Goal: Contribute content: Contribute content

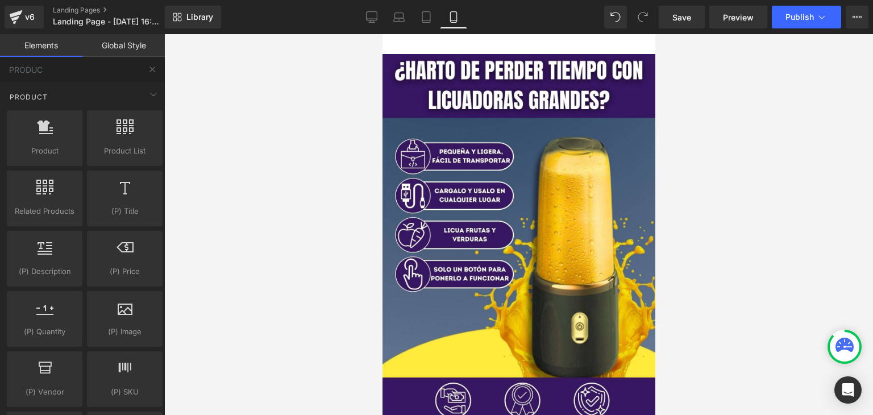
click at [751, 248] on div at bounding box center [518, 224] width 709 height 381
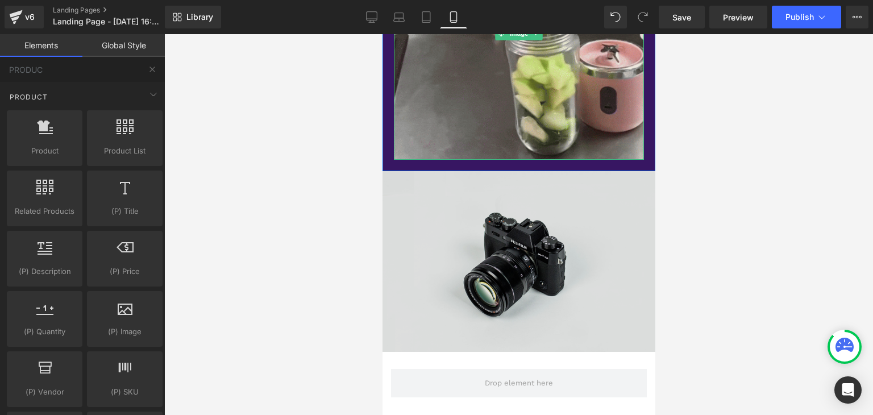
scroll to position [853, 0]
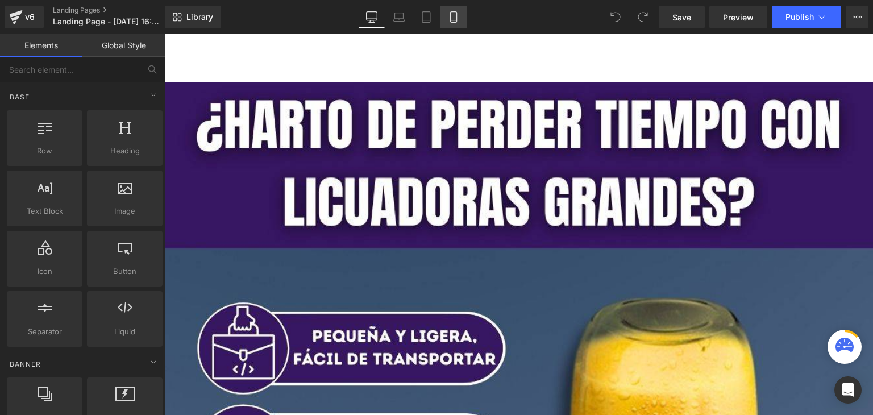
click at [446, 22] on link "Mobile" at bounding box center [453, 17] width 27 height 23
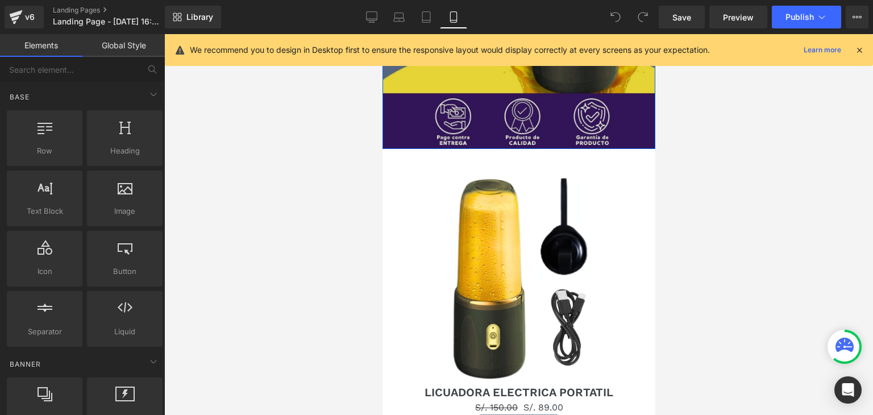
scroll to position [512, 0]
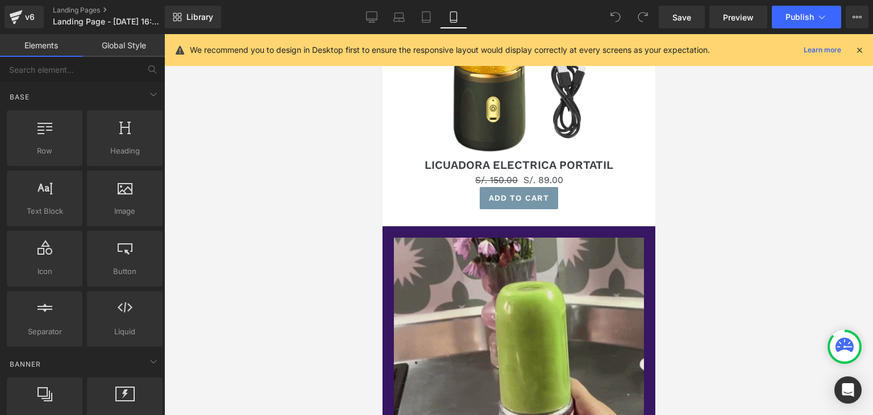
click at [858, 46] on icon at bounding box center [859, 50] width 10 height 10
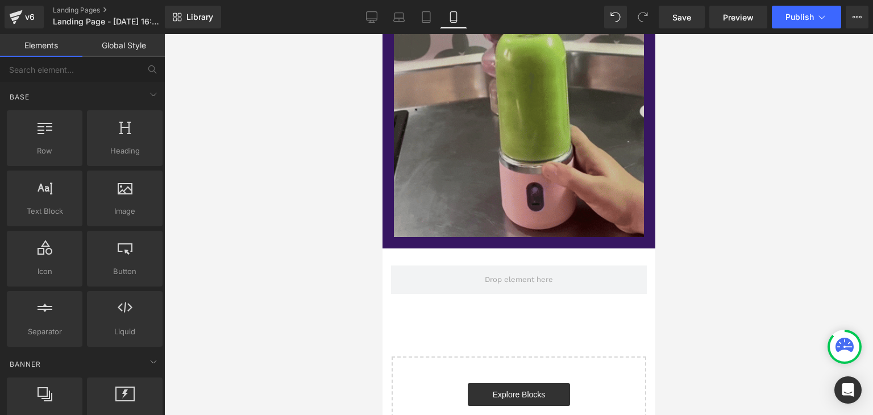
scroll to position [784, 0]
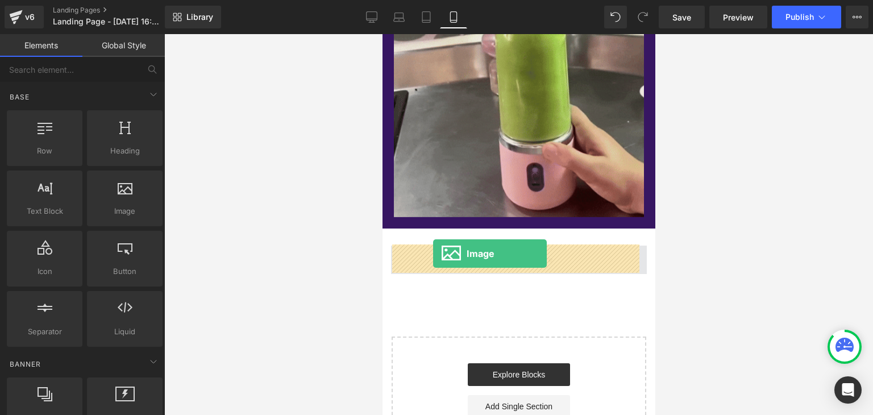
drag, startPoint x: 519, startPoint y: 242, endPoint x: 433, endPoint y: 253, distance: 87.8
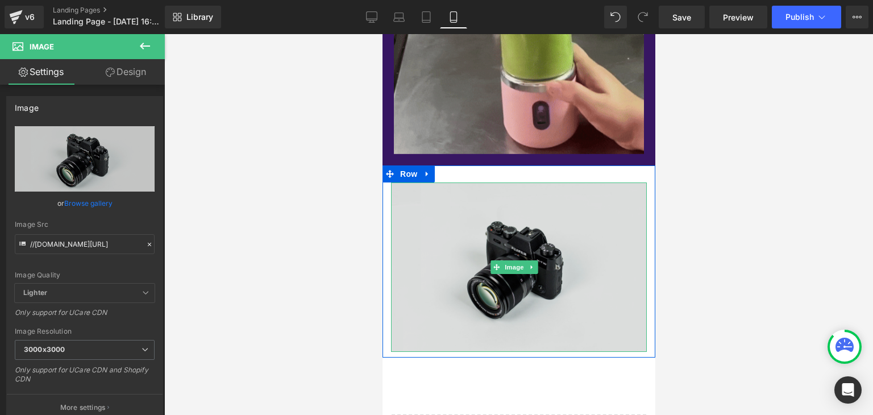
scroll to position [898, 0]
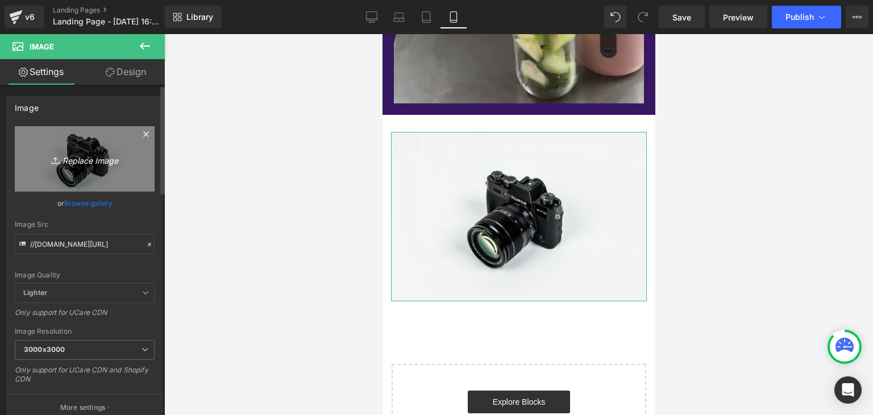
click at [92, 162] on icon "Replace Image" at bounding box center [84, 159] width 91 height 14
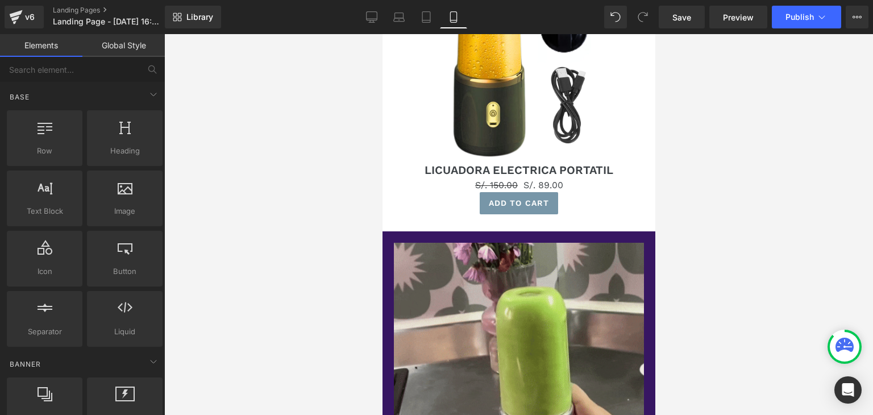
scroll to position [506, 0]
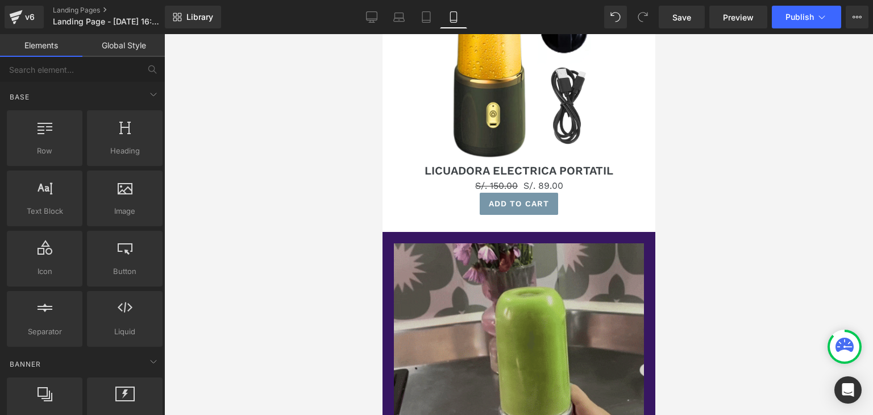
click at [435, 263] on img at bounding box center [518, 369] width 250 height 252
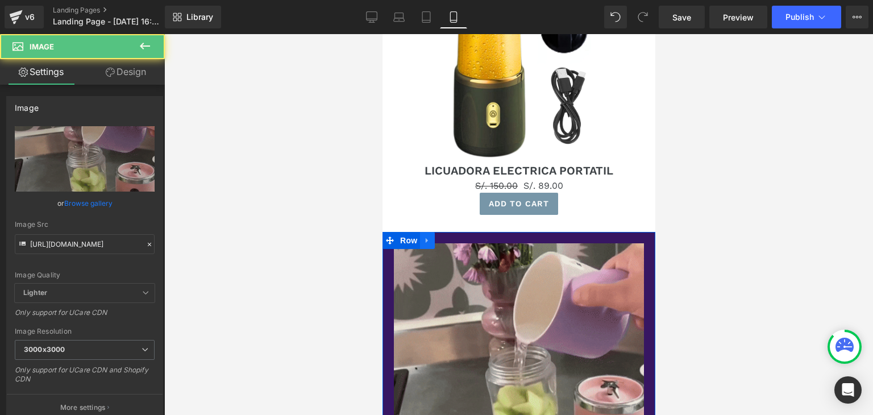
click at [423, 243] on icon at bounding box center [427, 240] width 8 height 9
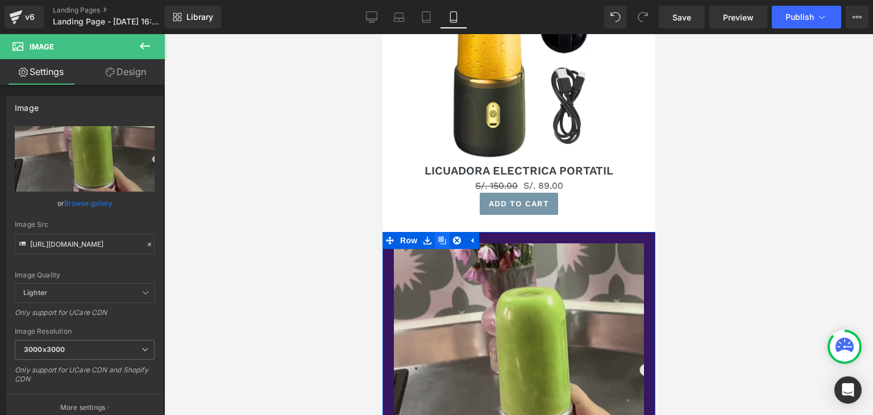
click at [440, 239] on icon at bounding box center [442, 240] width 8 height 8
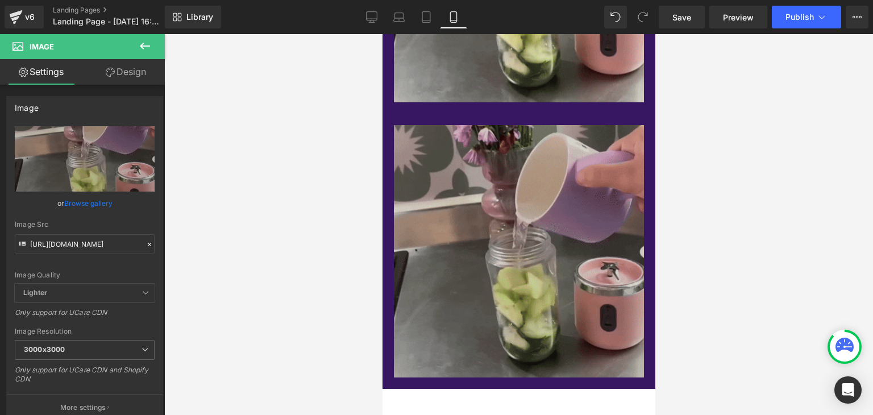
scroll to position [876, 0]
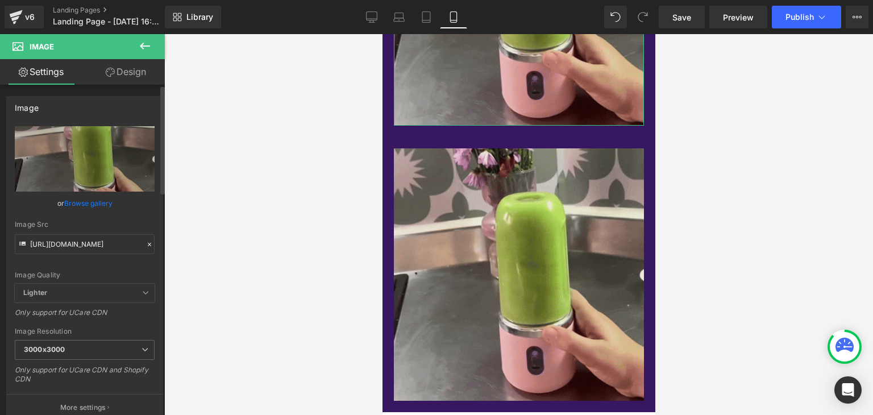
click at [147, 244] on icon at bounding box center [150, 244] width 8 height 8
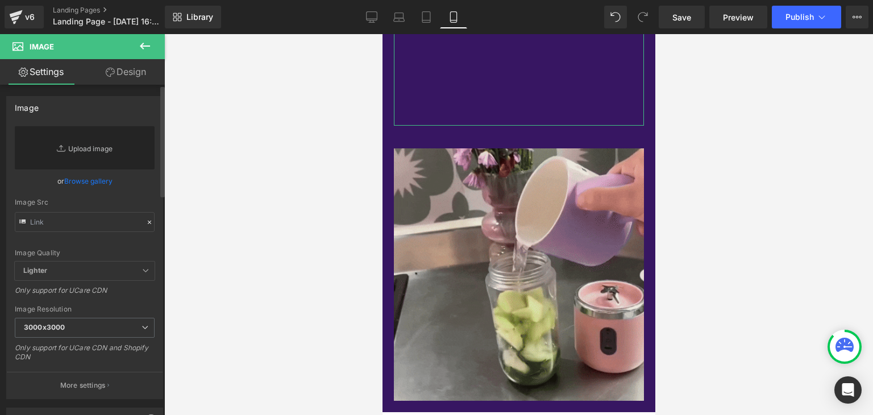
click at [92, 152] on link "Replace Image" at bounding box center [85, 147] width 140 height 43
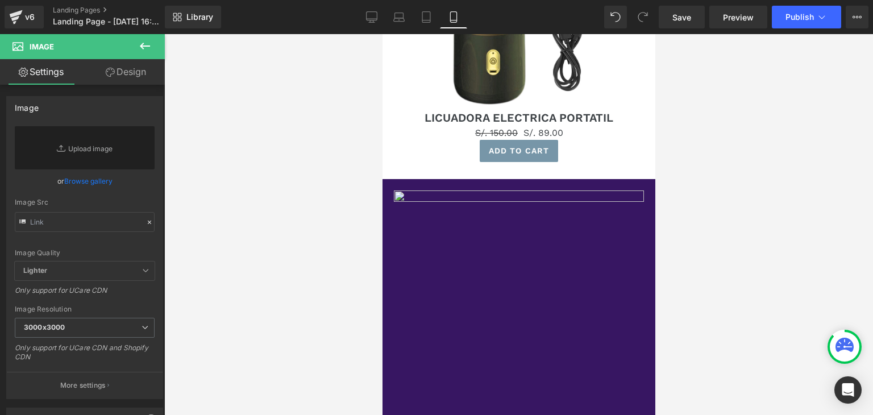
scroll to position [478, 0]
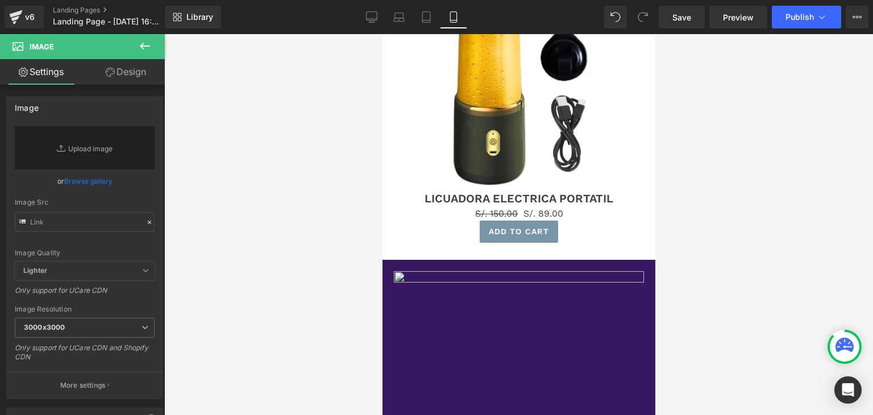
type input "https://media4.giphy.com/media/v1.Y2lkPTc5MGI3NjExcThlcXZ1OWFqNWVqazFlYW51anN2d…"
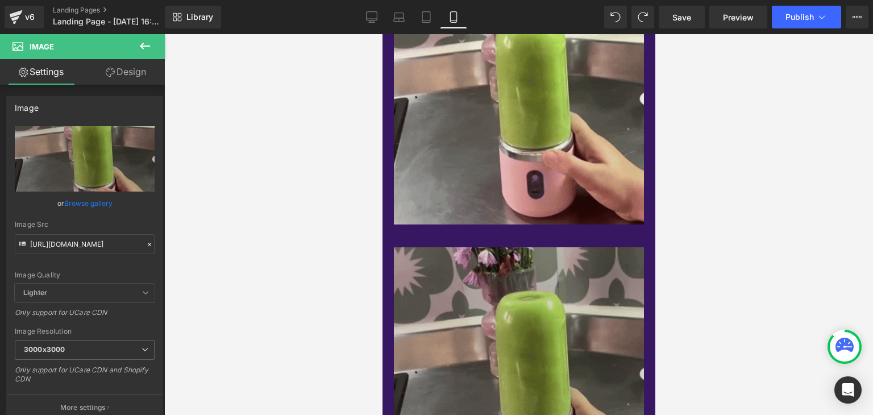
scroll to position [819, 0]
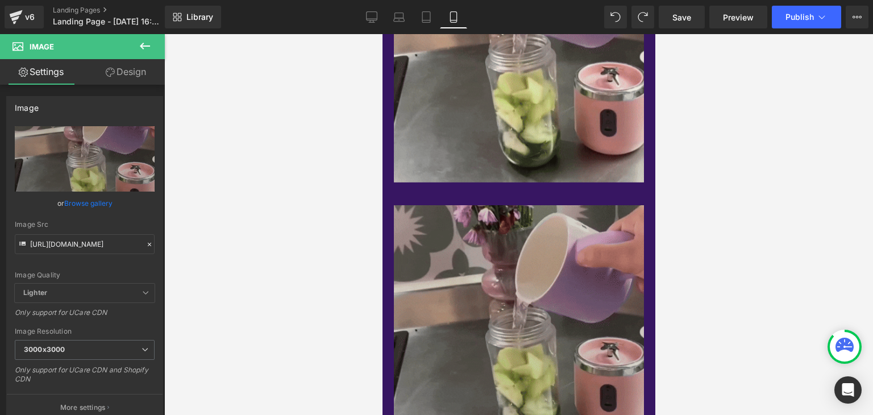
click at [466, 273] on img at bounding box center [518, 331] width 250 height 252
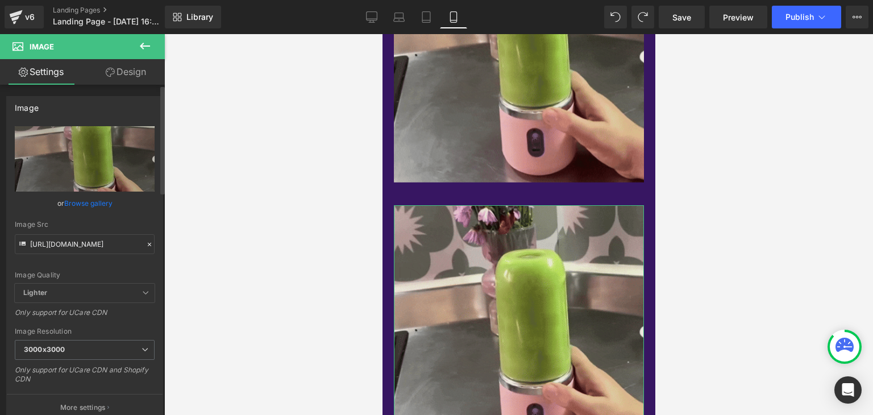
click at [146, 244] on icon at bounding box center [150, 244] width 8 height 8
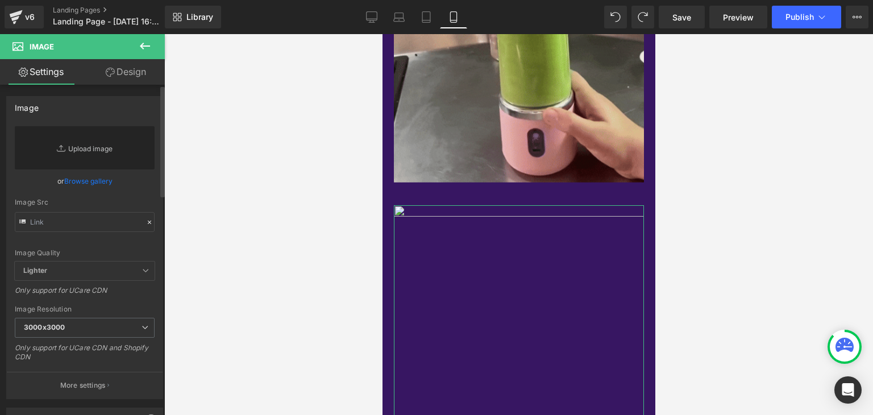
click at [94, 151] on link "Replace Image" at bounding box center [85, 147] width 140 height 43
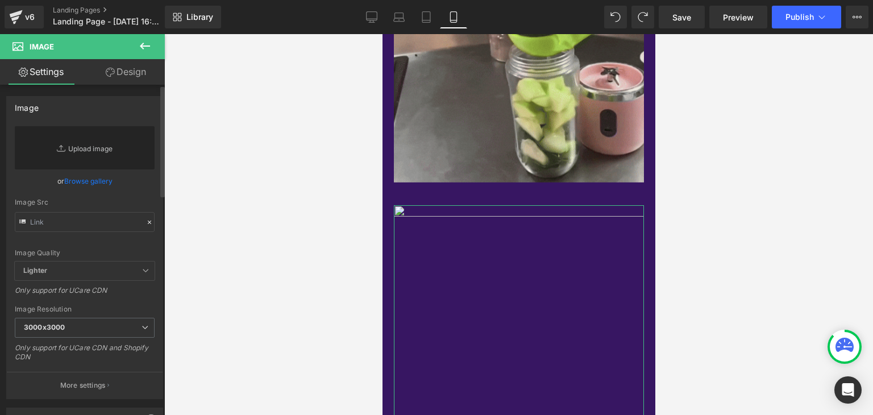
type input "C:\fakepath\IMAGENES (4).jpg"
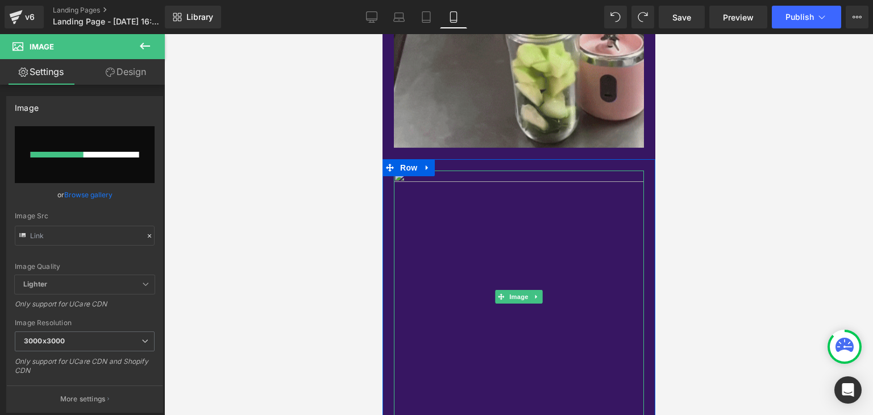
scroll to position [876, 0]
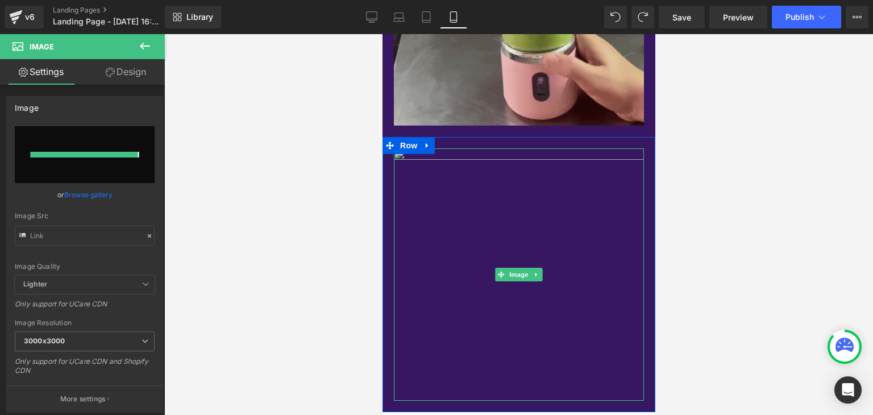
type input "https://ucarecdn.com/978a2d4a-4d3b-4c18-9b30-24b348fa2686/-/format/auto/-/previ…"
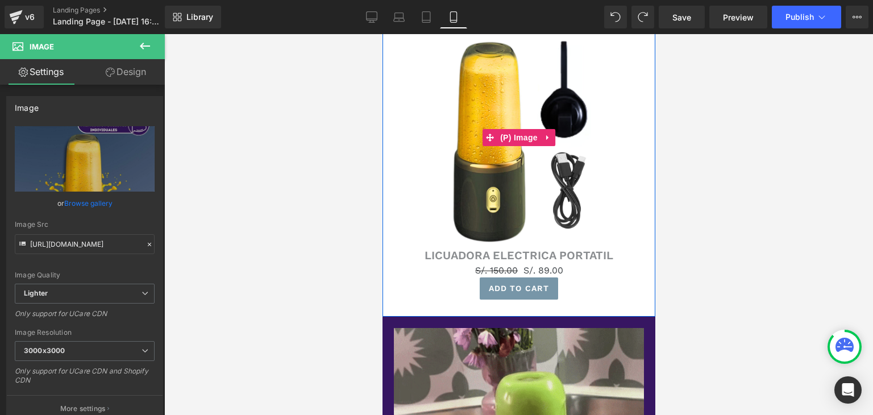
scroll to position [427, 0]
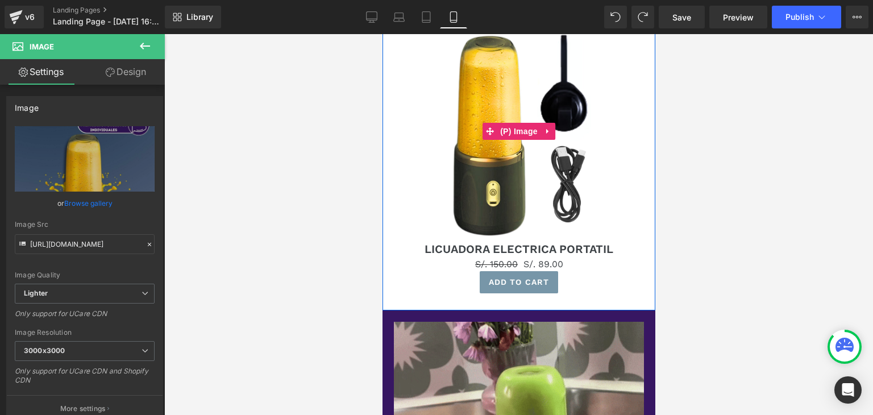
drag, startPoint x: 428, startPoint y: 161, endPoint x: 429, endPoint y: 180, distance: 18.2
click at [428, 161] on div "Sale Off" at bounding box center [518, 132] width 261 height 218
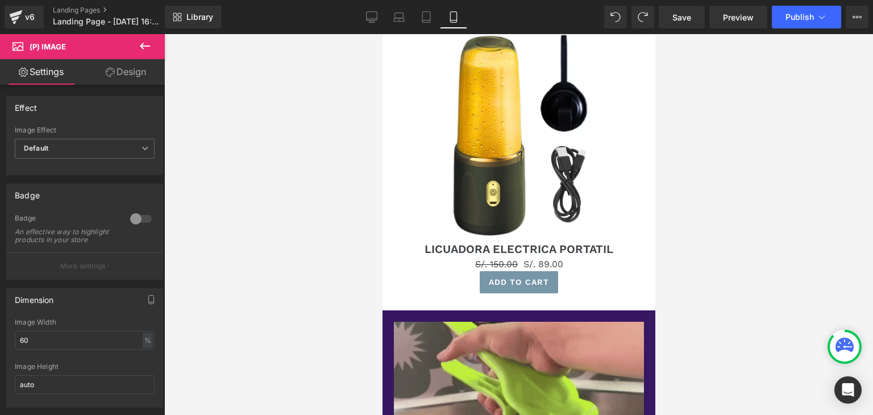
click at [109, 72] on icon at bounding box center [110, 72] width 9 height 9
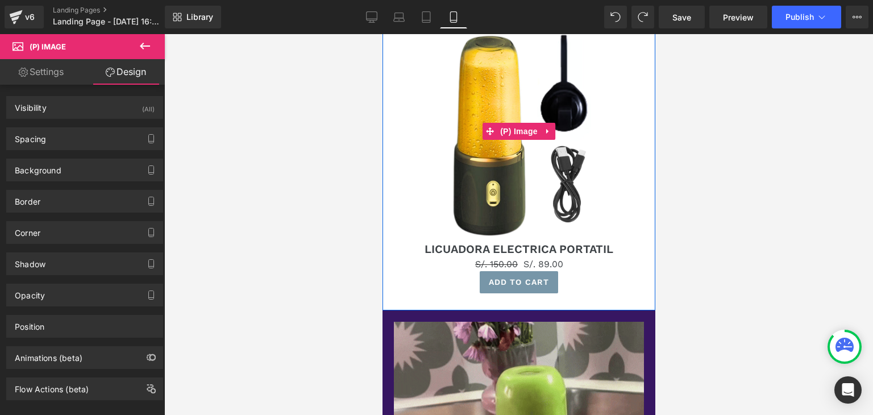
click at [514, 212] on img at bounding box center [518, 132] width 157 height 218
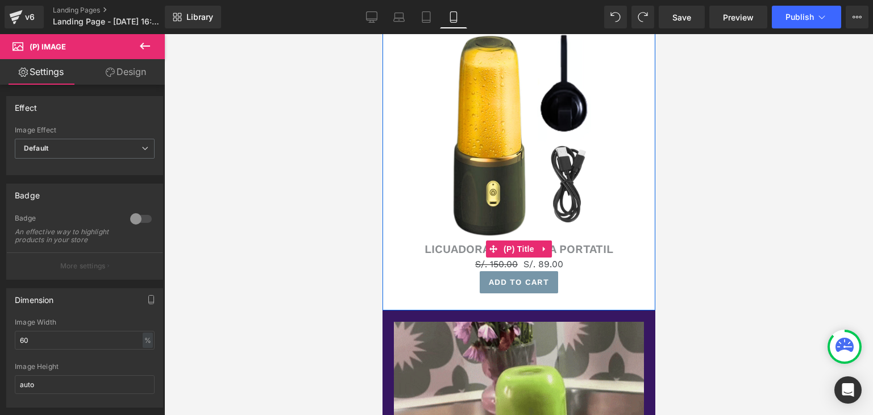
click at [451, 247] on link "LICUADORA ELECTRICA PORTATIL" at bounding box center [518, 249] width 189 height 14
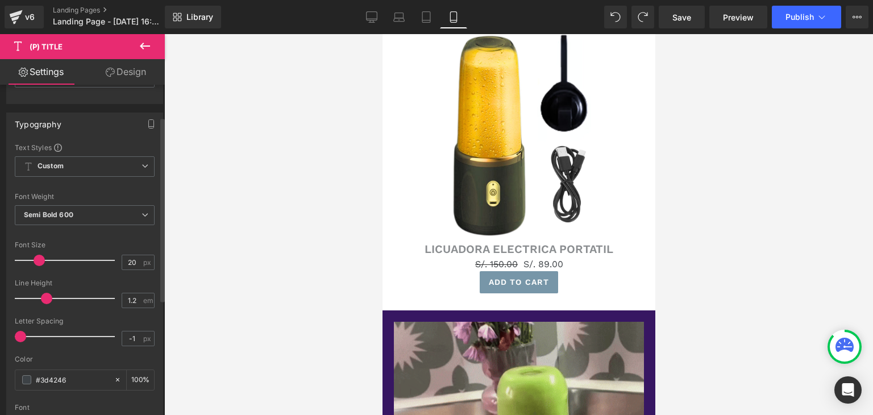
scroll to position [114, 0]
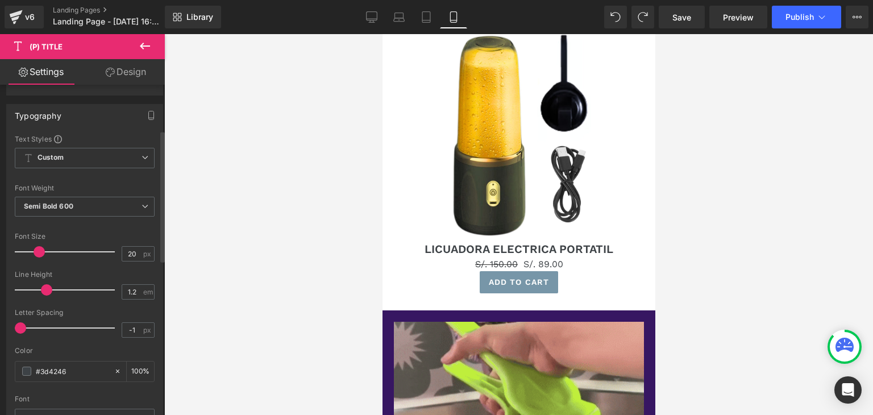
type input "35"
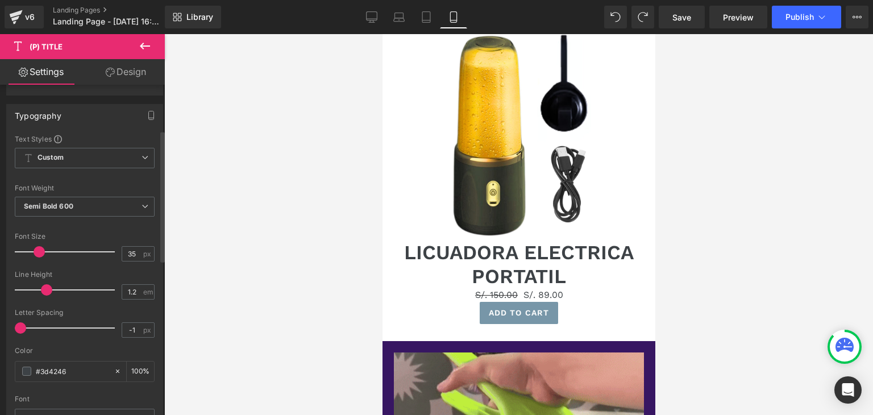
click at [52, 250] on div at bounding box center [67, 251] width 94 height 23
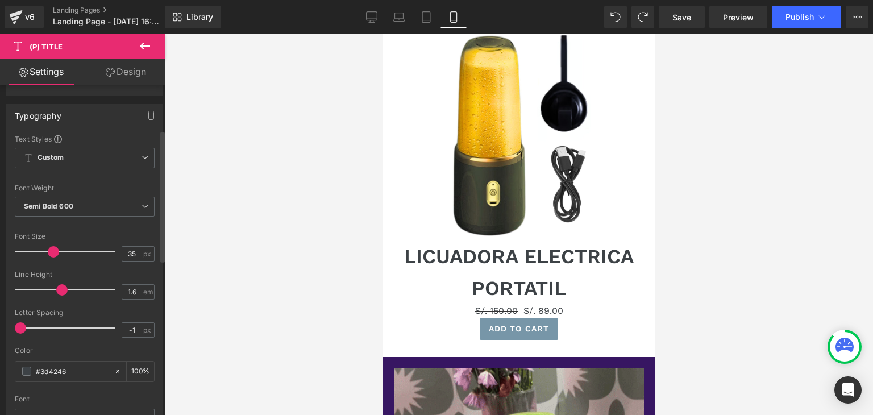
click at [61, 289] on div at bounding box center [67, 289] width 94 height 23
type input "0.9"
click at [36, 289] on div at bounding box center [67, 289] width 94 height 23
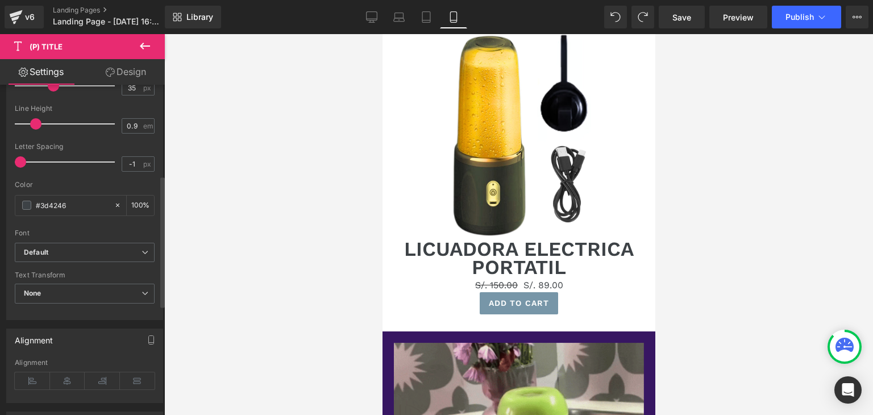
scroll to position [284, 0]
click at [44, 246] on icon "Default" at bounding box center [36, 248] width 24 height 10
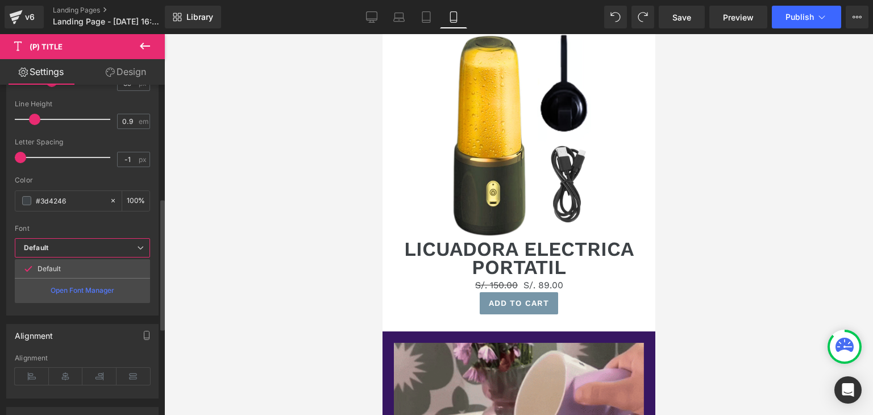
click at [44, 246] on icon "Default" at bounding box center [36, 248] width 24 height 10
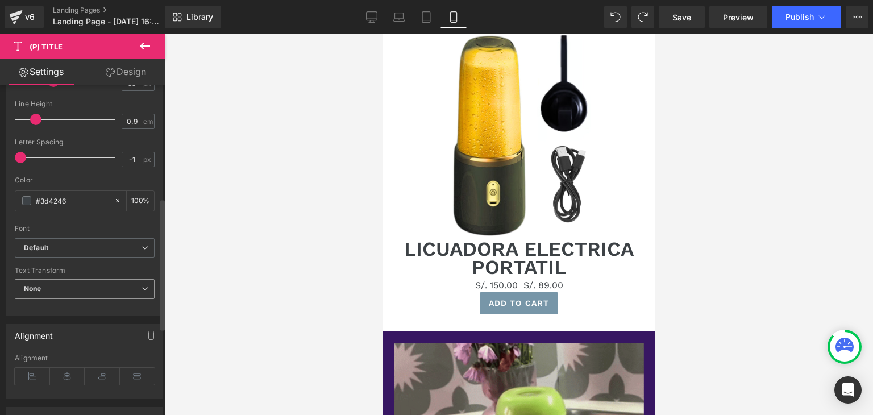
click at [48, 285] on span "None" at bounding box center [85, 289] width 140 height 20
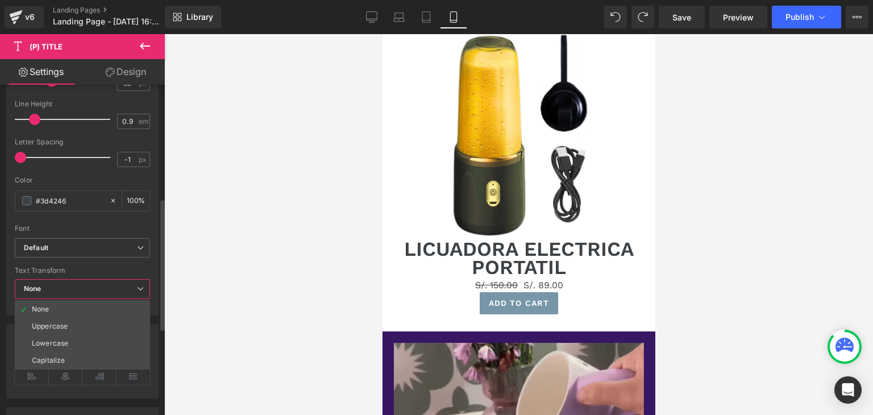
click at [48, 285] on span "None" at bounding box center [82, 289] width 135 height 20
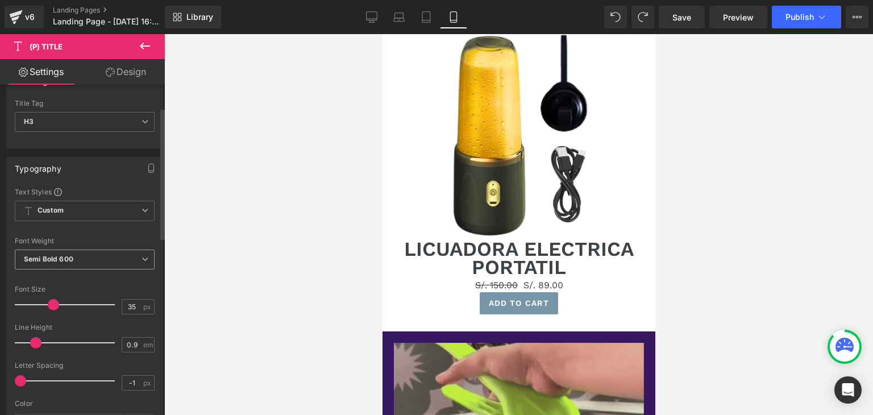
scroll to position [57, 0]
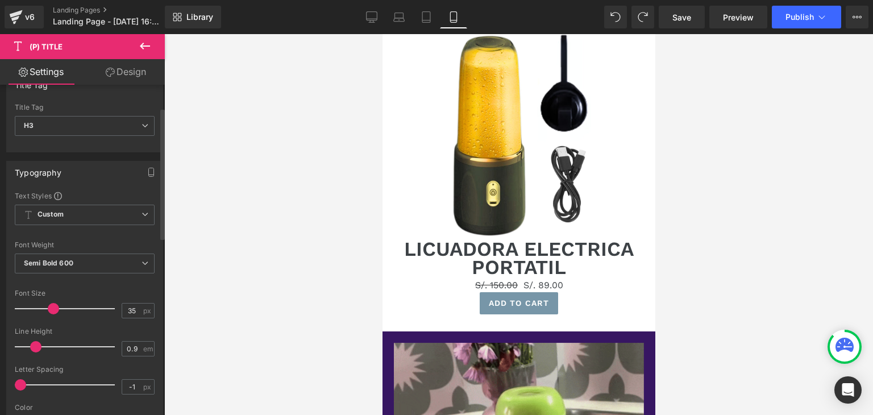
click at [55, 171] on div "Typography" at bounding box center [38, 169] width 47 height 16
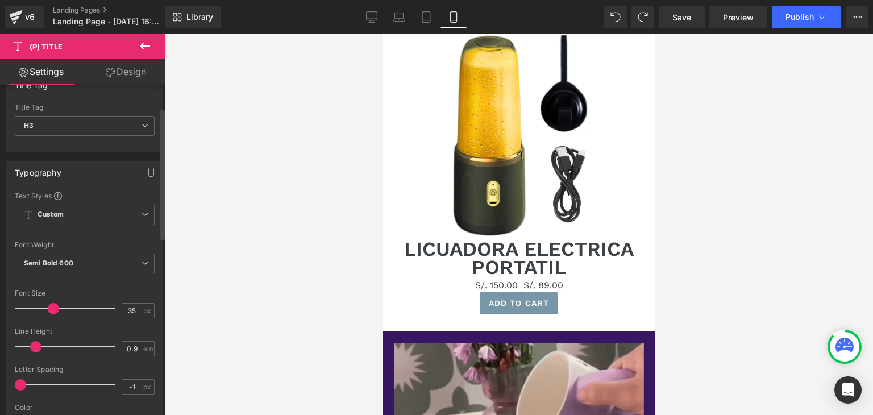
click at [45, 173] on div "Typography" at bounding box center [38, 169] width 47 height 16
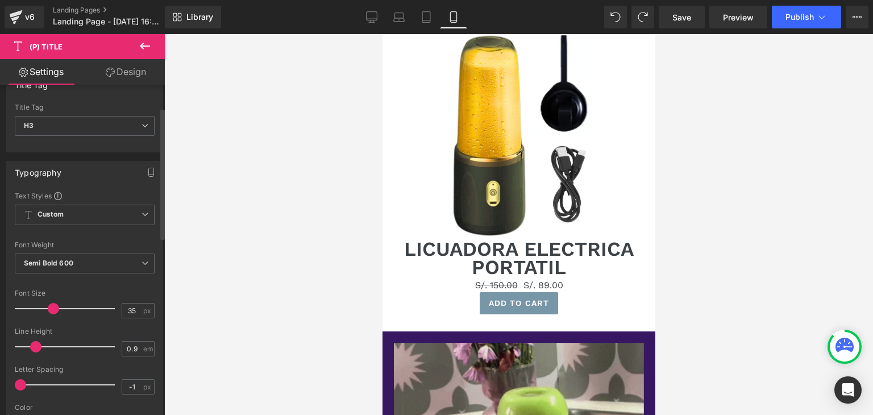
click at [19, 169] on div "Typography" at bounding box center [38, 169] width 47 height 16
click at [43, 172] on div "Typography" at bounding box center [38, 169] width 47 height 16
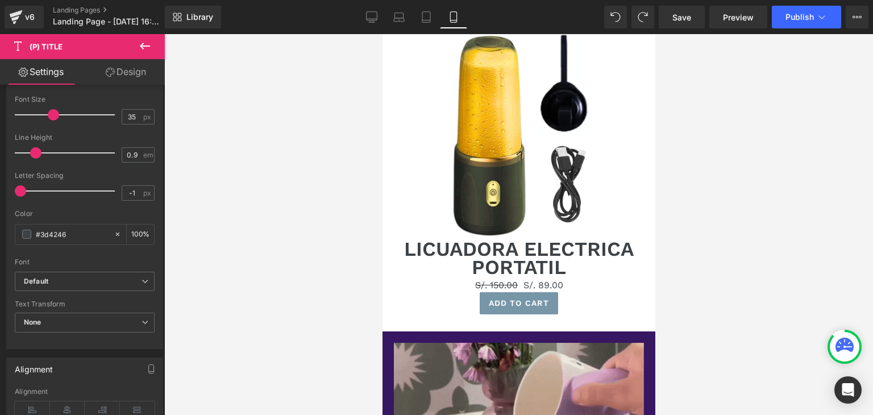
scroll to position [218, 0]
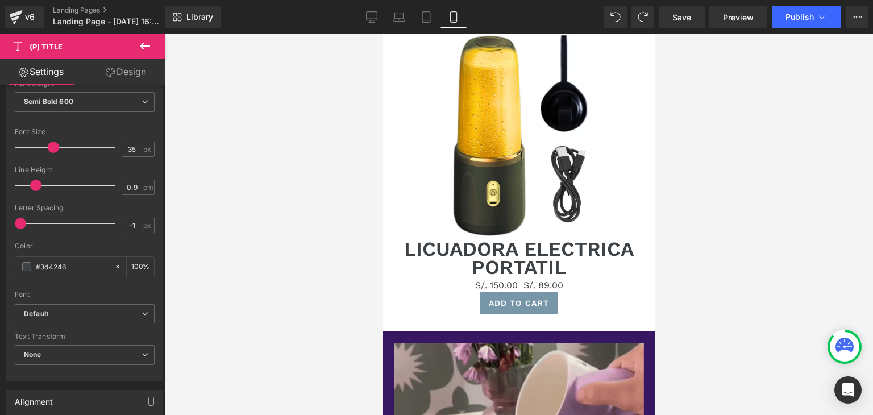
click at [123, 69] on link "Design" at bounding box center [126, 72] width 82 height 26
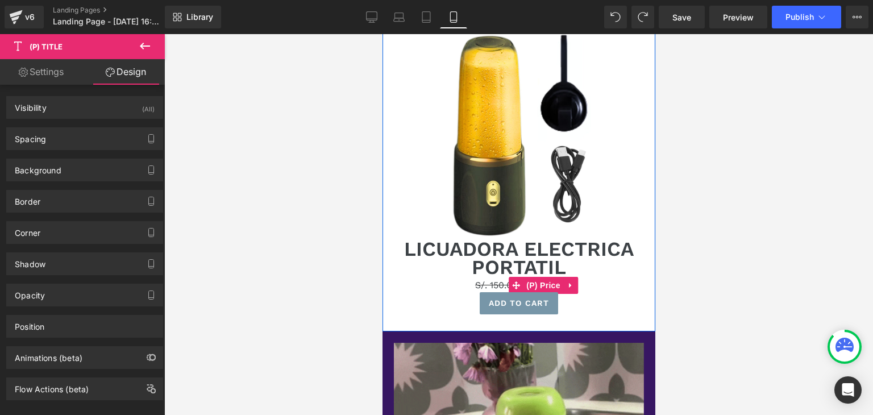
click at [492, 285] on span "S/. 150.00" at bounding box center [496, 285] width 43 height 11
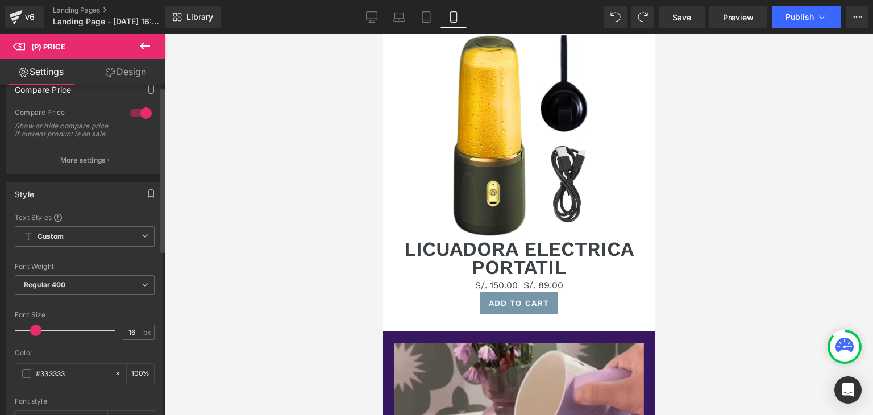
scroll to position [57, 0]
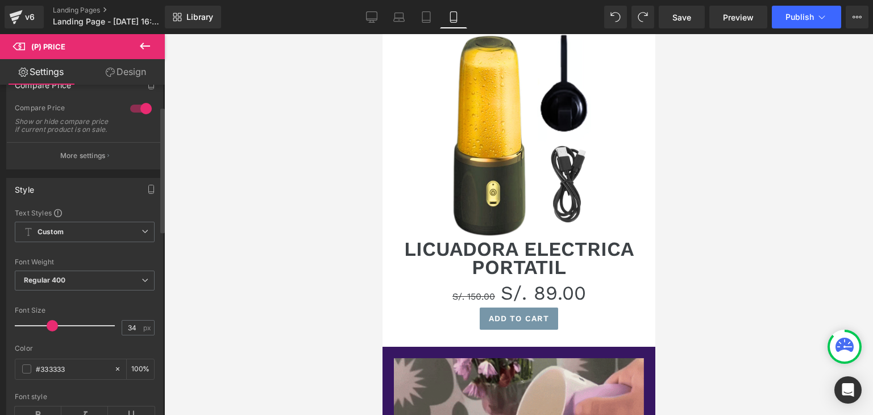
click at [51, 332] on div at bounding box center [67, 325] width 94 height 23
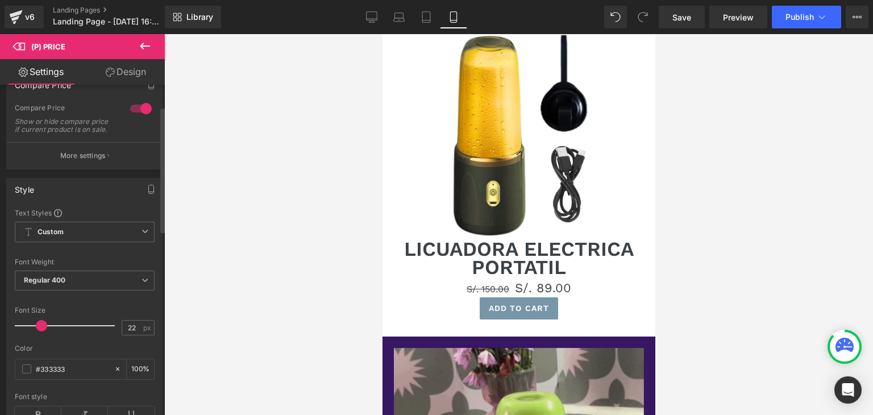
click at [40, 332] on div at bounding box center [67, 325] width 94 height 23
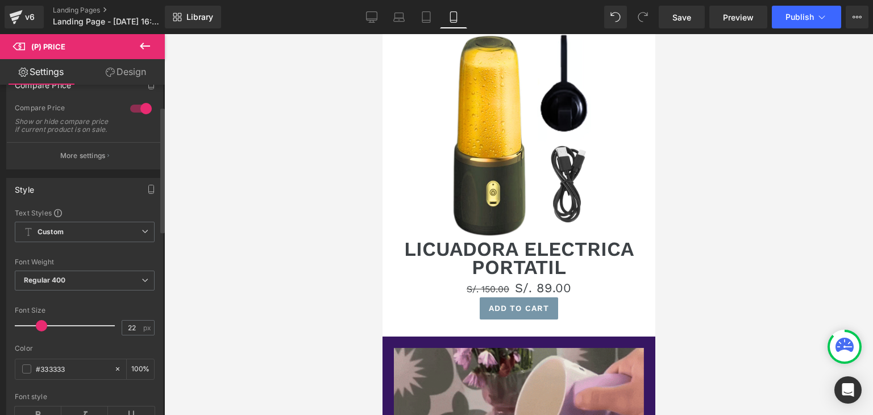
type input "31"
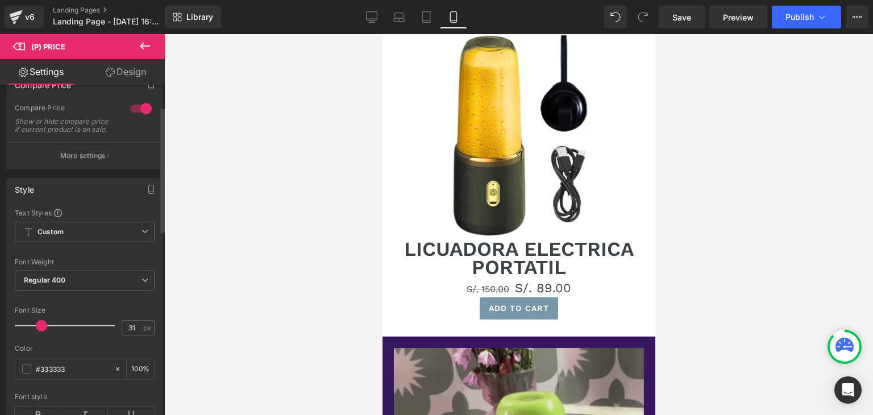
click at [48, 333] on div at bounding box center [67, 325] width 94 height 23
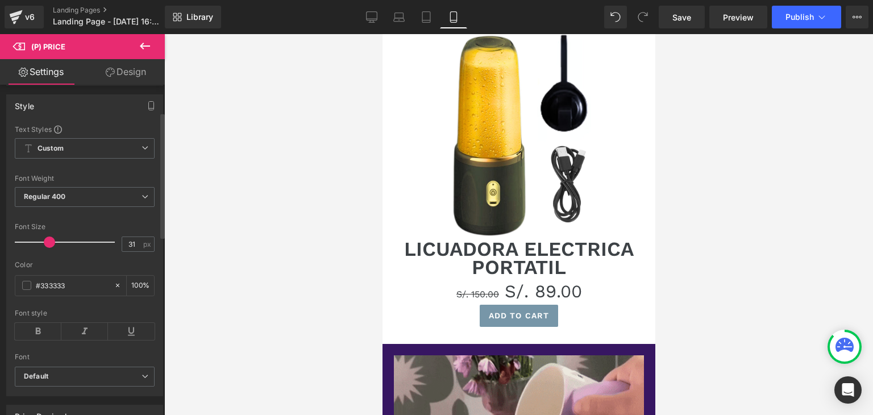
scroll to position [171, 0]
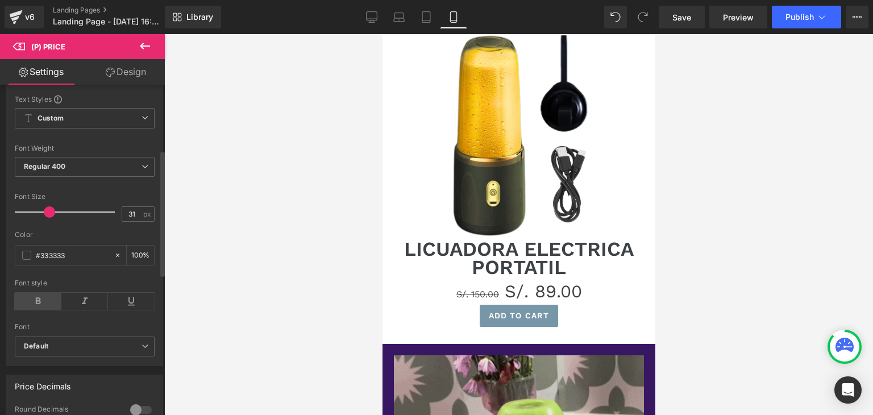
click at [39, 307] on icon at bounding box center [38, 301] width 47 height 17
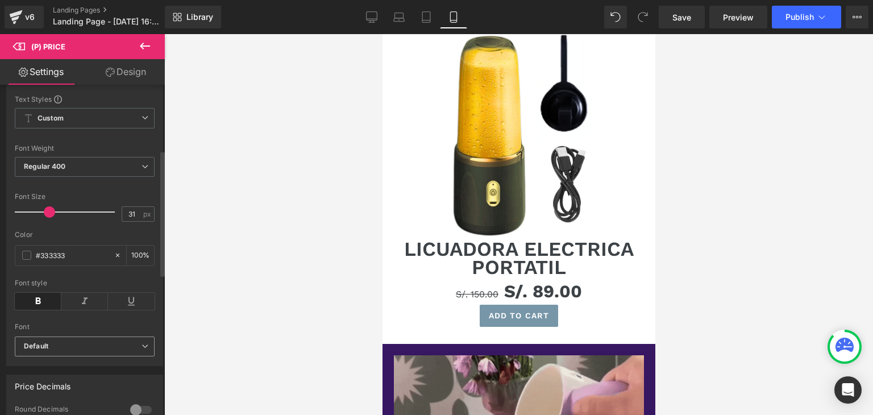
click at [90, 348] on b "Default" at bounding box center [83, 347] width 118 height 10
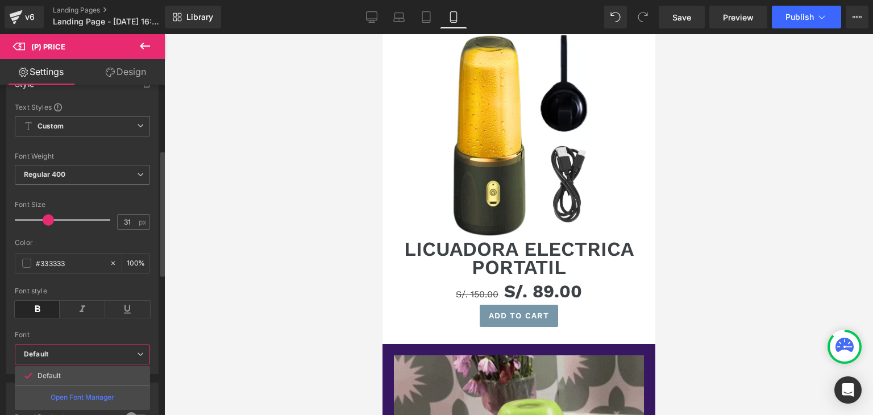
click at [93, 344] on span "Default" at bounding box center [82, 354] width 135 height 20
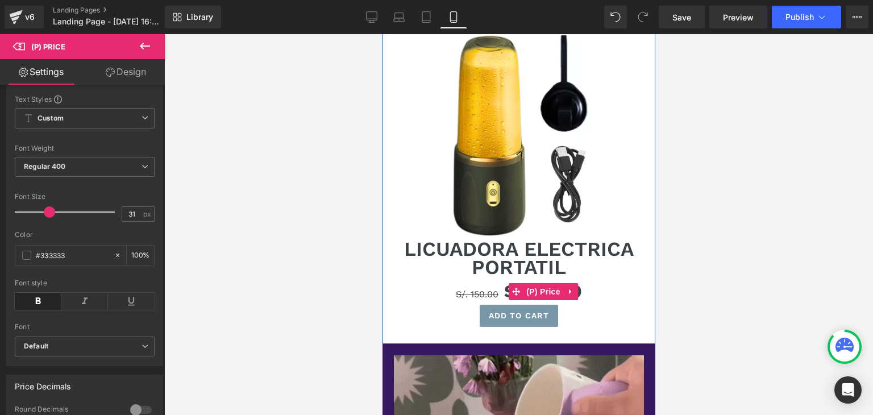
click at [467, 298] on span "S/. 150.00" at bounding box center [476, 294] width 43 height 11
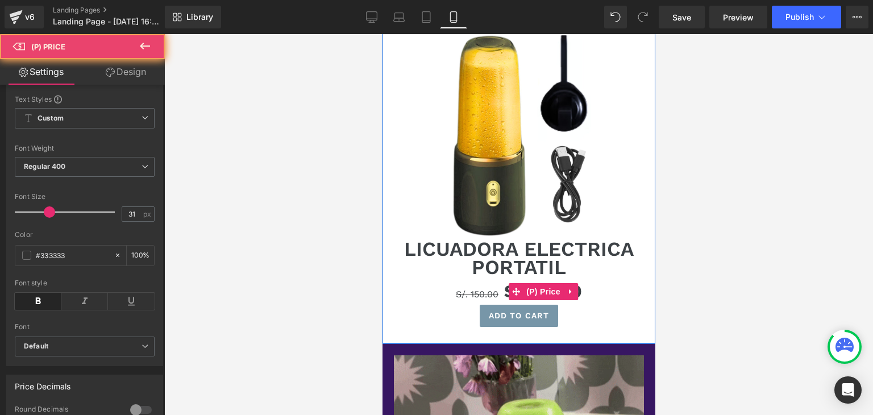
click at [472, 294] on span "S/. 150.00" at bounding box center [476, 294] width 43 height 11
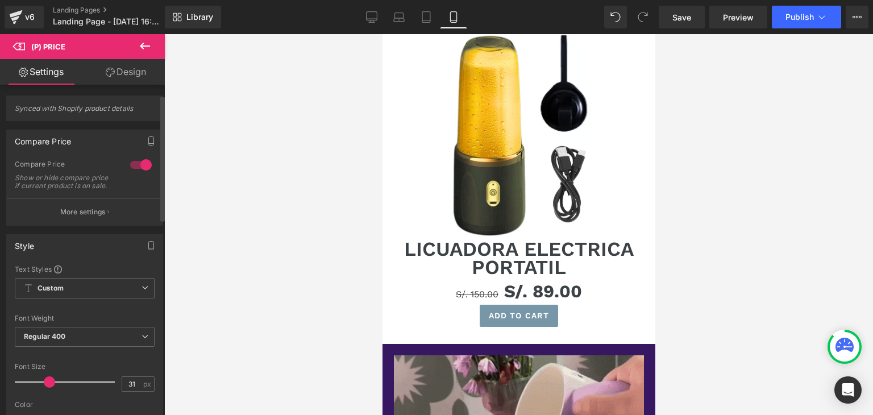
scroll to position [0, 0]
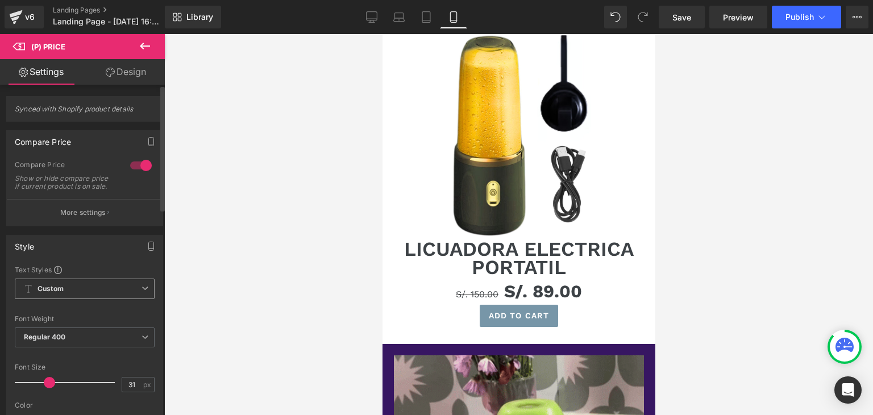
click at [77, 294] on span "Custom Setup Global Style" at bounding box center [85, 288] width 140 height 20
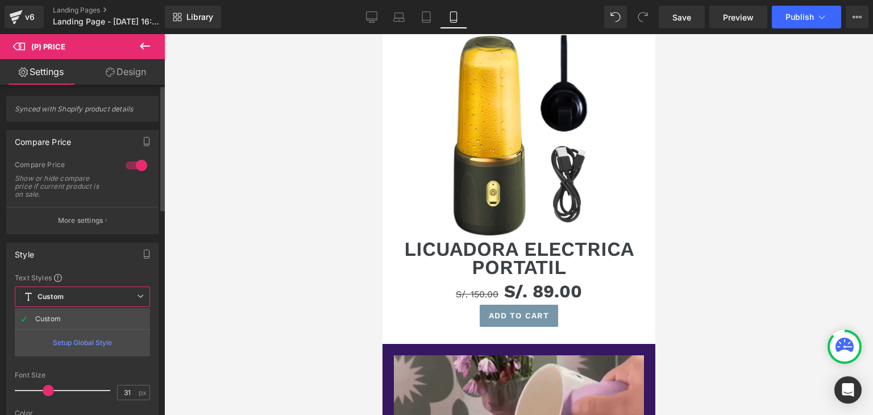
click at [77, 294] on span "Custom Setup Global Style" at bounding box center [82, 296] width 135 height 20
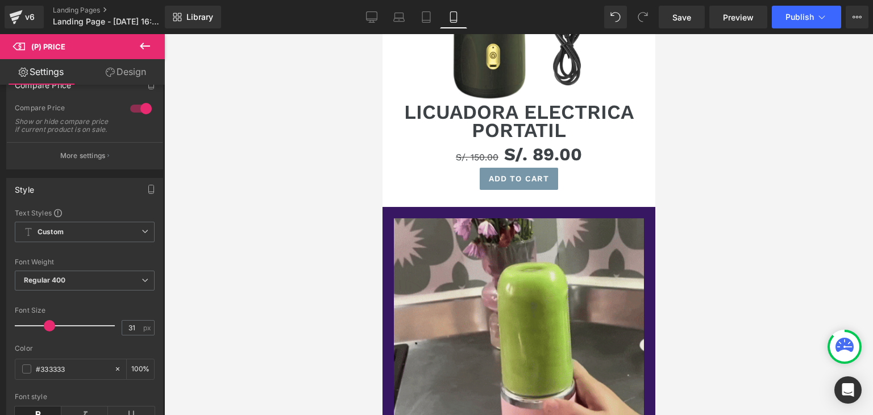
scroll to position [541, 0]
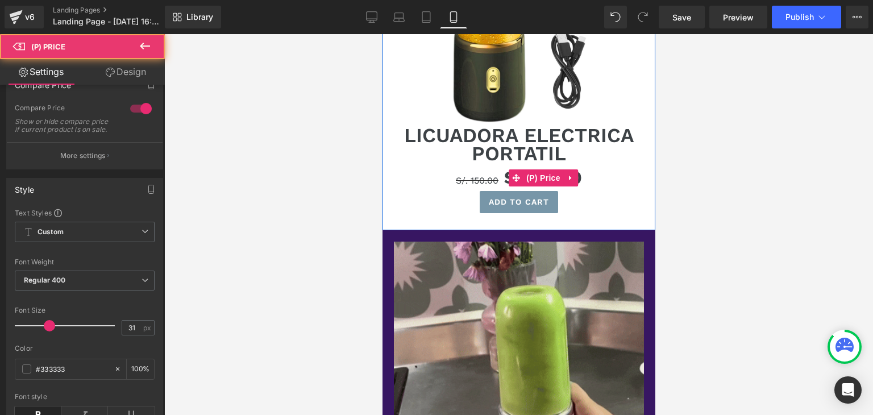
drag, startPoint x: 462, startPoint y: 179, endPoint x: 447, endPoint y: 179, distance: 14.8
click at [461, 179] on span "S/. 150.00" at bounding box center [476, 180] width 43 height 11
click at [523, 175] on span "(P) Price" at bounding box center [543, 177] width 40 height 17
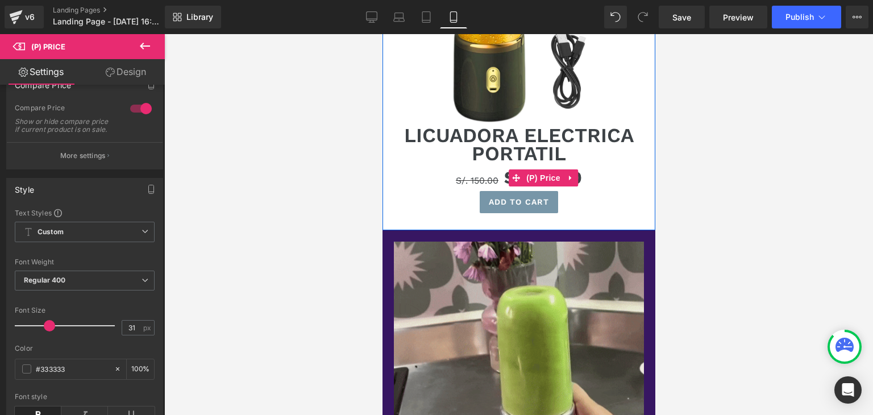
click at [577, 176] on div "S/. 150.00 S/. 89.00" at bounding box center [518, 178] width 261 height 27
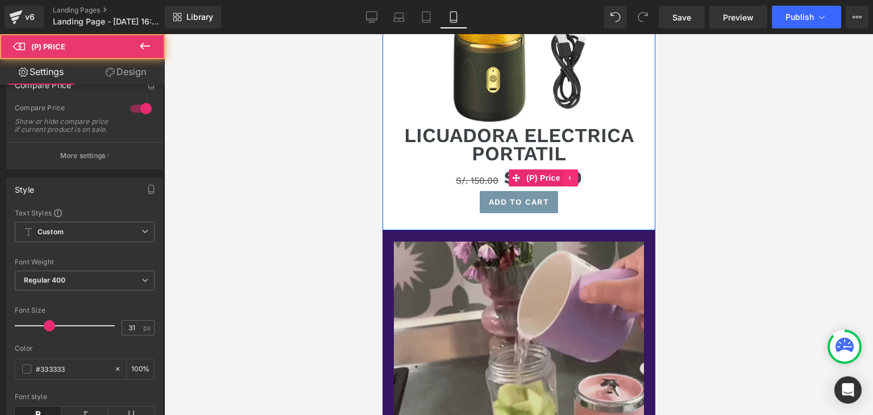
click at [568, 179] on icon at bounding box center [569, 178] width 2 height 5
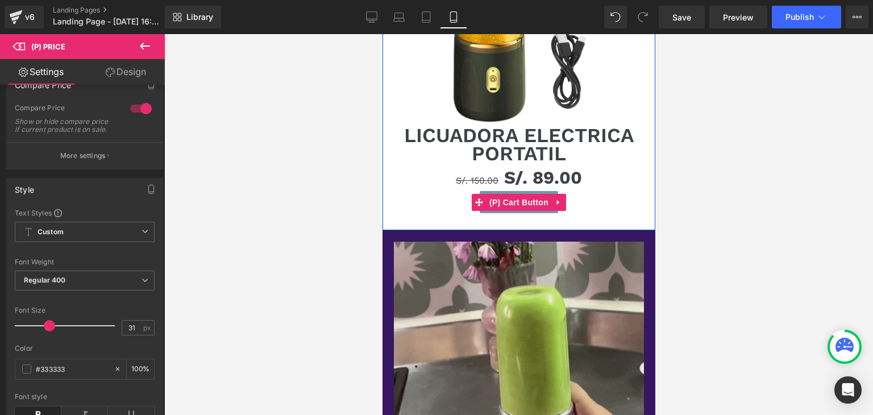
click at [563, 206] on div "Add To Cart" at bounding box center [518, 202] width 261 height 22
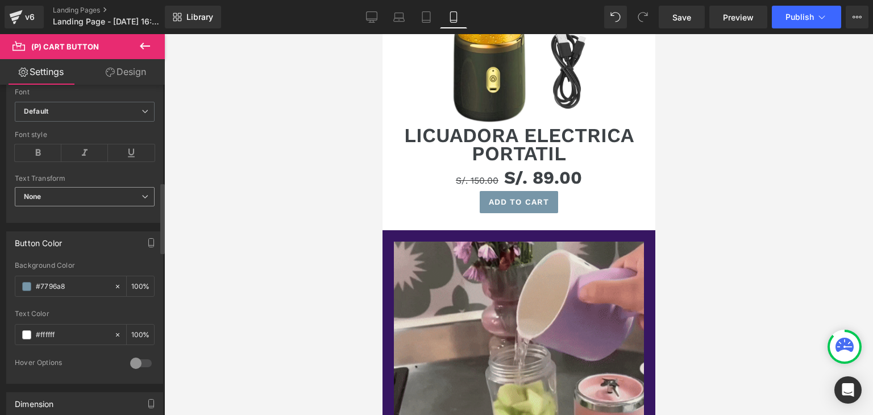
scroll to position [455, 0]
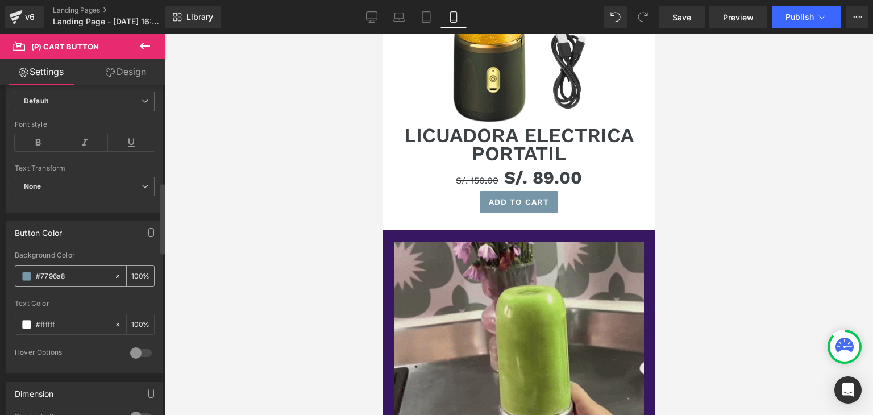
click at [26, 273] on span at bounding box center [26, 276] width 9 height 9
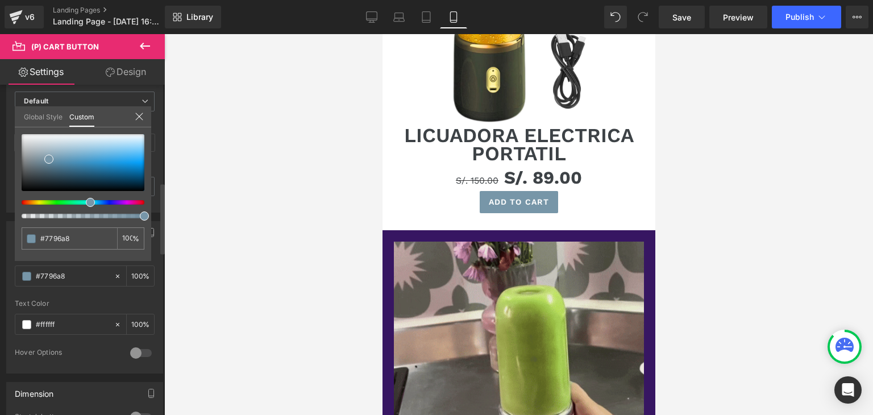
click at [86, 202] on span at bounding box center [90, 202] width 9 height 9
click at [94, 202] on span at bounding box center [90, 202] width 9 height 9
type input "#7392a5"
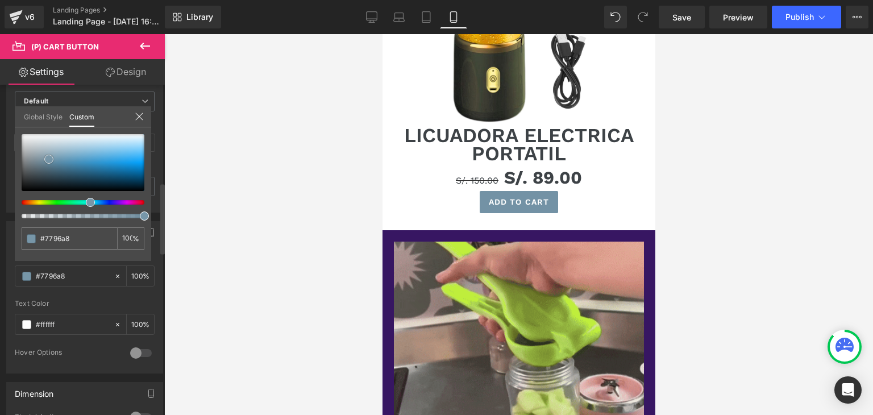
type input "#7392a5"
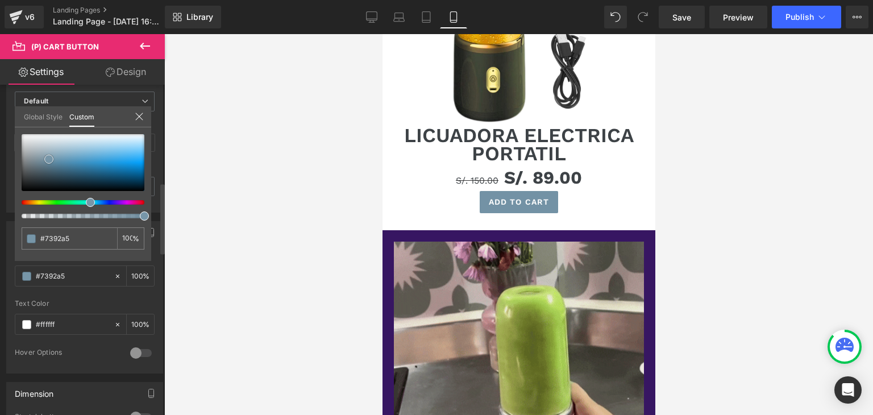
type input "#5489aa"
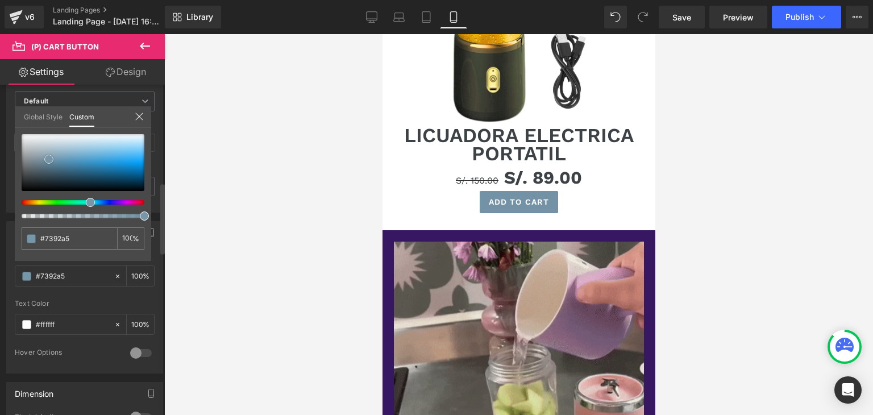
type input "#5489aa"
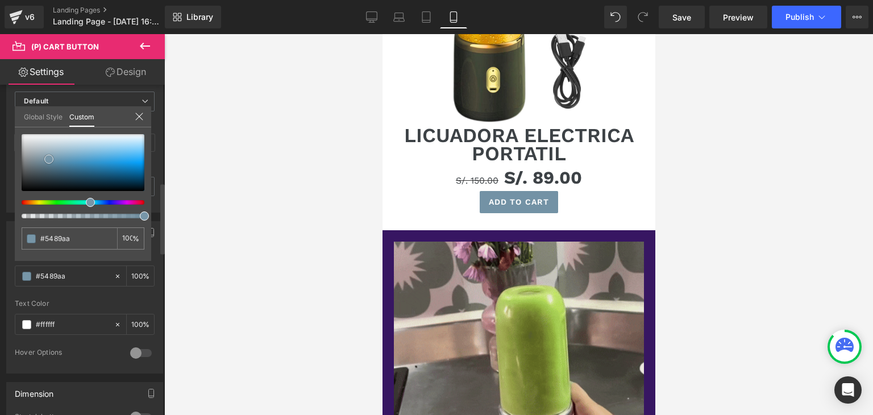
type input "#4087b3"
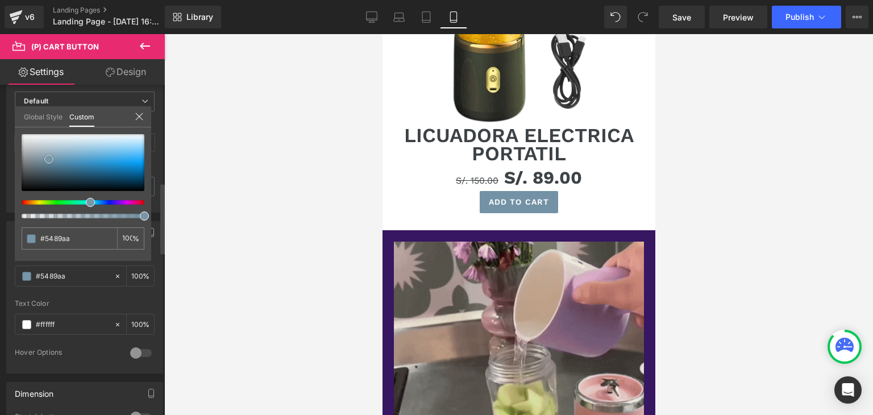
type input "#4087b3"
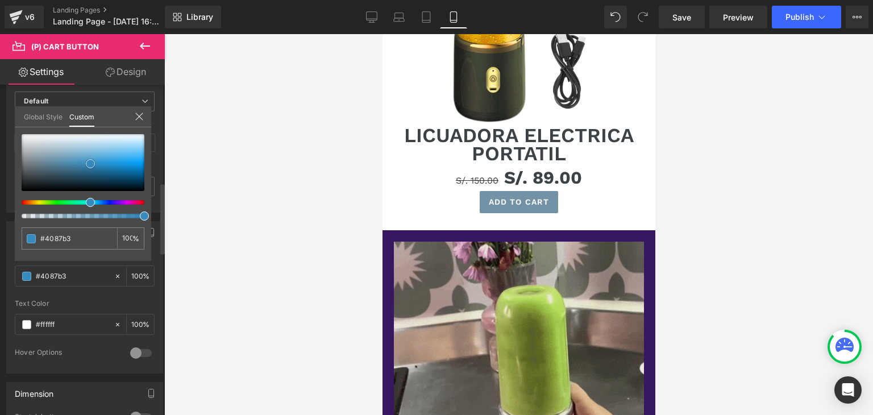
type input "#358abe"
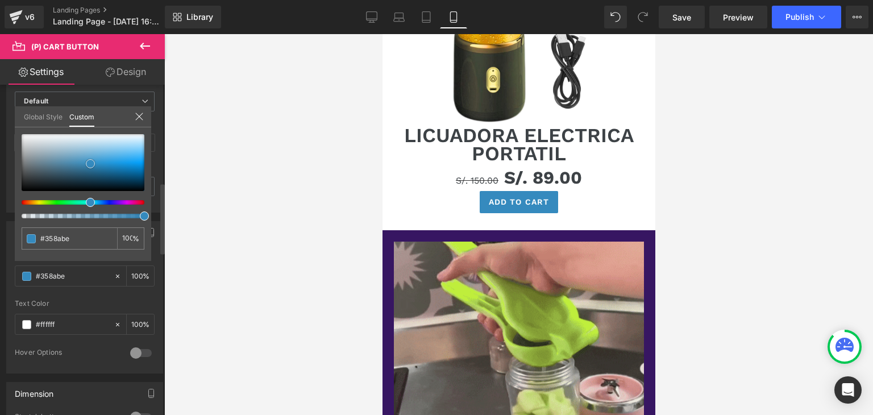
type input "#348ac0"
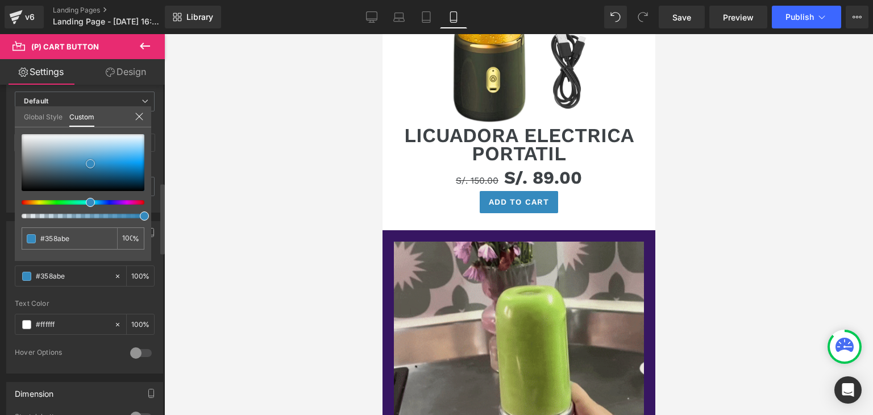
type input "#348ac0"
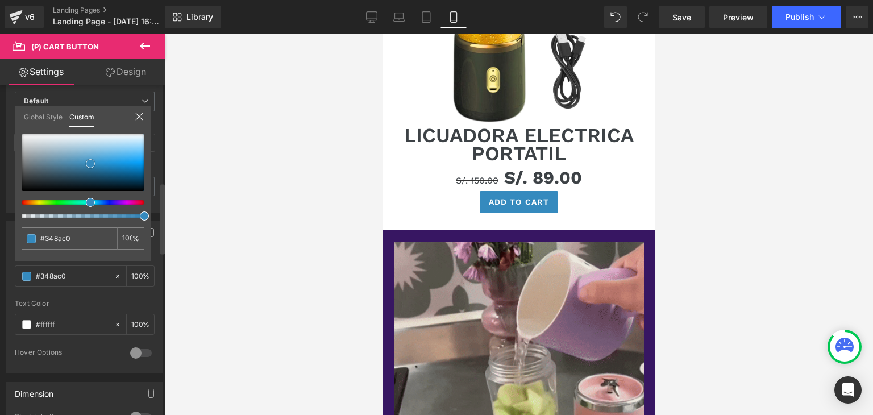
type input "#328bc2"
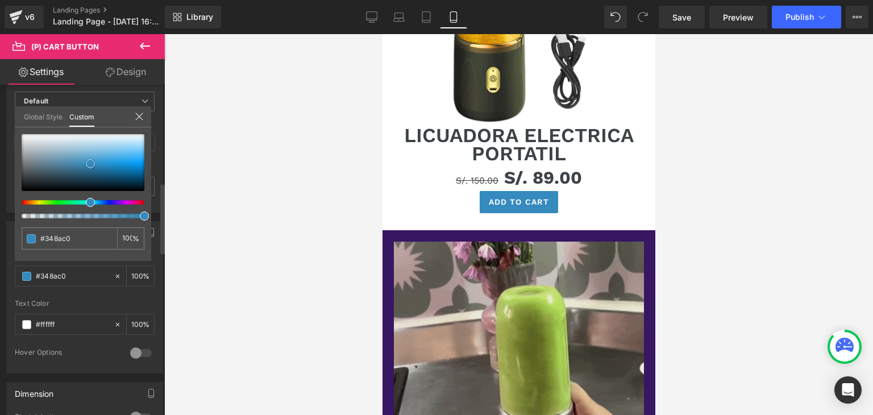
type input "#328bc2"
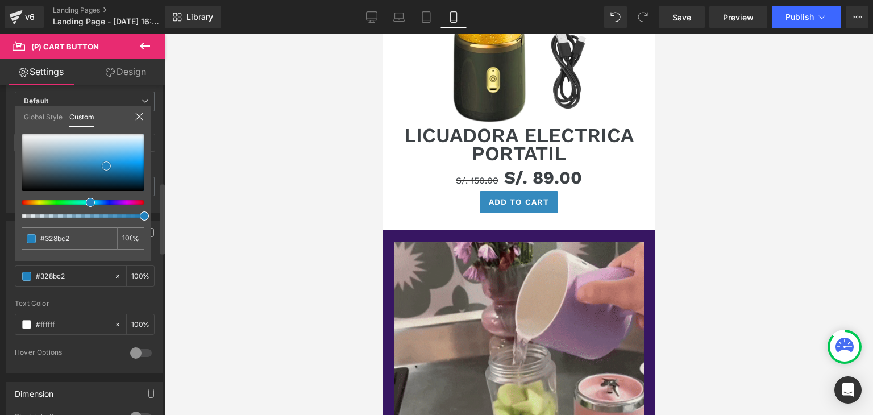
type input "#2787c2"
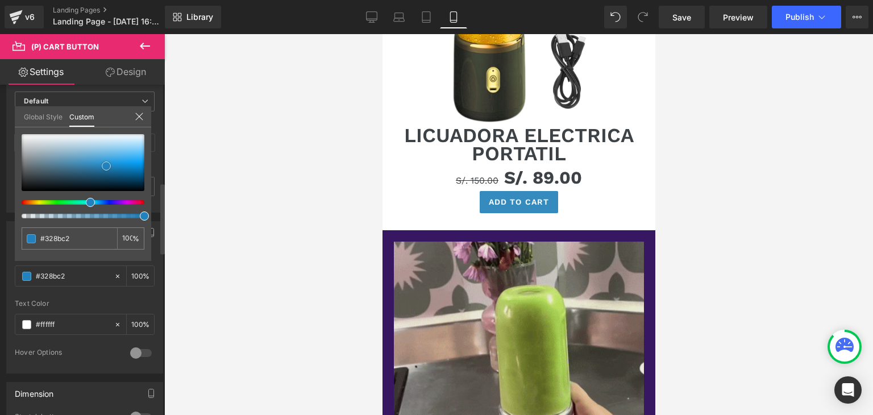
type input "#2787c2"
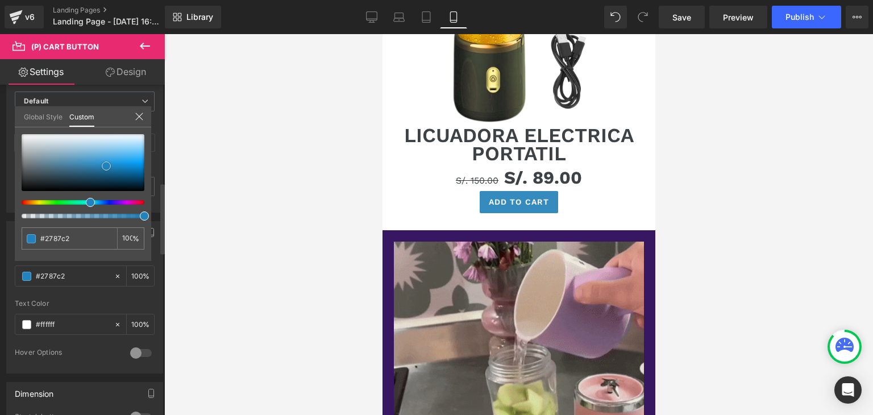
type input "#2182be"
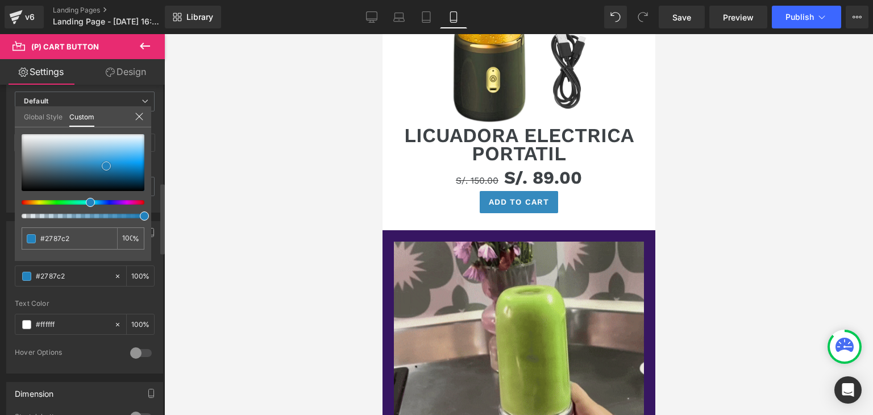
type input "#2182be"
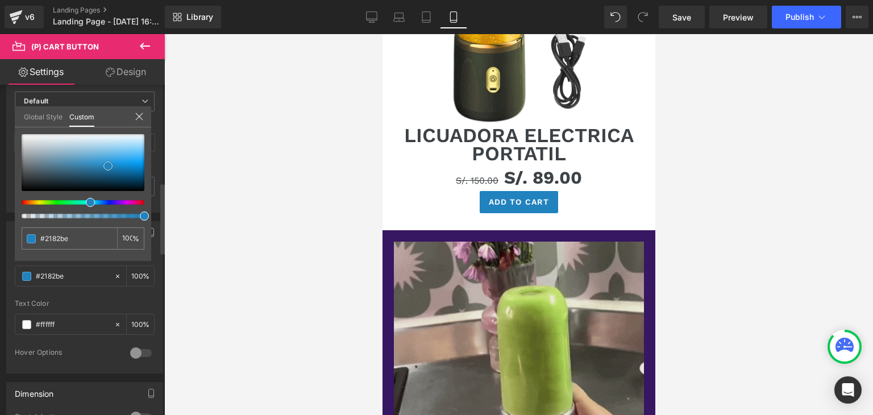
type input "#2082bf"
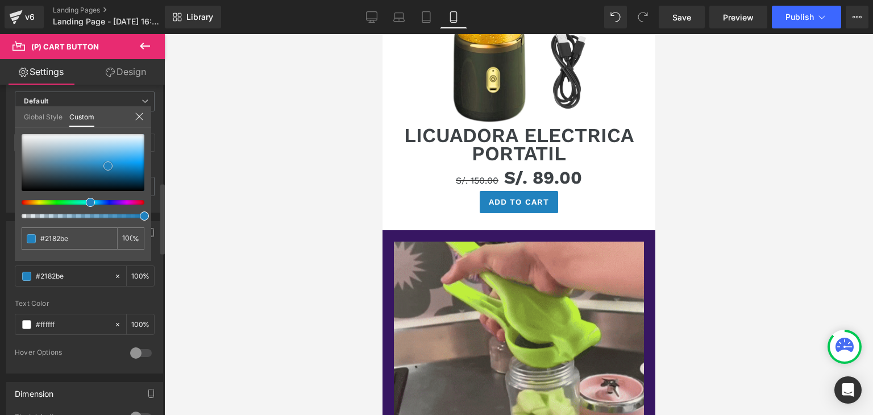
type input "#2082bf"
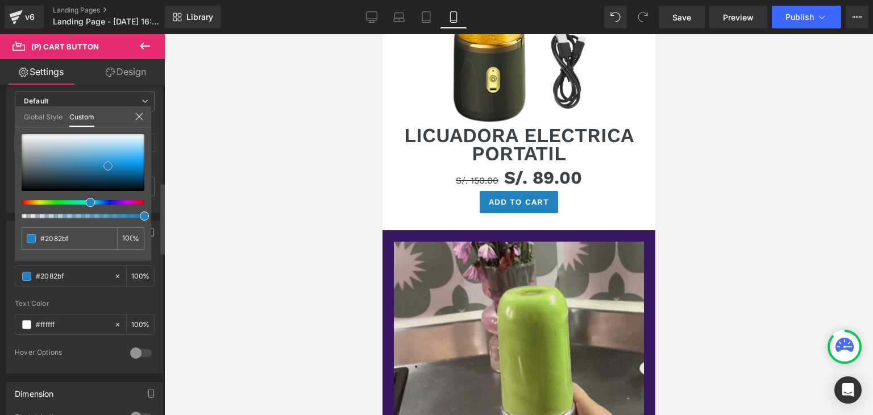
type input "#1e76ad"
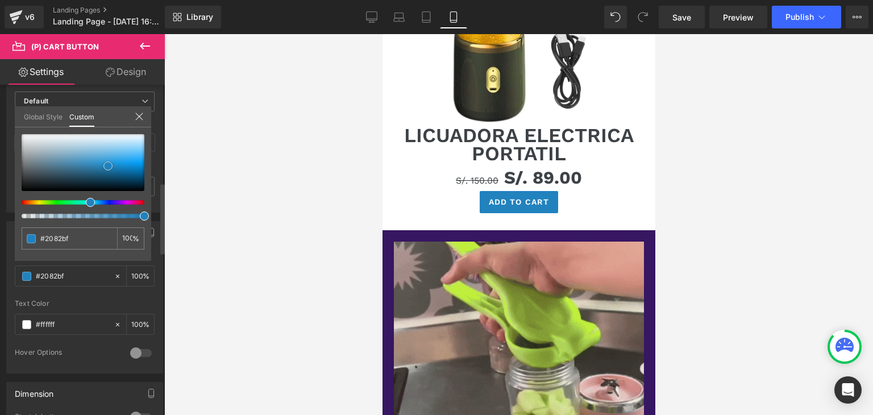
type input "#1e76ad"
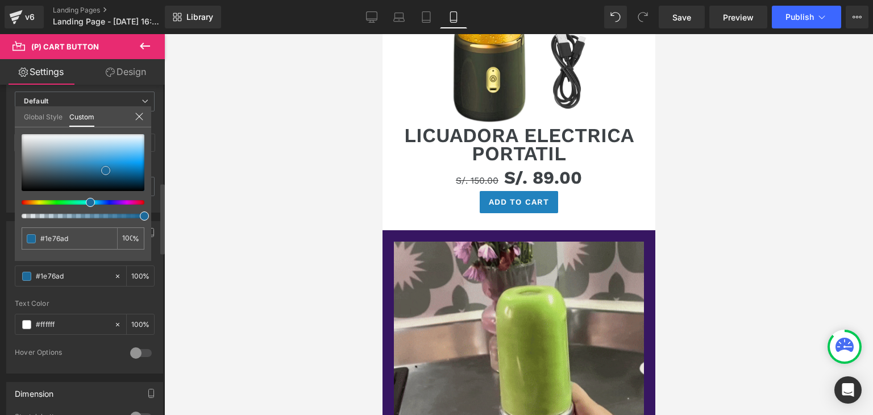
type input "#1d6a9a"
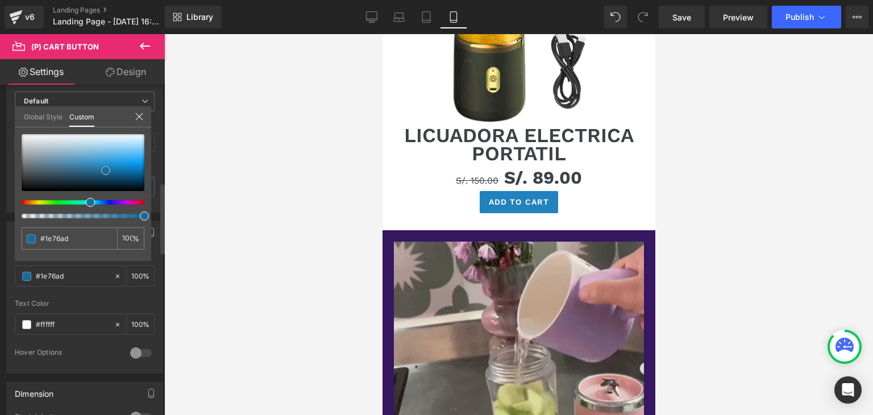
type input "#1d6a9a"
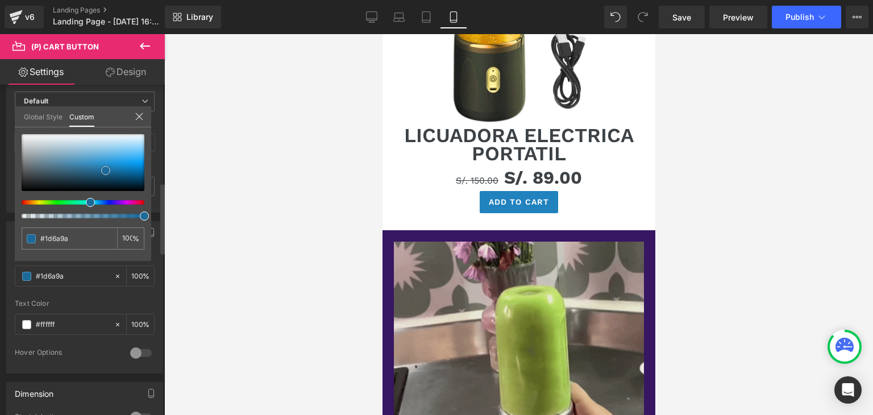
type input "#1e6694"
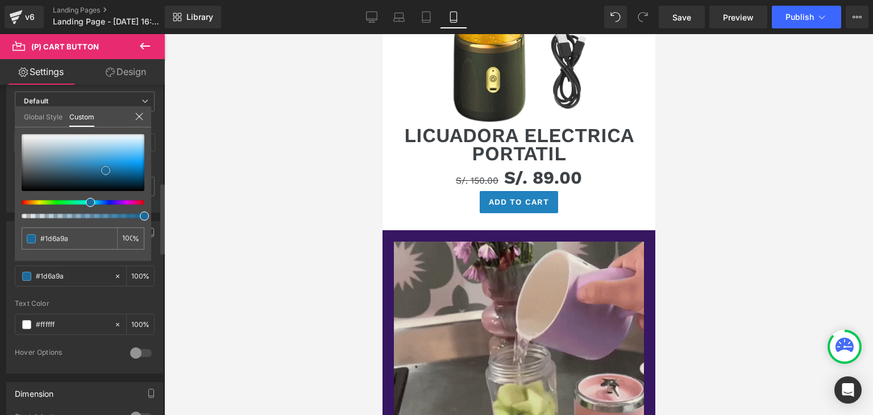
type input "#1e6694"
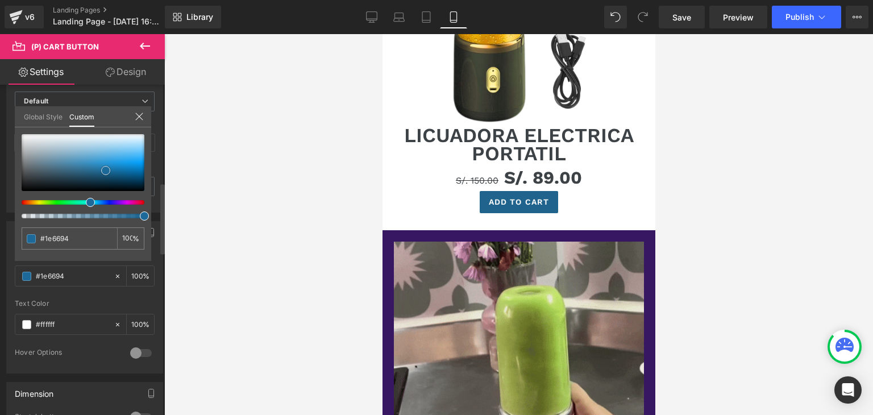
type input "#20638d"
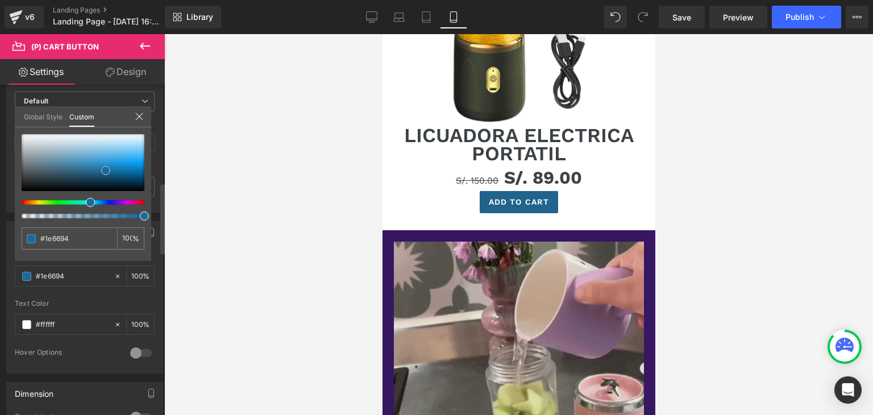
type input "#20638d"
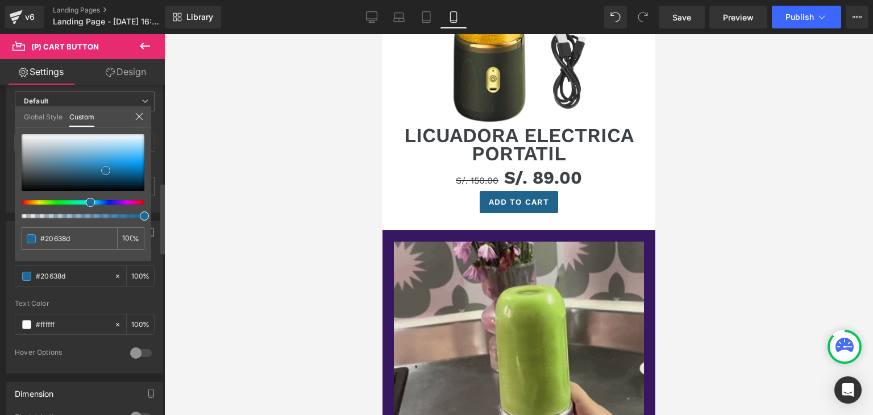
type input "#215f86"
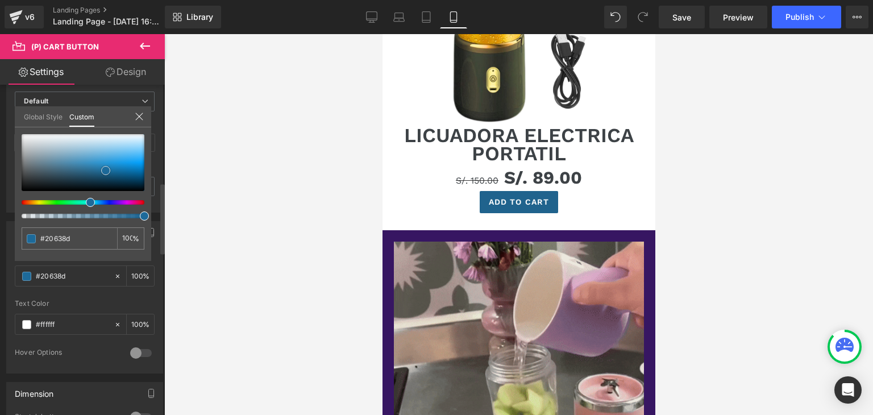
type input "#215f86"
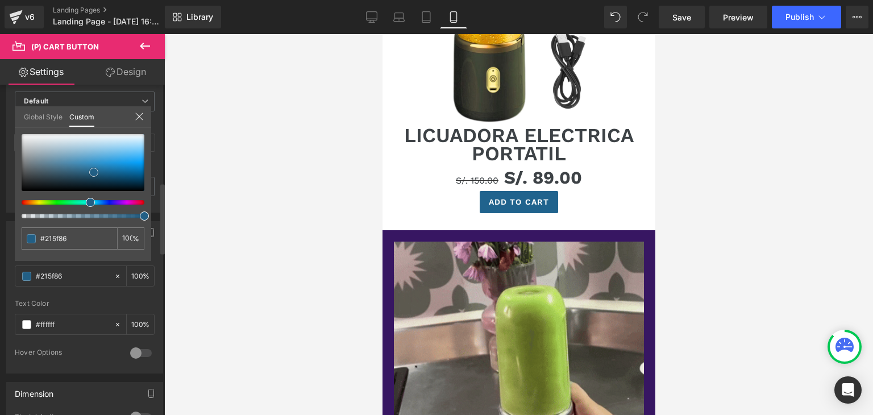
type input "#225f85"
type input "#235f84"
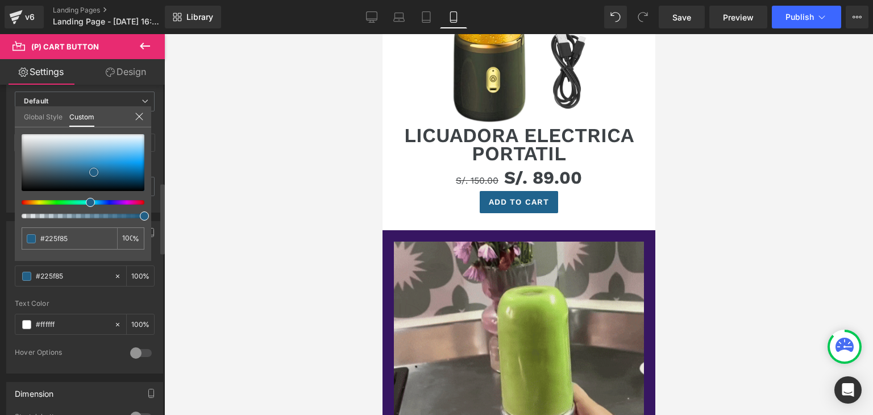
type input "#235f84"
drag, startPoint x: 45, startPoint y: 157, endPoint x: 89, endPoint y: 171, distance: 45.7
click at [89, 171] on span at bounding box center [93, 172] width 9 height 9
click at [161, 102] on div at bounding box center [161, 252] width 7 height 331
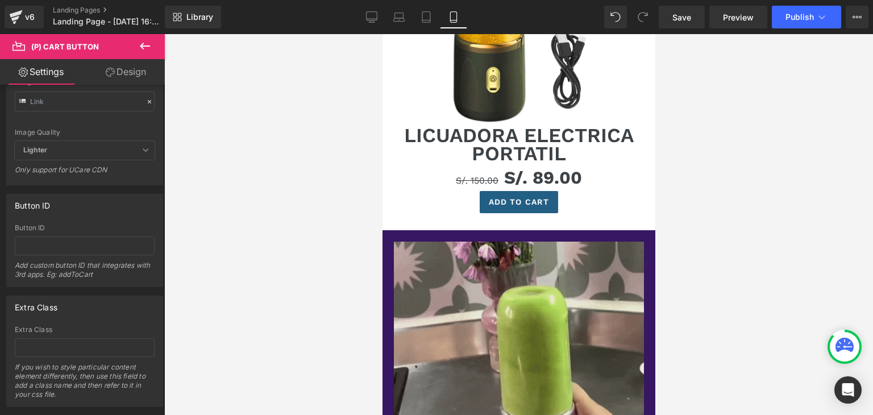
scroll to position [1217, 0]
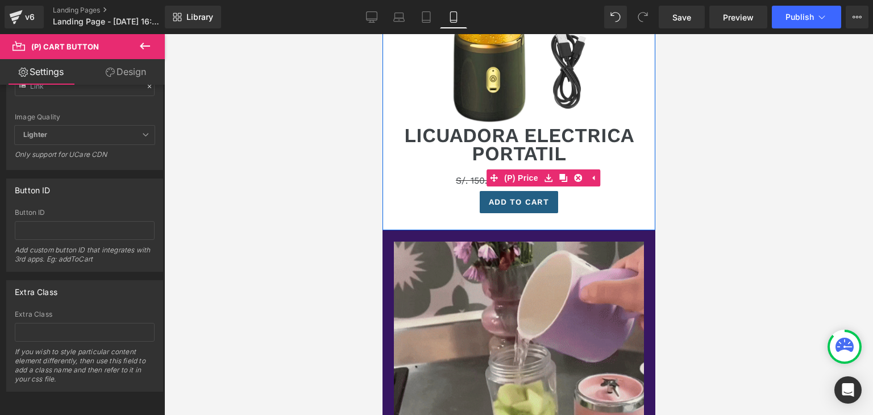
click at [473, 181] on body "Skip to content Submit Close search Home Catalog Image Row Sale Off (P) Image L…" at bounding box center [518, 283] width 273 height 1581
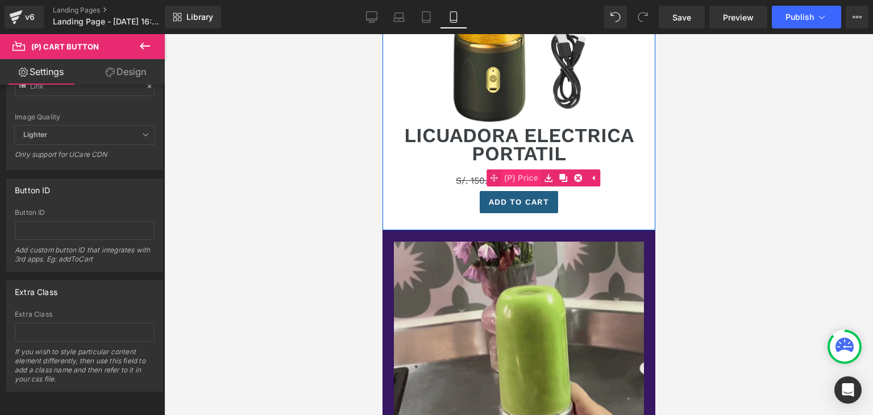
click at [517, 176] on link "(P) Price" at bounding box center [513, 177] width 55 height 17
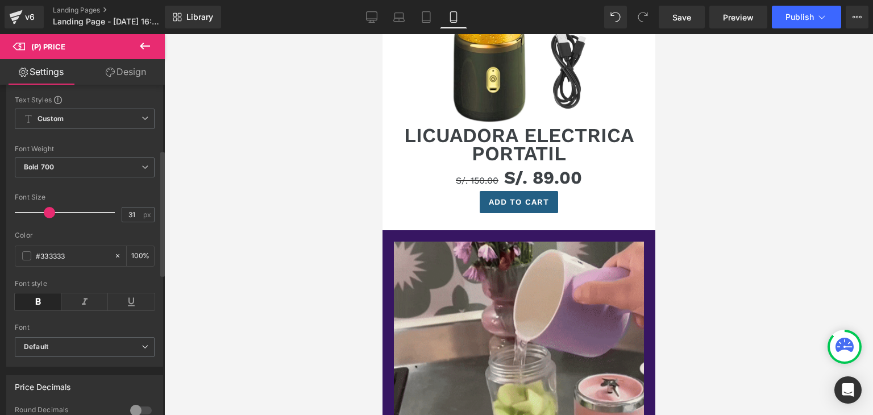
scroll to position [171, 0]
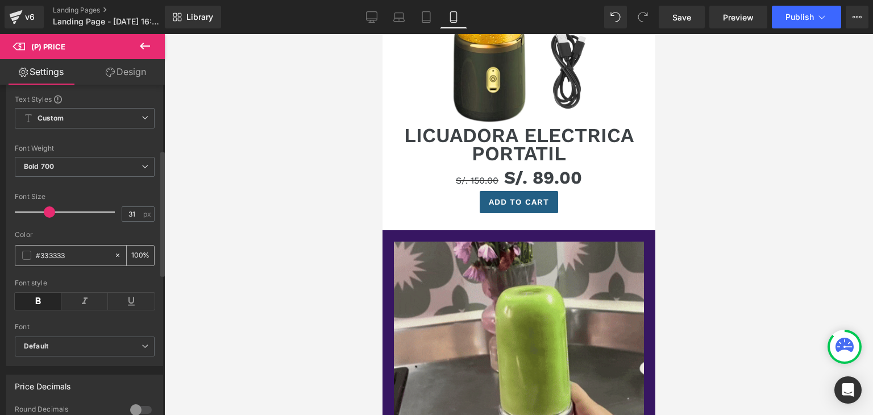
click at [28, 260] on span at bounding box center [26, 255] width 9 height 9
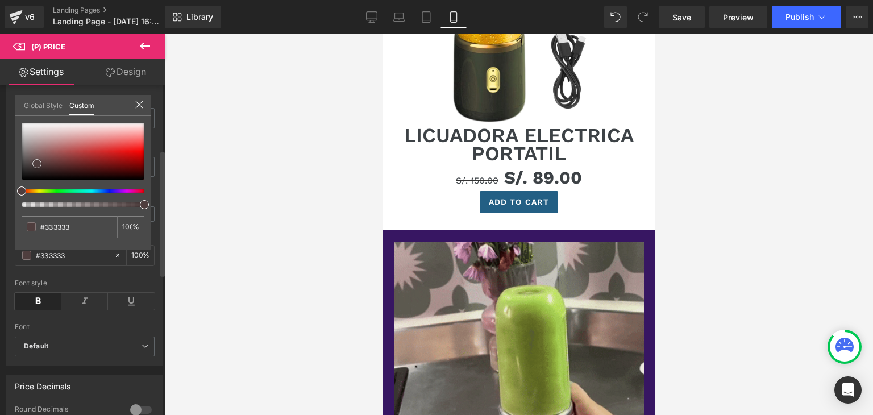
type input "#4b3e3e"
type input "#593f3f"
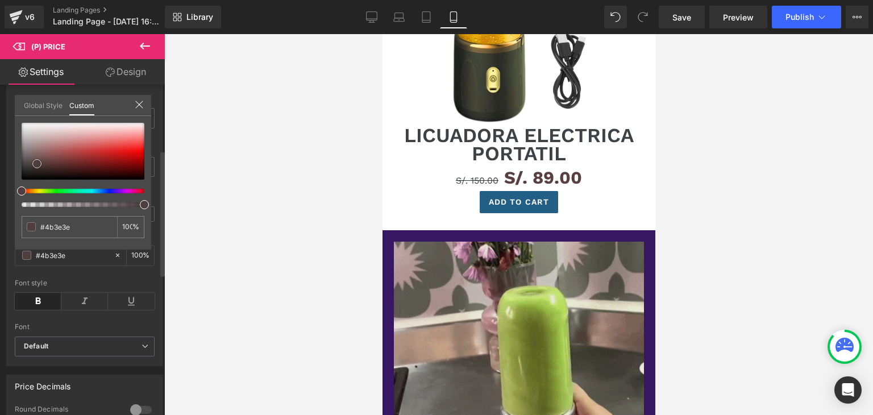
type input "#593f3f"
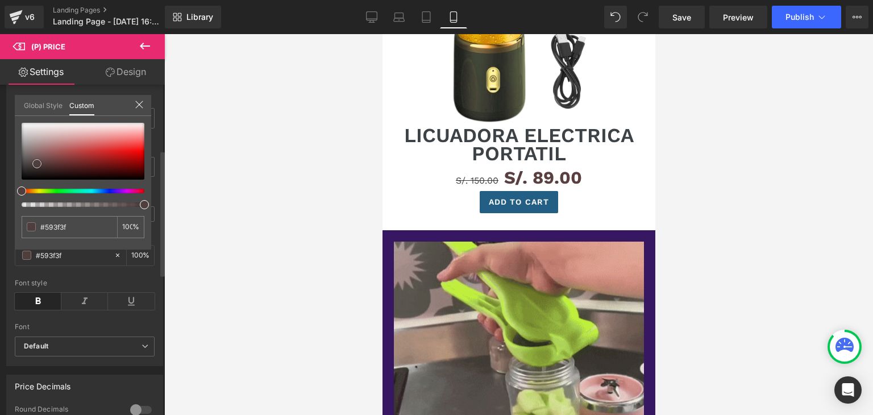
type input "#5e3a3a"
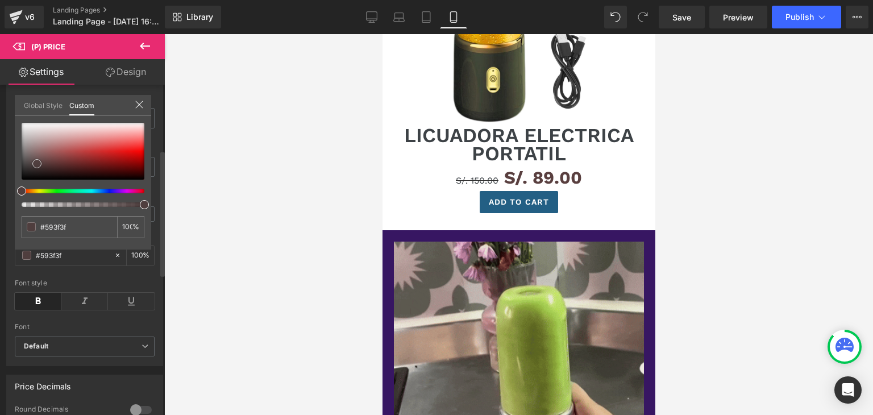
type input "#5e3a3a"
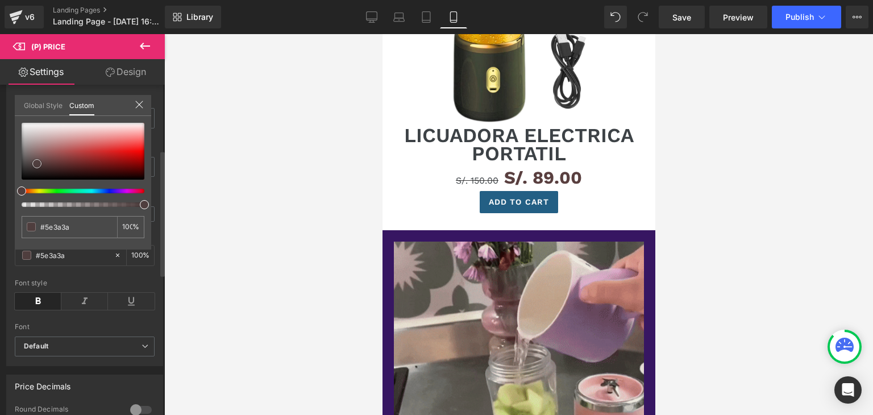
type input "#653333"
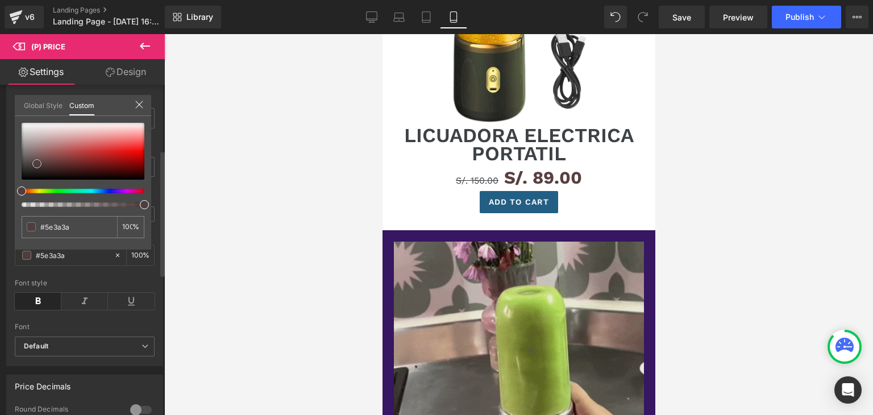
type input "#653333"
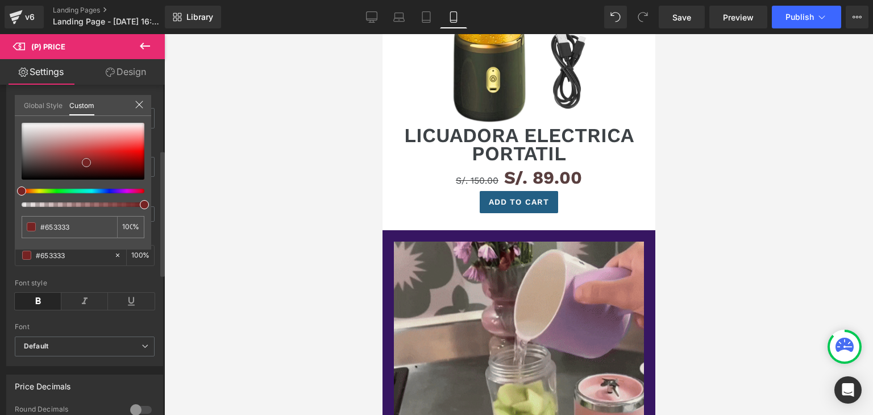
type input "#6e2a2a"
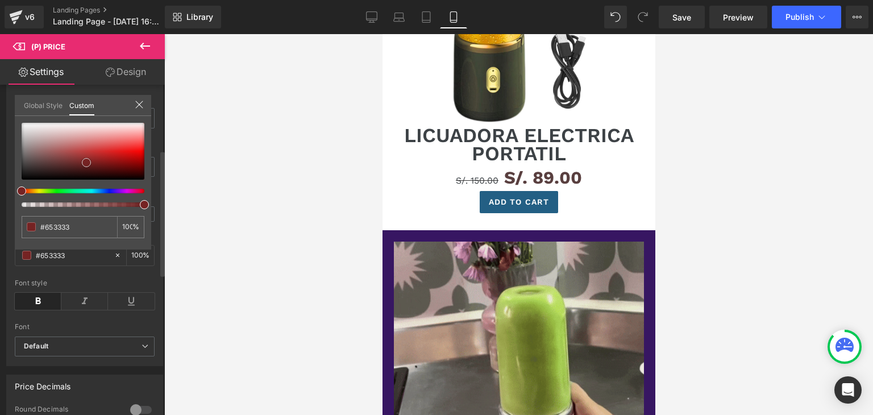
type input "#6e2a2a"
type input "#7b1d1d"
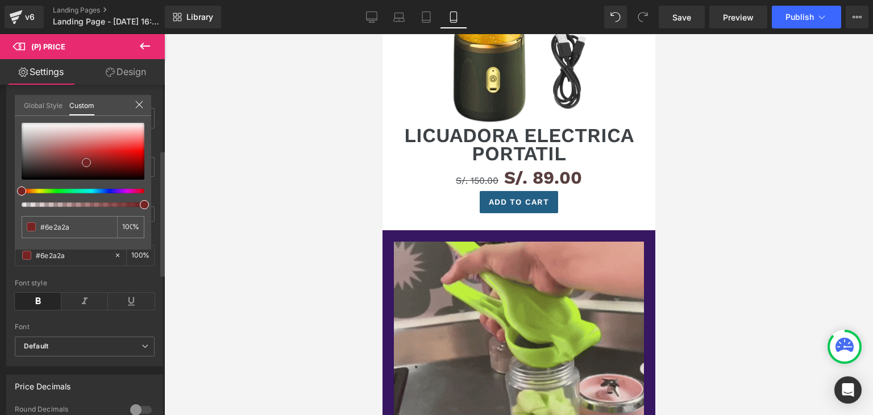
type input "#7b1d1d"
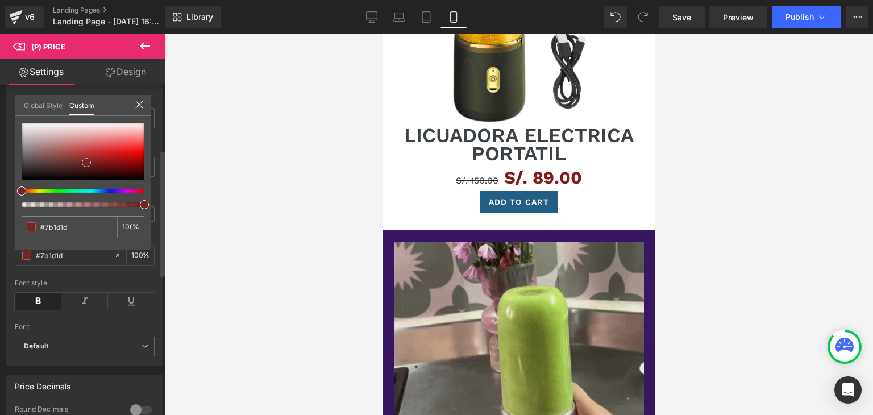
type input "#831a1a"
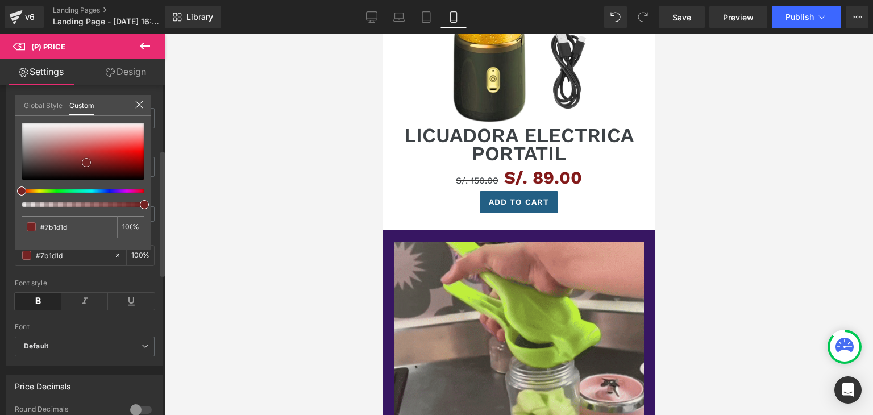
type input "#831a1a"
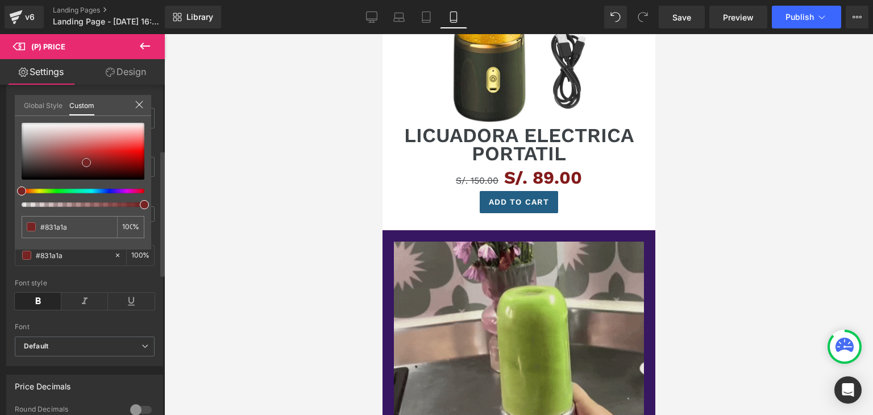
type input "#841a1a"
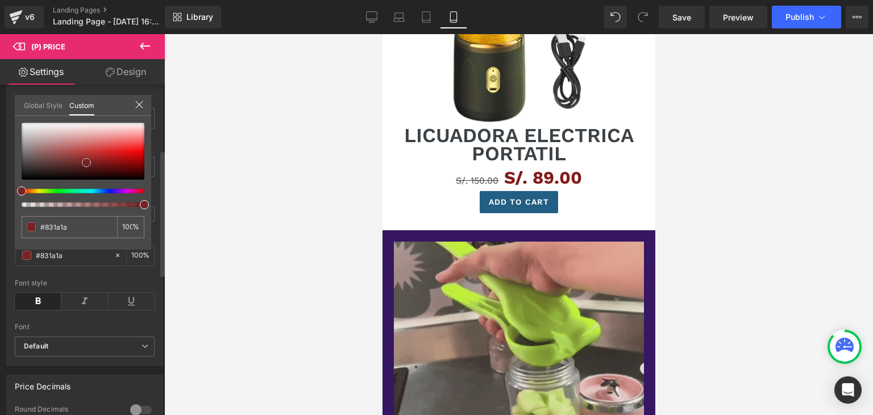
type input "#841a1a"
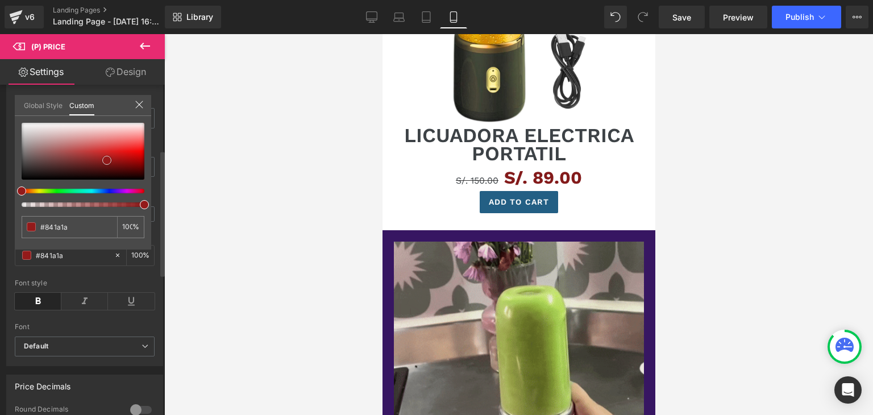
type input "#881a1a"
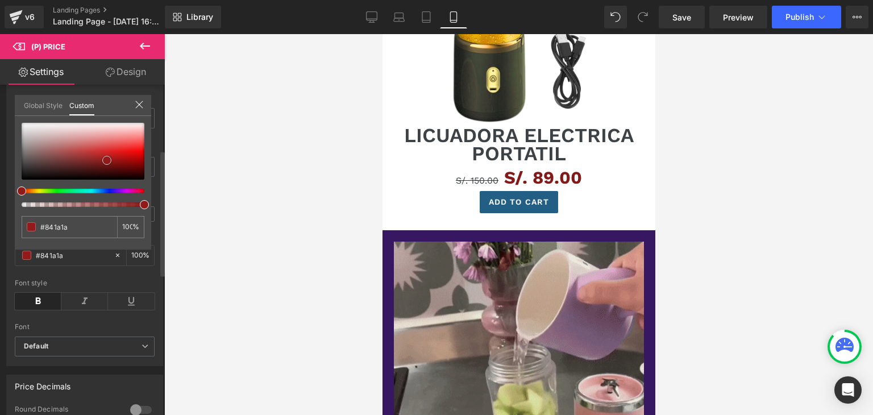
type input "#881a1a"
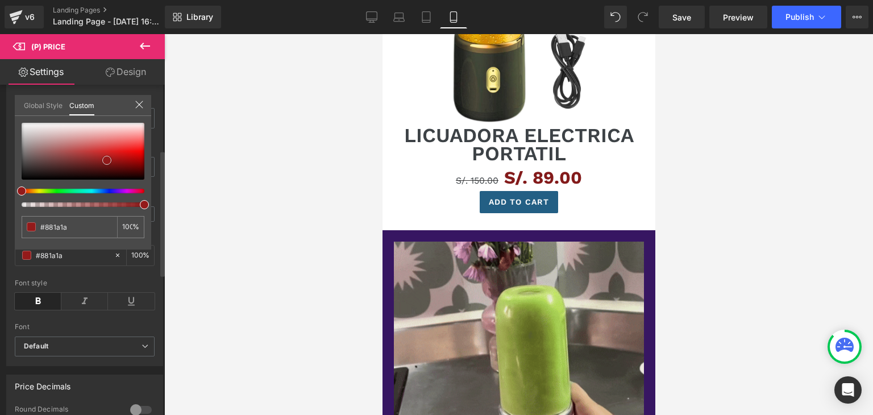
type input "#911b1b"
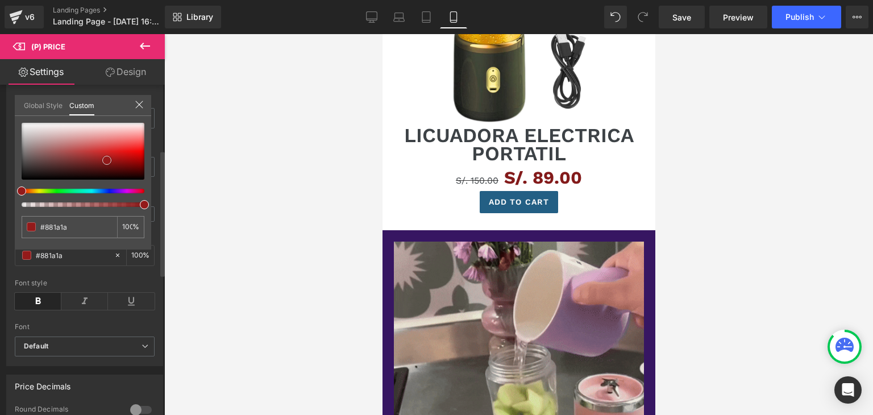
type input "#911b1b"
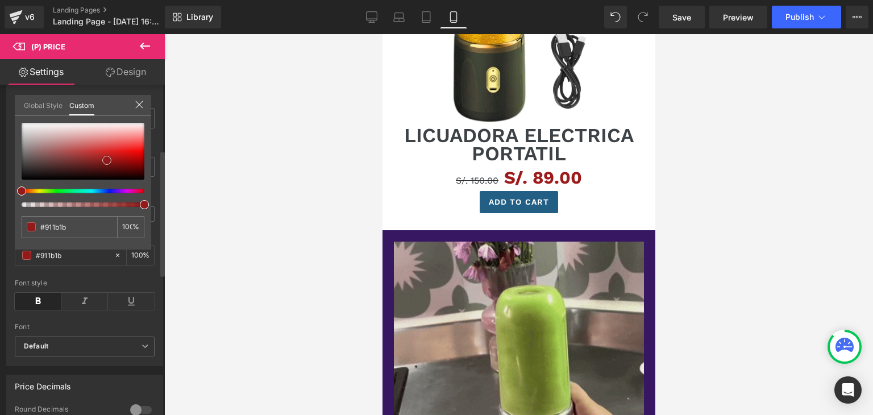
type input "#9c1a1a"
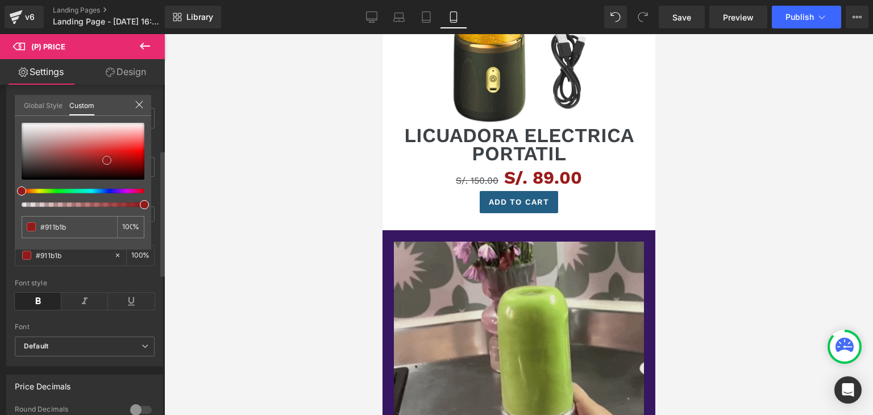
type input "#9c1a1a"
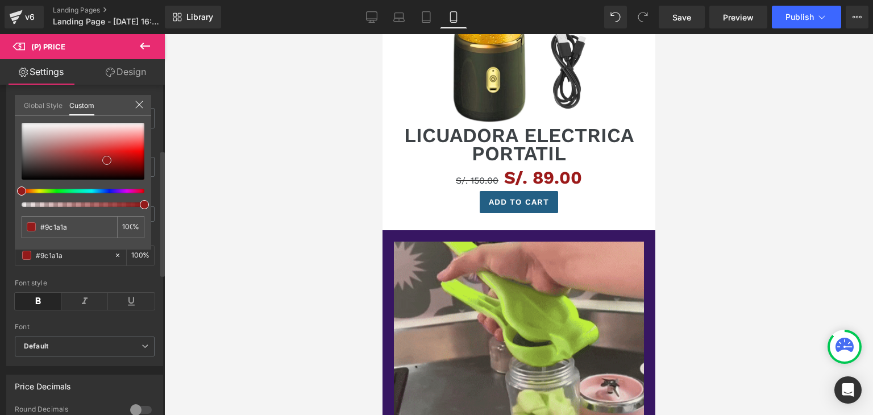
type input "#a31919"
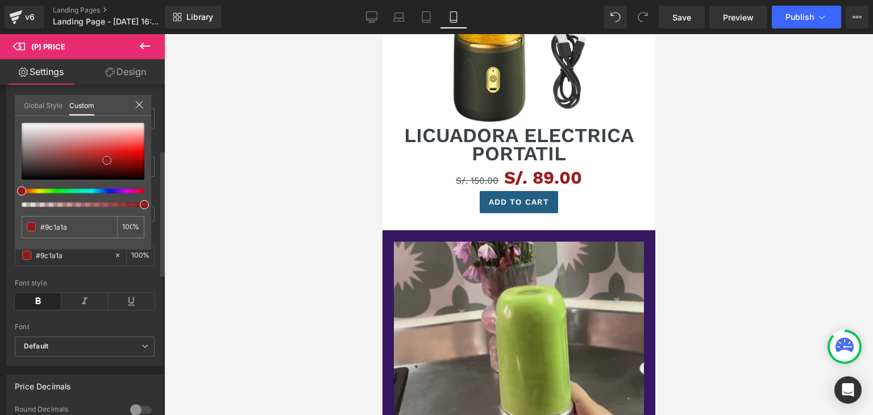
type input "#a31919"
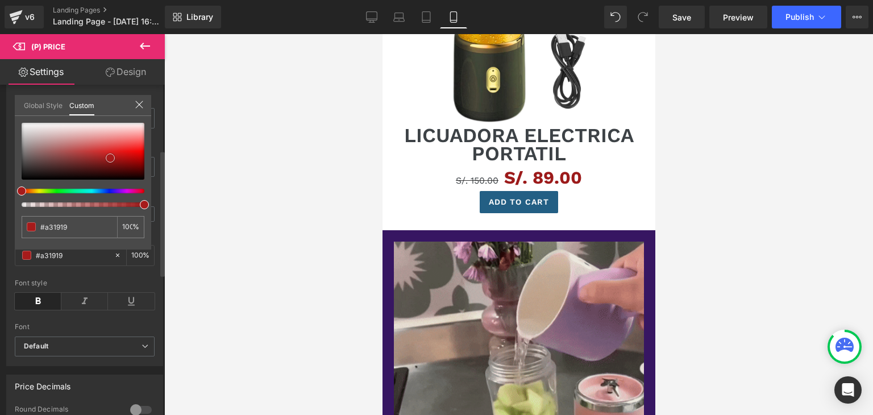
type input "#a61b1b"
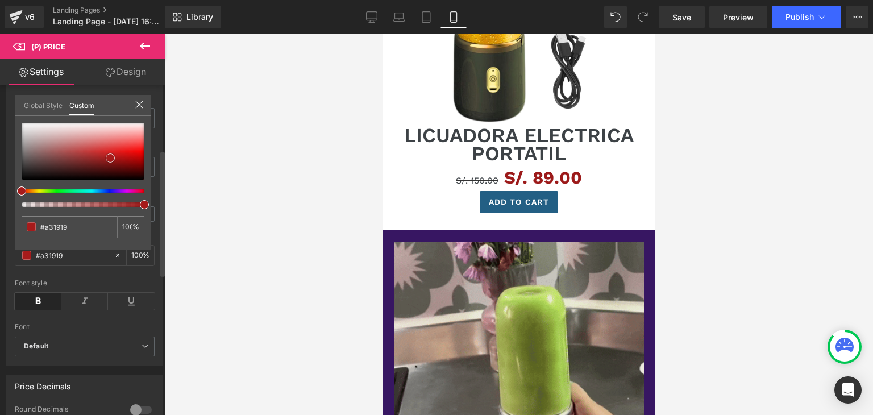
type input "#a61b1b"
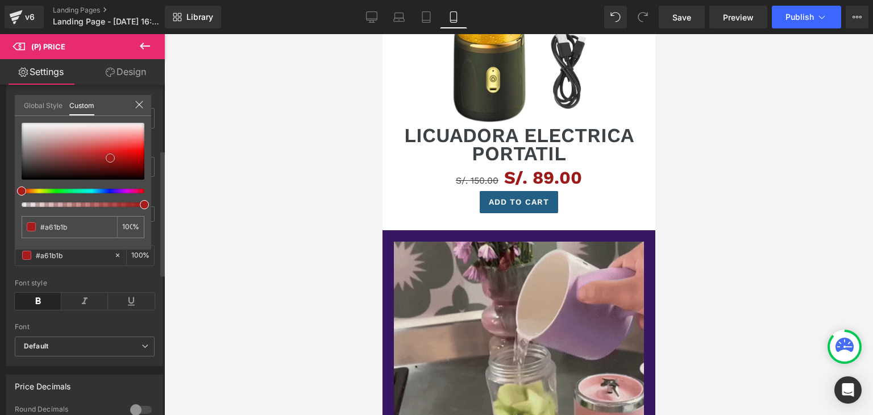
type input "#b11a1a"
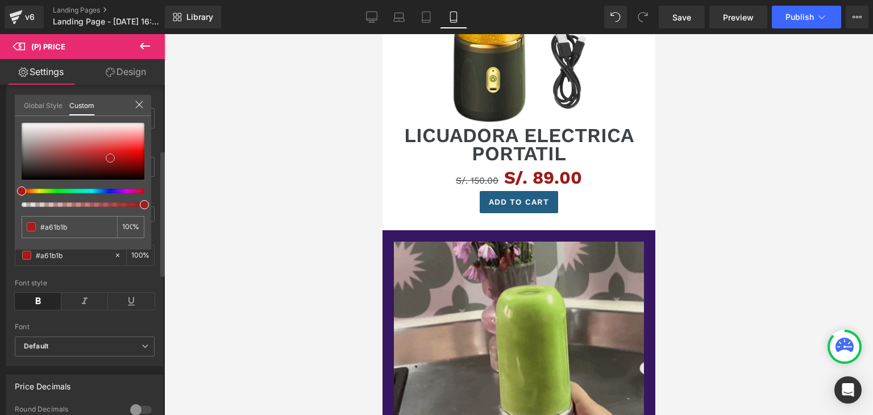
type input "#b11a1a"
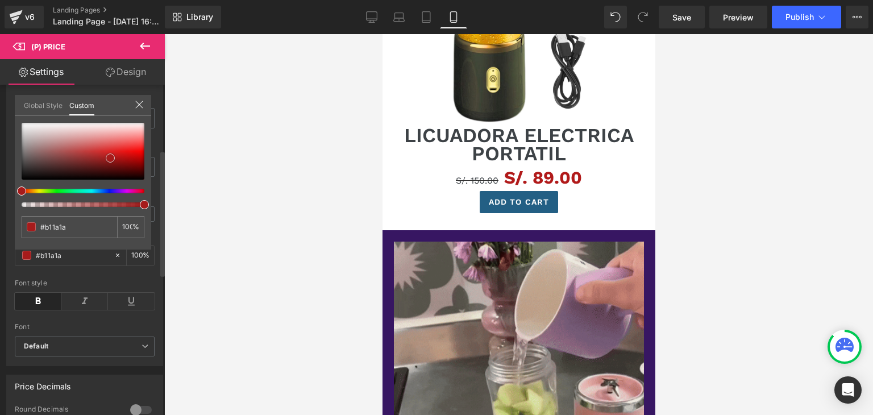
type input "#cb1a1a"
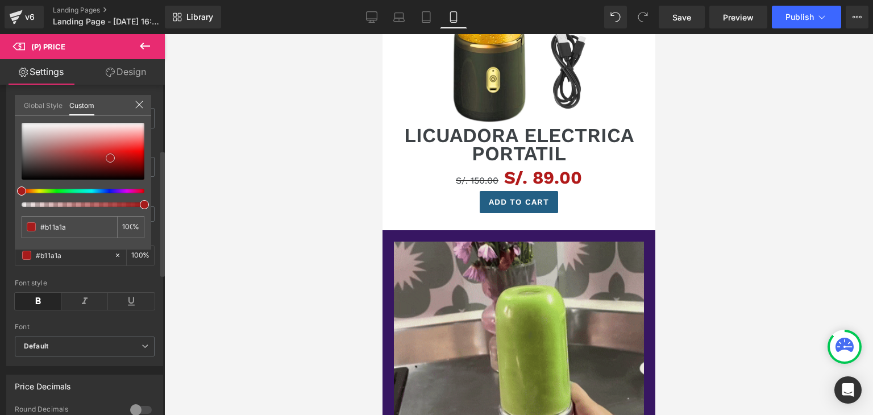
type input "#cb1a1a"
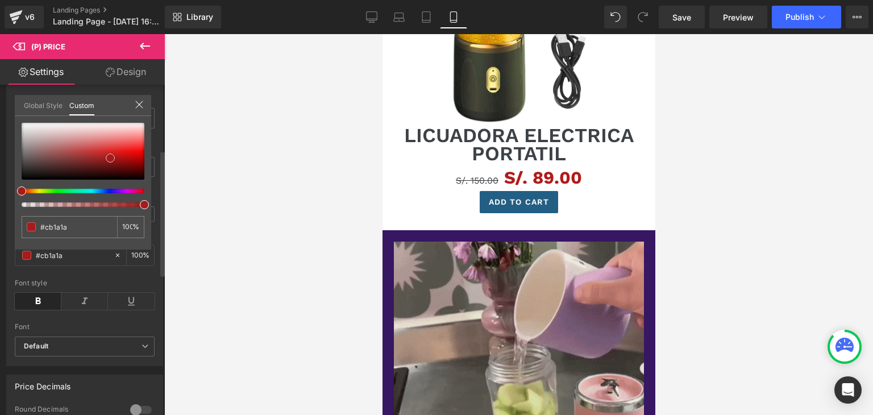
type input "#cf1a1a"
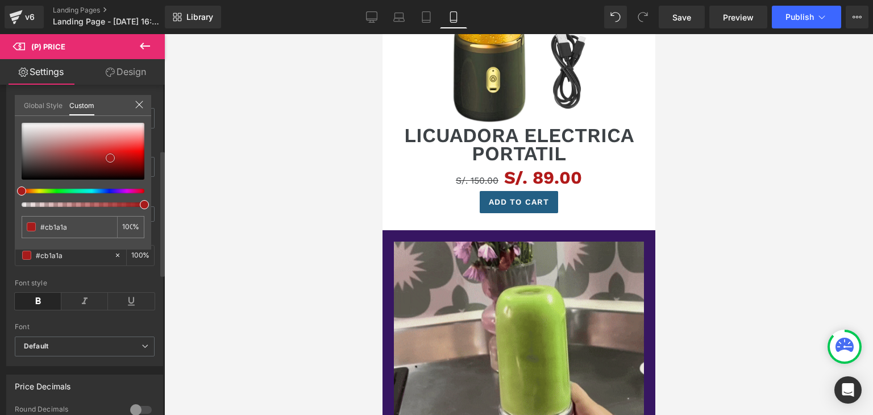
type input "#cf1a1a"
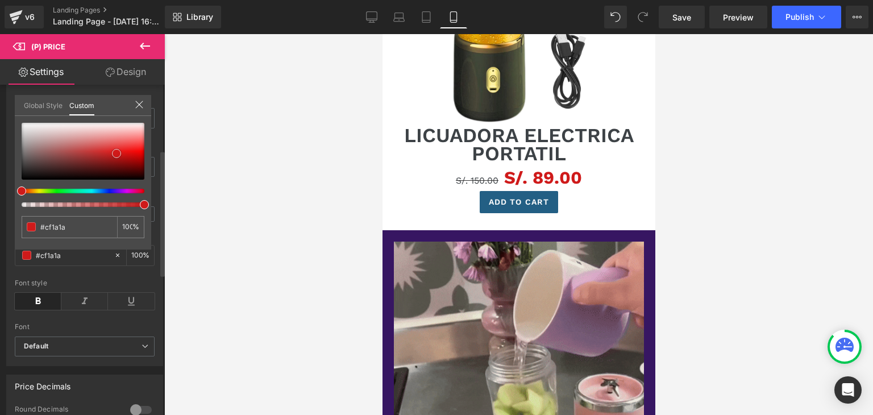
type input "#d51a1a"
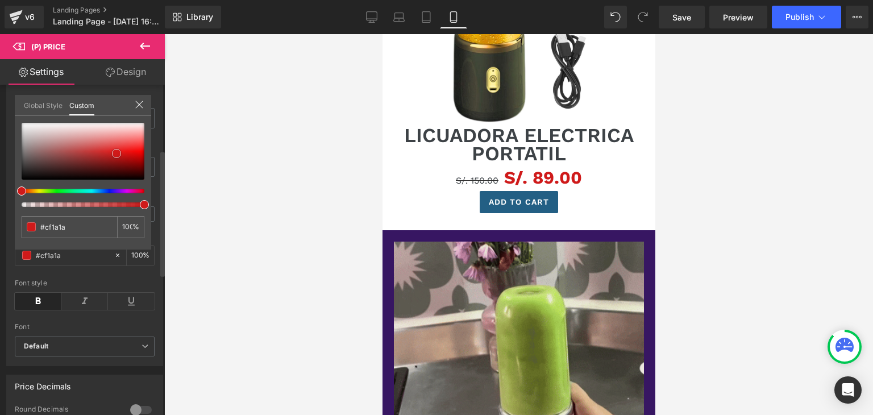
type input "#d51a1a"
type input "#df2424"
type input "#de2f2f"
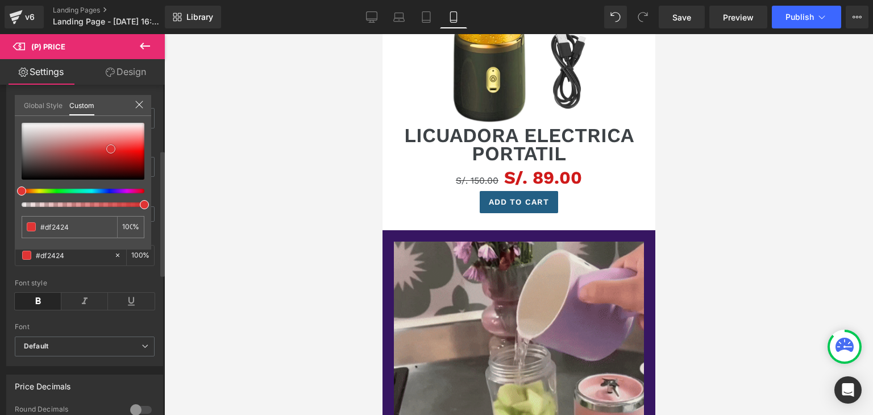
type input "#de2f2f"
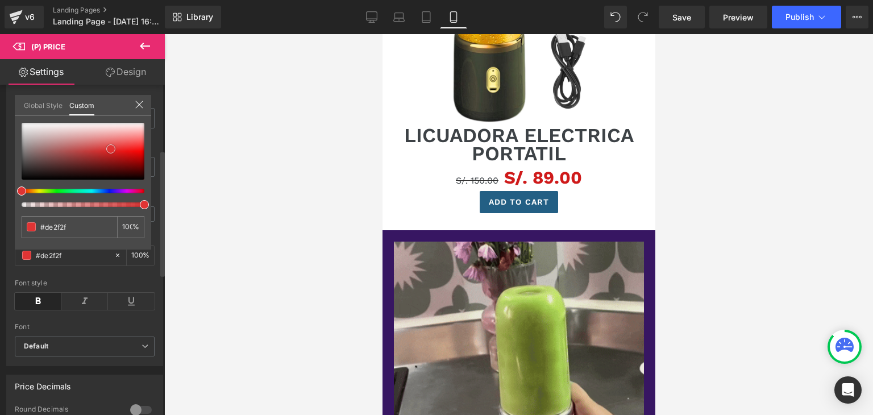
type input "#df3434"
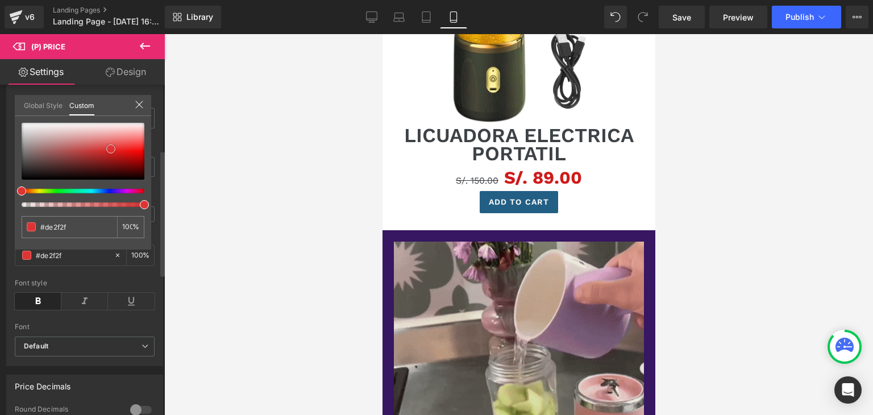
type input "#df3434"
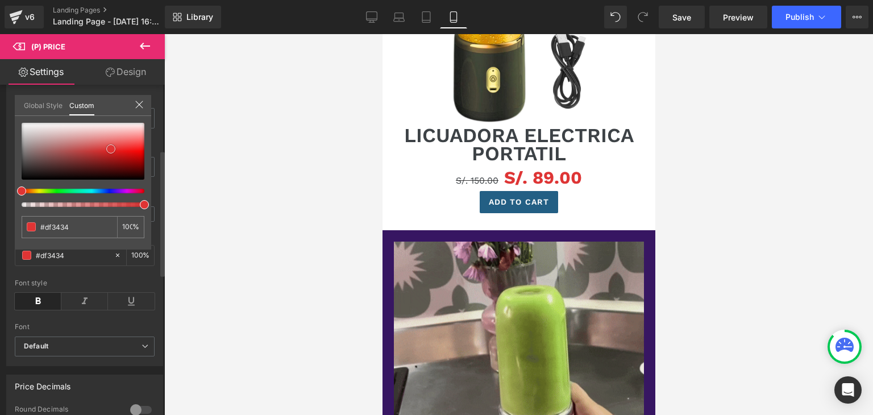
type input "#de3535"
type input "#9b2626"
type input "#7a2828"
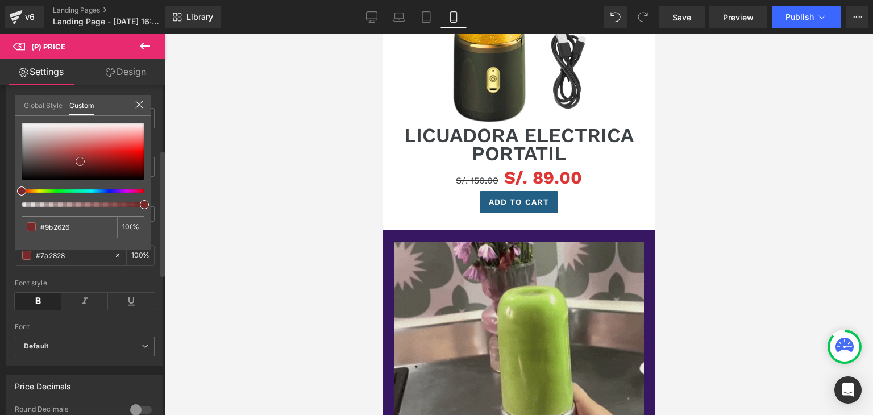
type input "#7a2828"
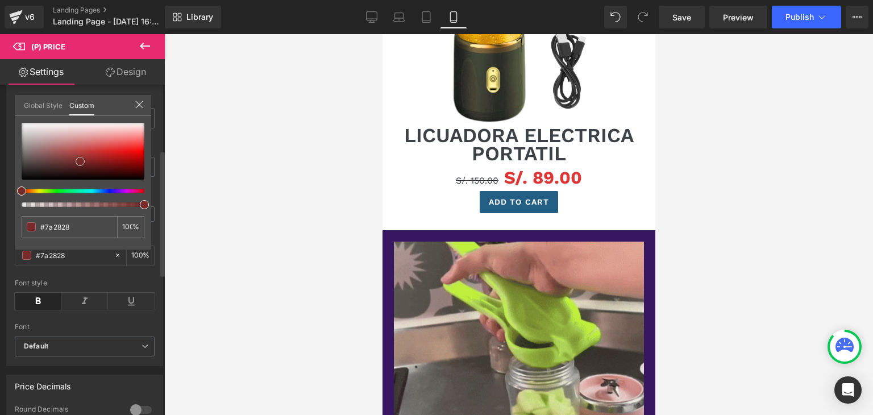
type input "#703232"
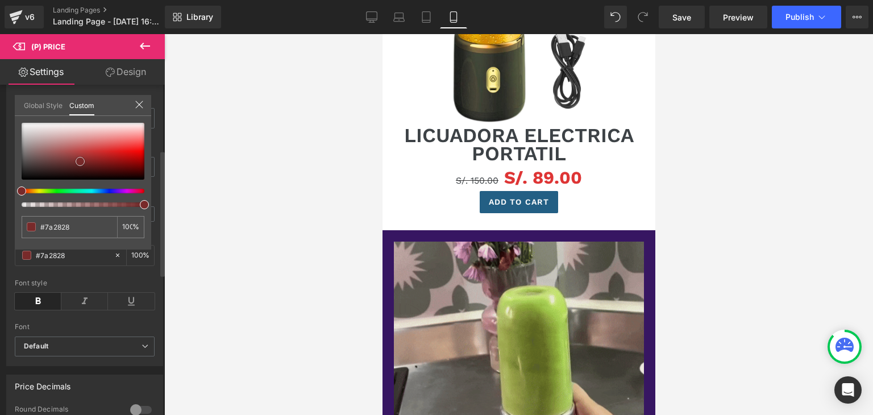
type input "#703232"
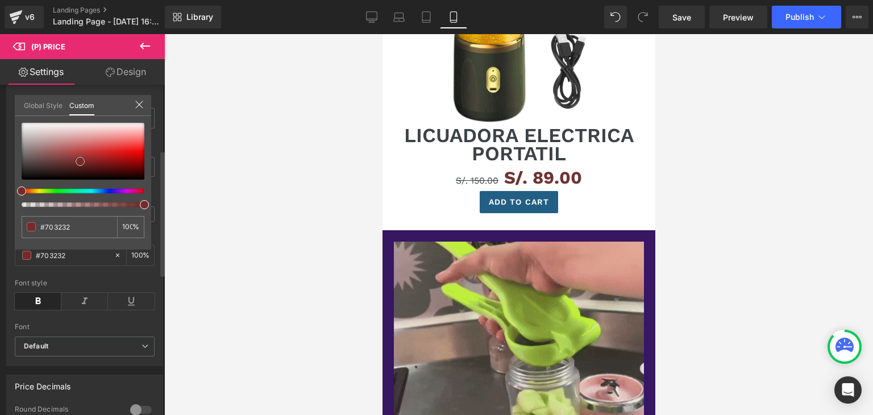
type input "#6a3939"
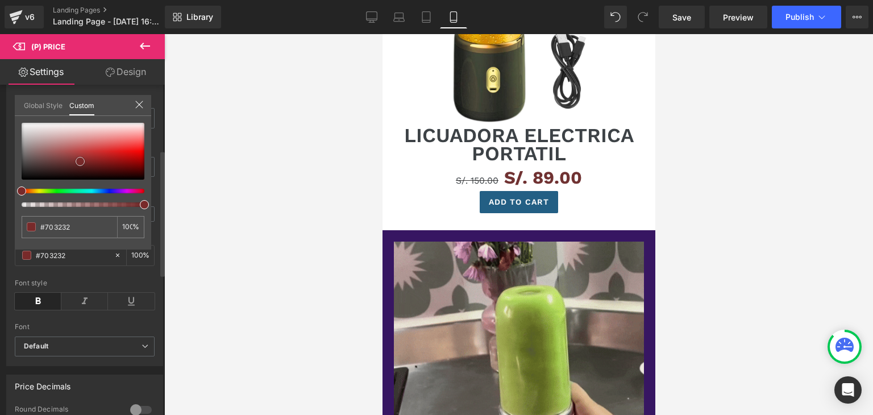
type input "#6a3939"
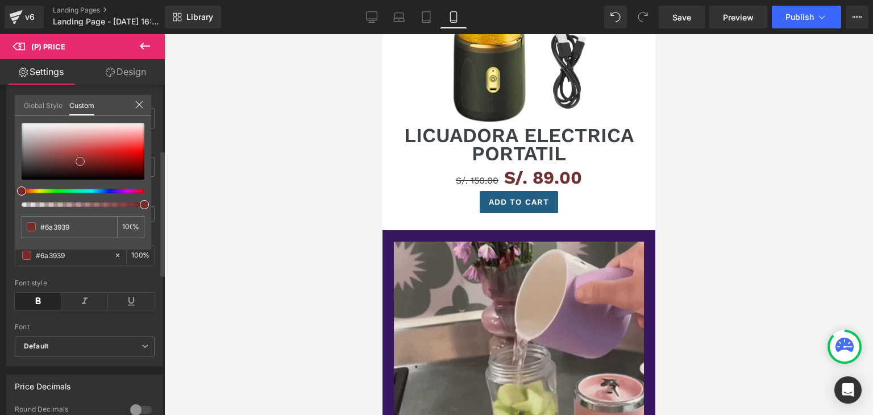
type input "#5b3d3d"
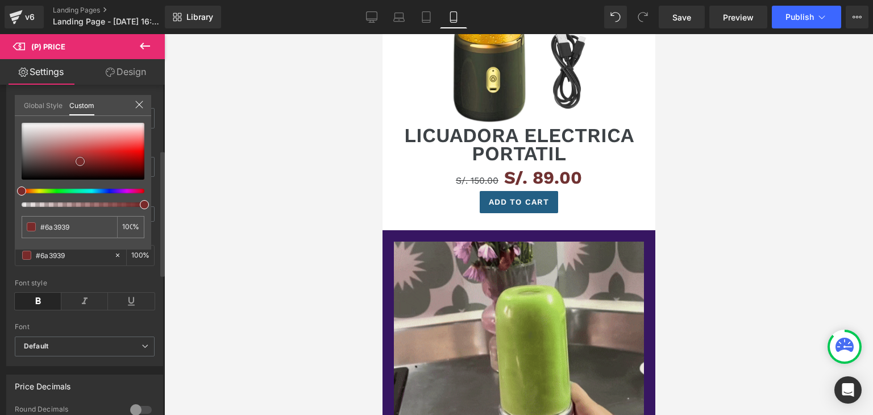
type input "#5b3d3d"
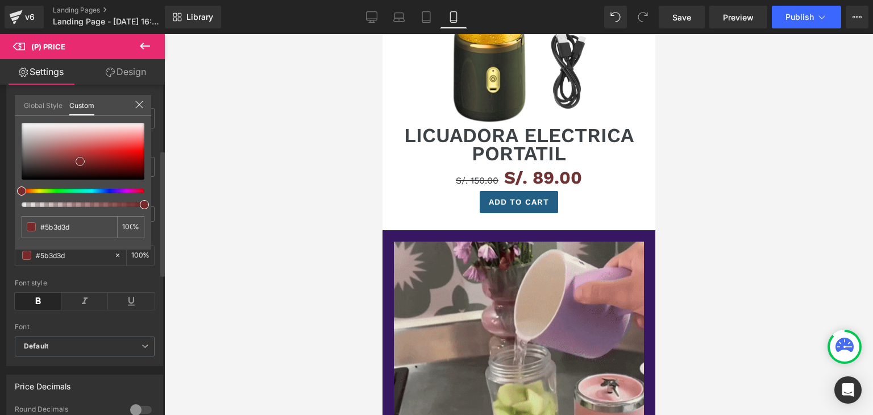
type input "#4a3939"
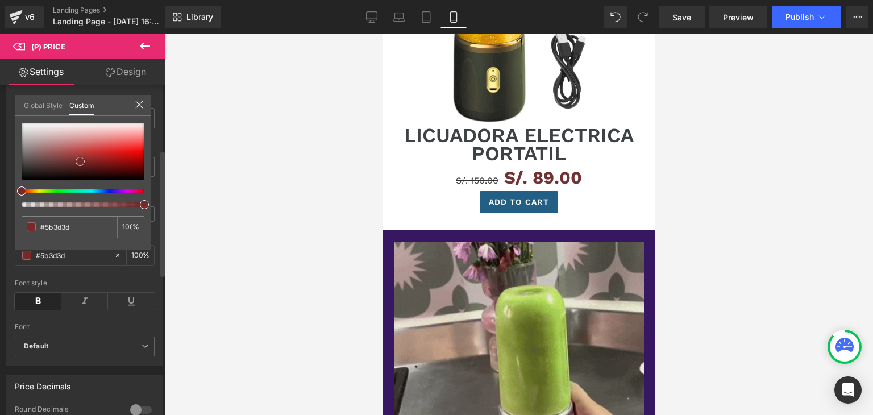
type input "#4a3939"
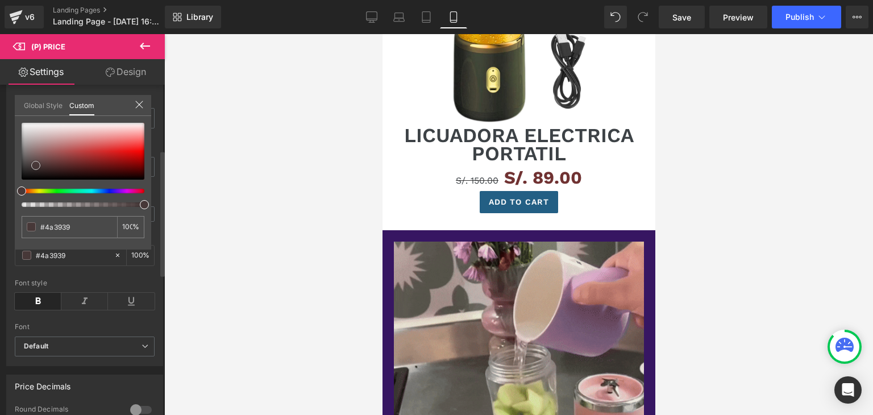
type input "#473838"
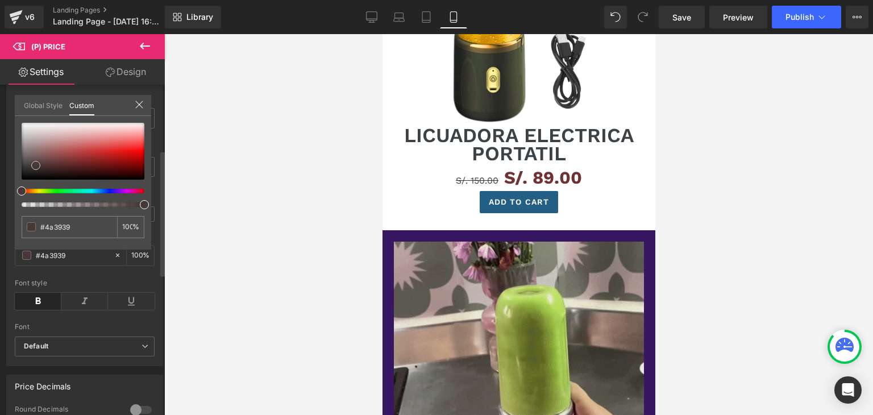
type input "#473838"
type input "#433636"
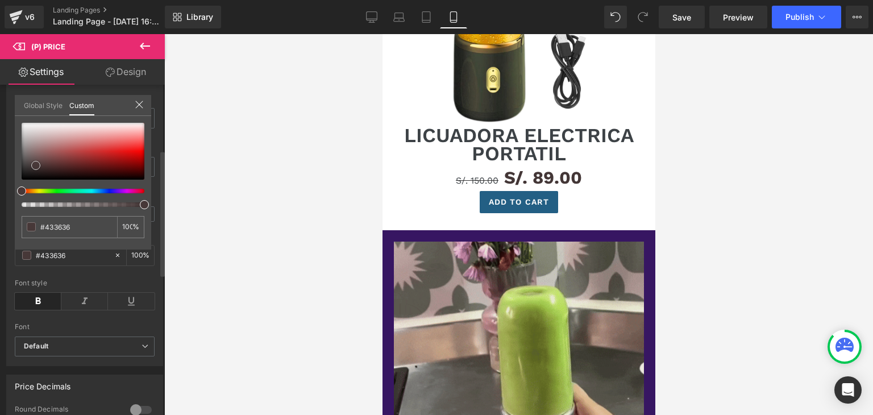
type input "#3e3131"
type input "#3a3030"
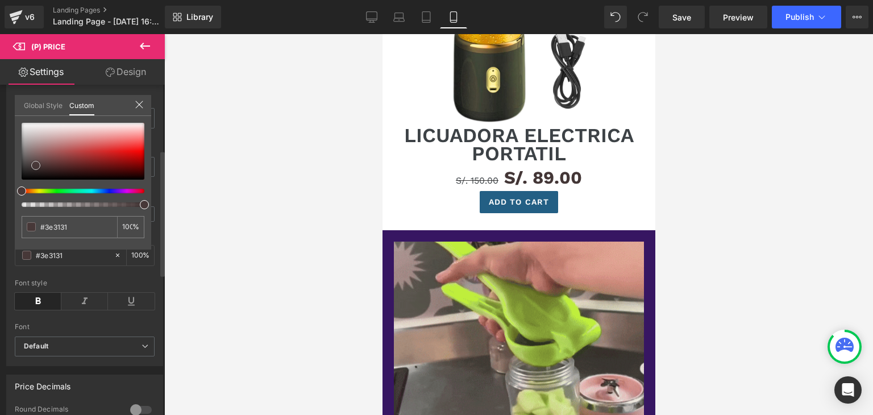
type input "#3a3030"
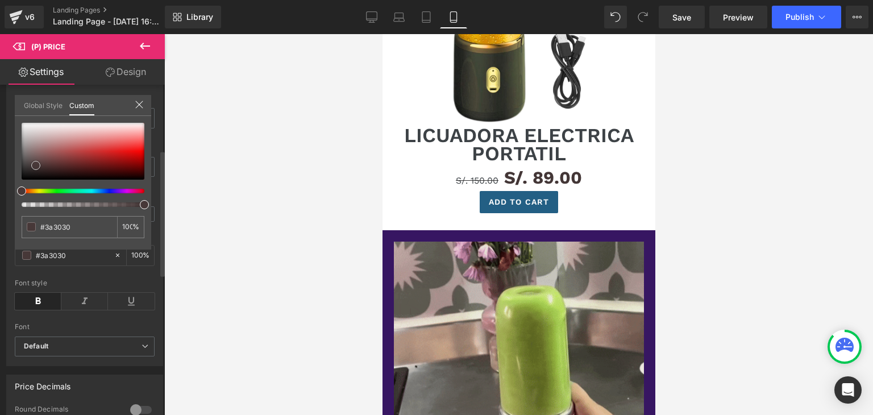
type input "#2c2525"
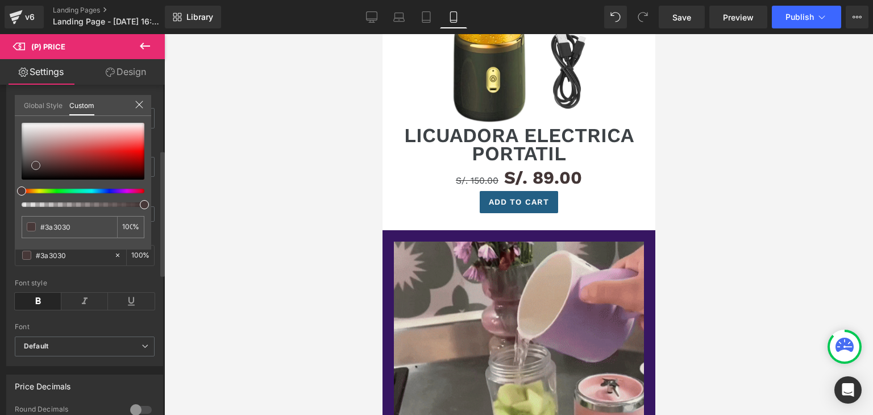
type input "#2c2525"
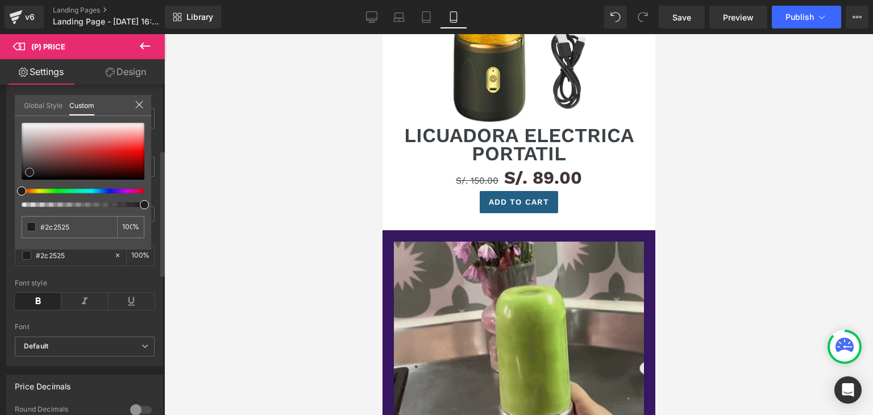
type input "#231e1e"
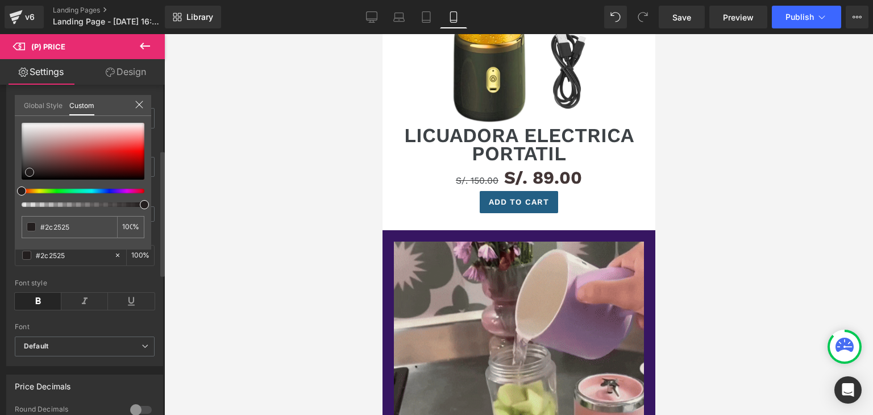
type input "#231e1e"
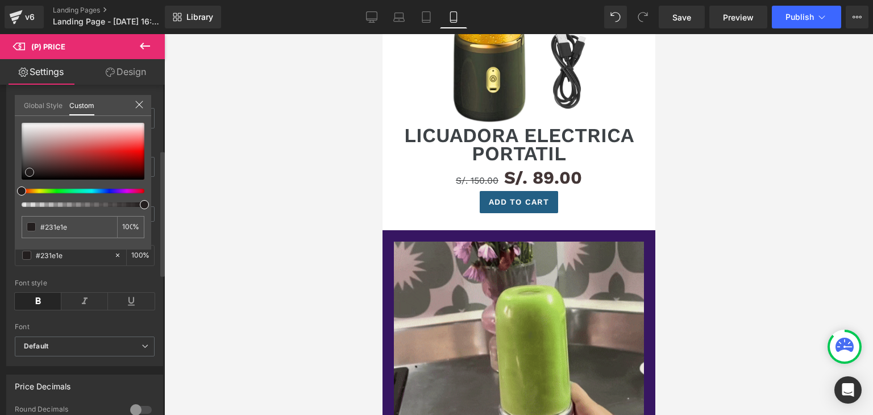
type input "#1e1a1a"
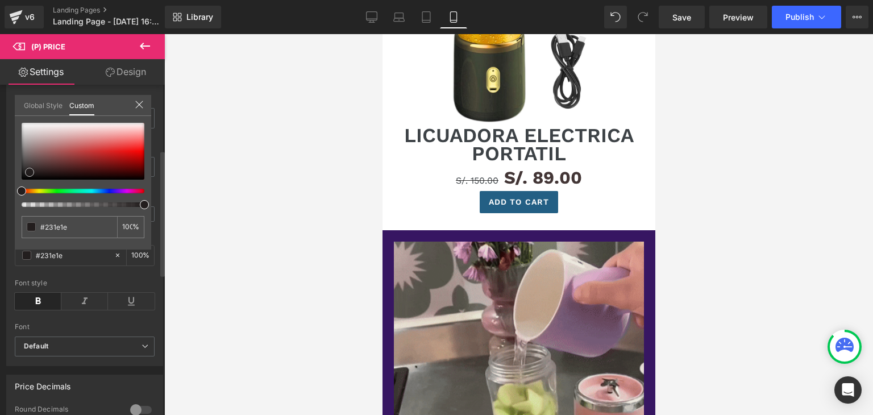
type input "#1e1a1a"
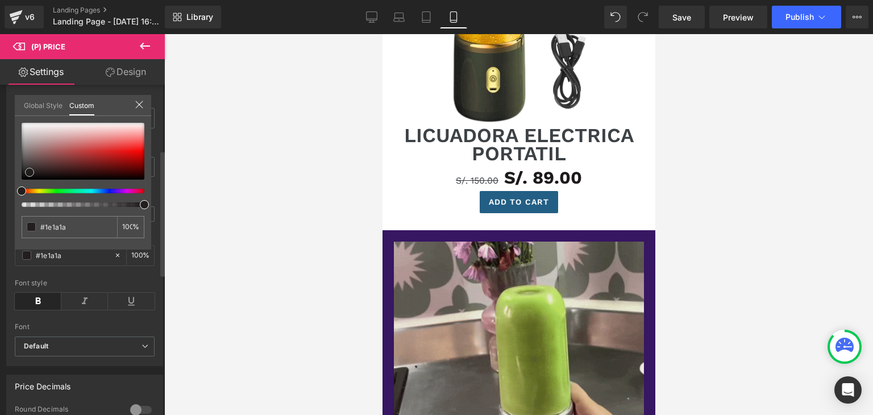
type input "#1a1818"
type input "#1b1717"
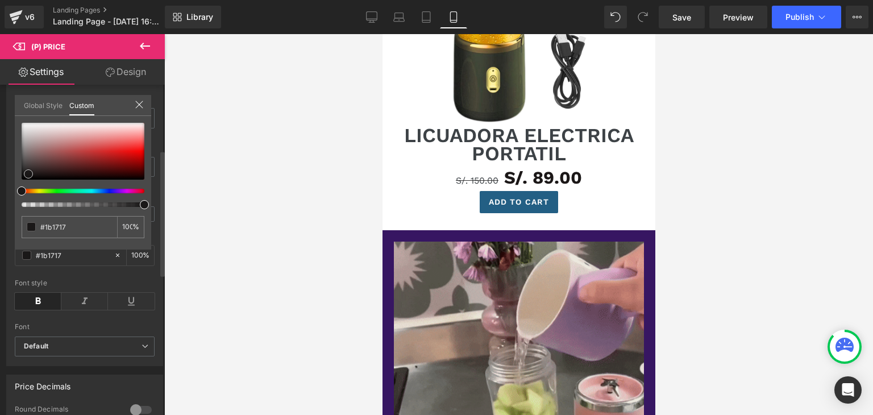
type input "#121010"
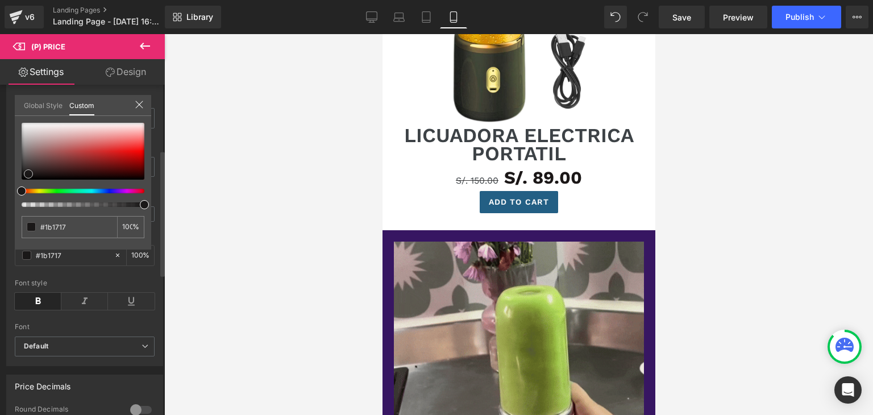
type input "#121010"
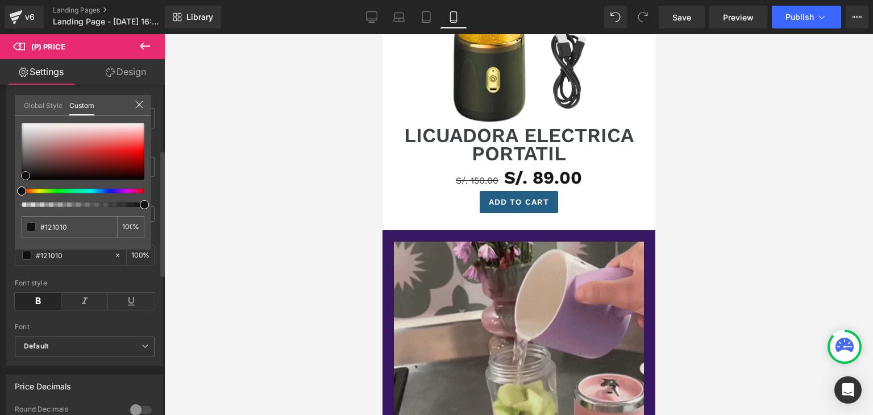
type input "#121111"
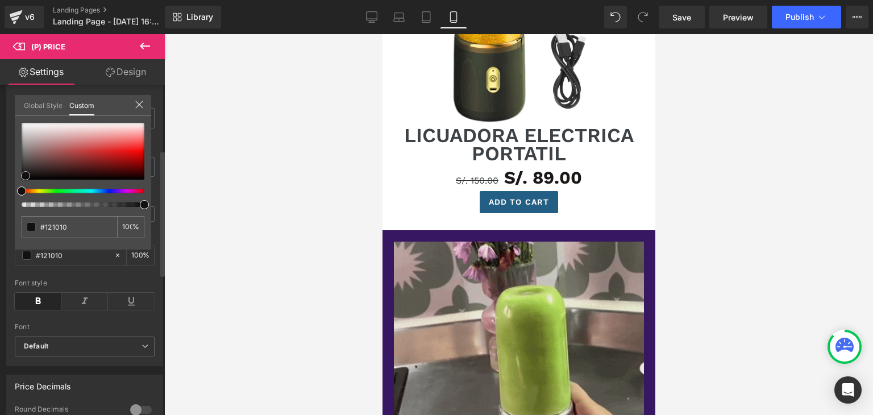
type input "#121111"
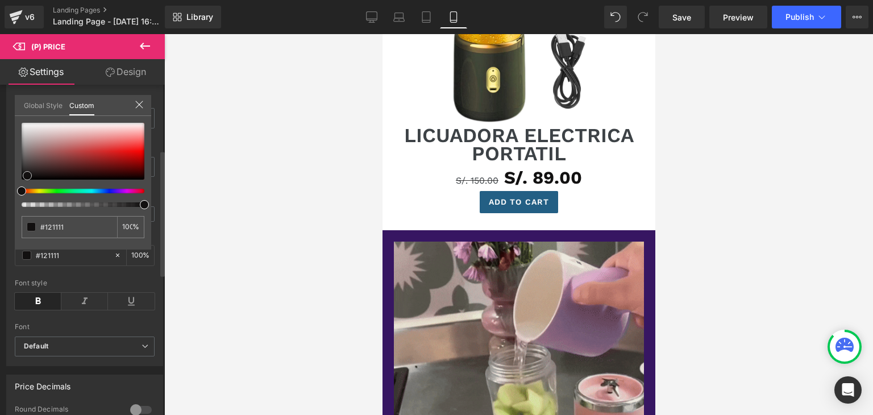
type input "#121010"
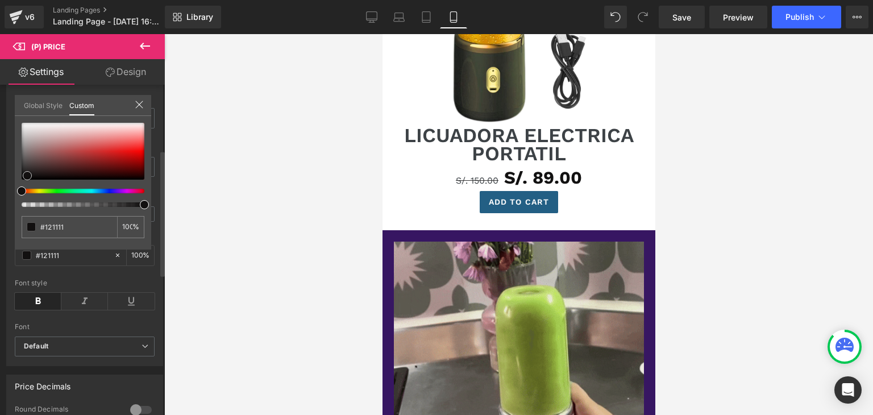
type input "#121010"
type input "#161212"
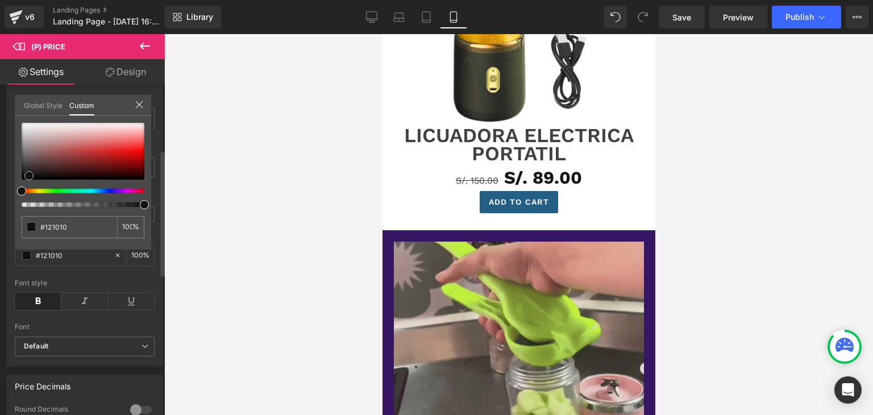
type input "#161212"
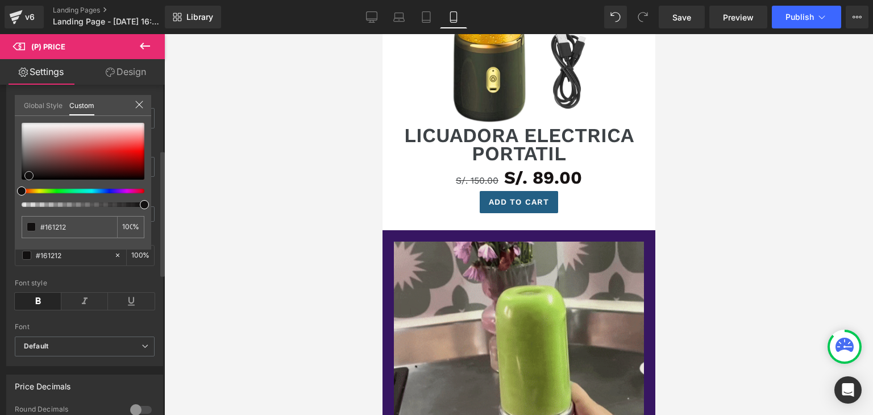
type input "#191414"
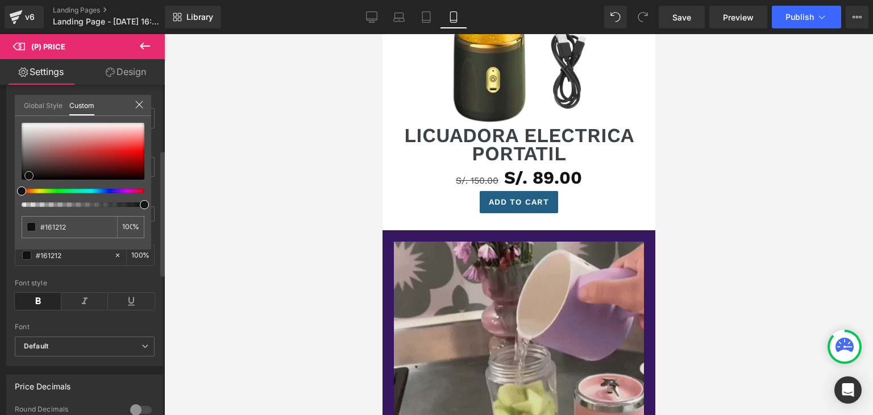
type input "#191414"
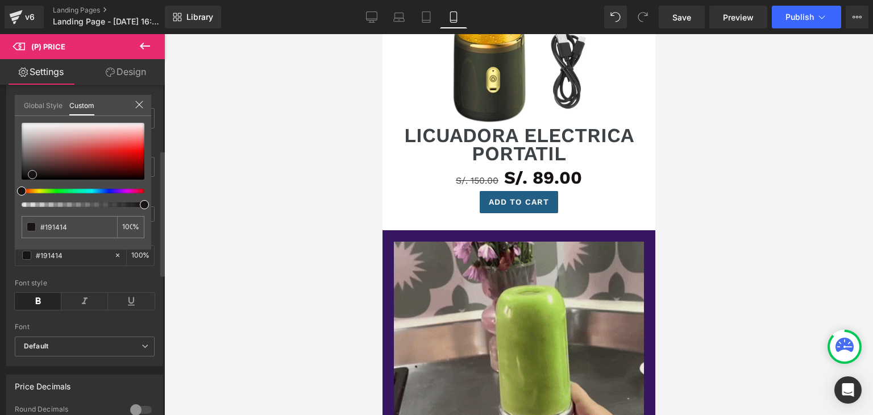
type input "#1c1616"
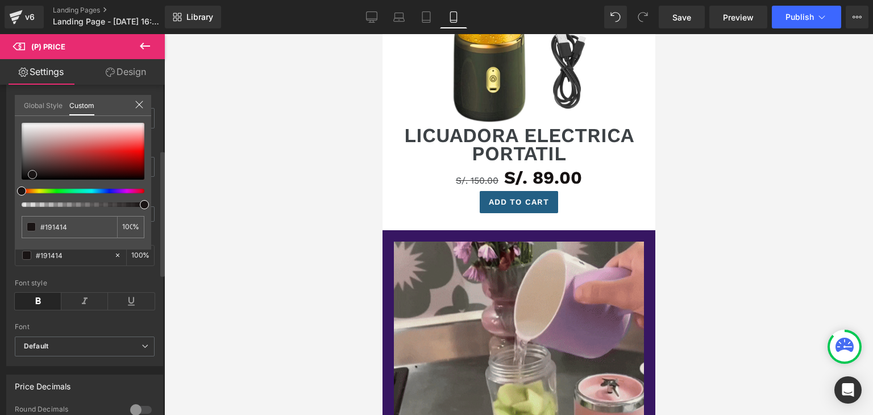
type input "#1c1616"
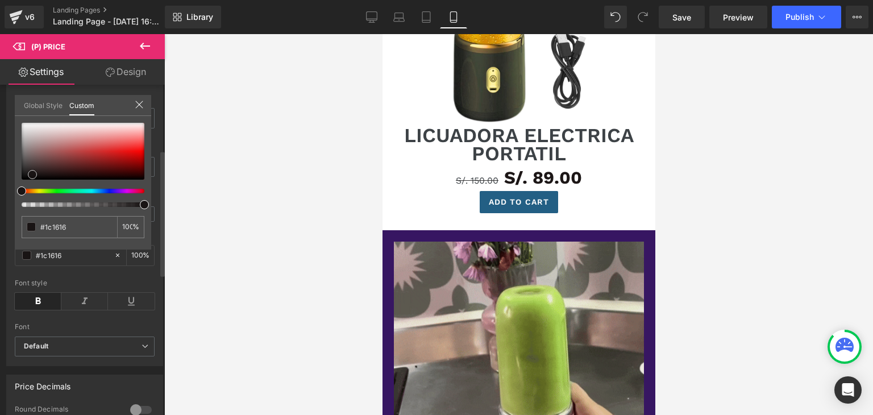
type input "#221a1a"
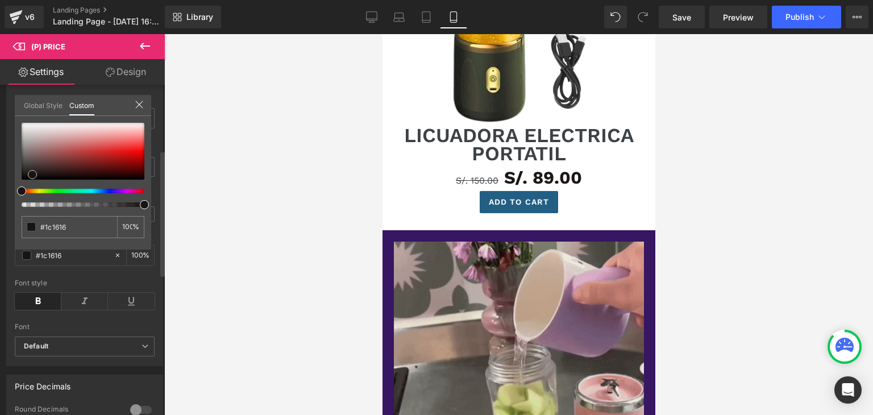
type input "#221a1a"
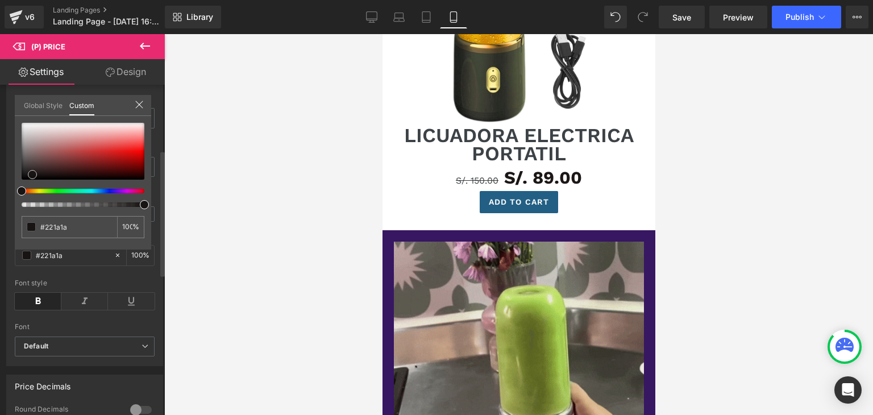
type input "#271f1f"
type input "#2c2424"
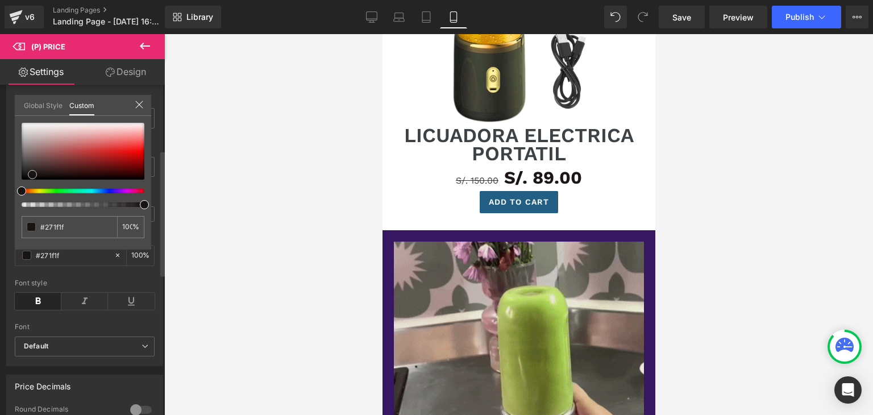
type input "#2c2424"
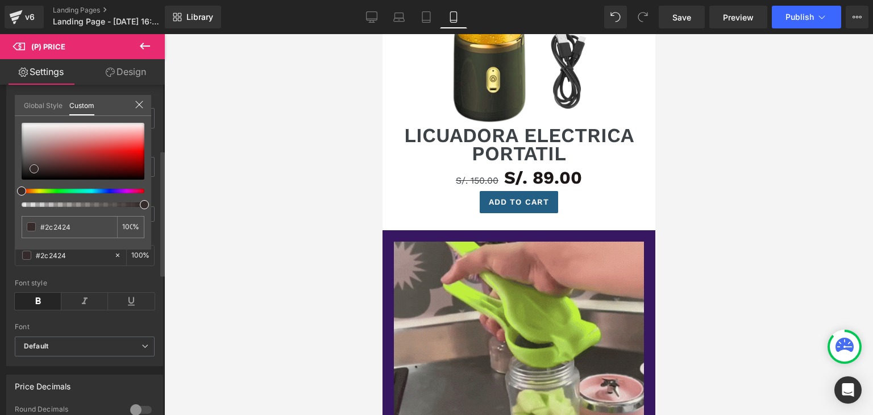
type input "#322929"
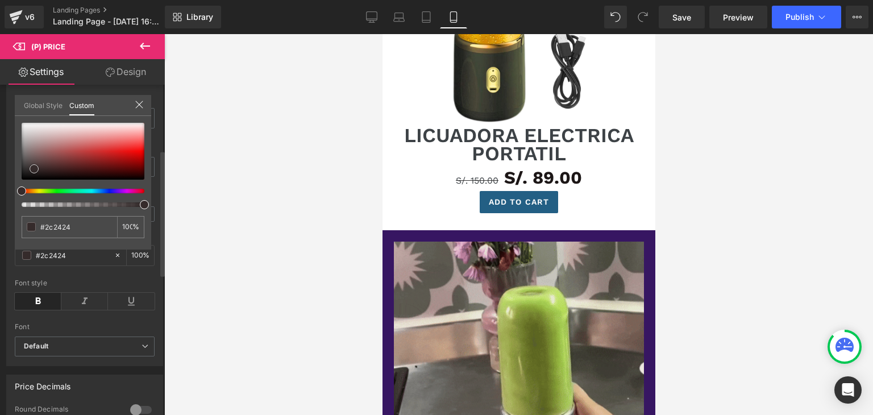
type input "#322929"
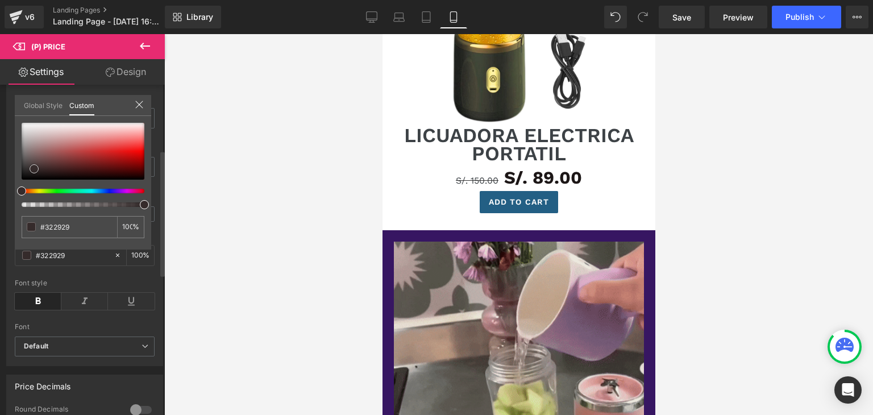
type input "#3e3131"
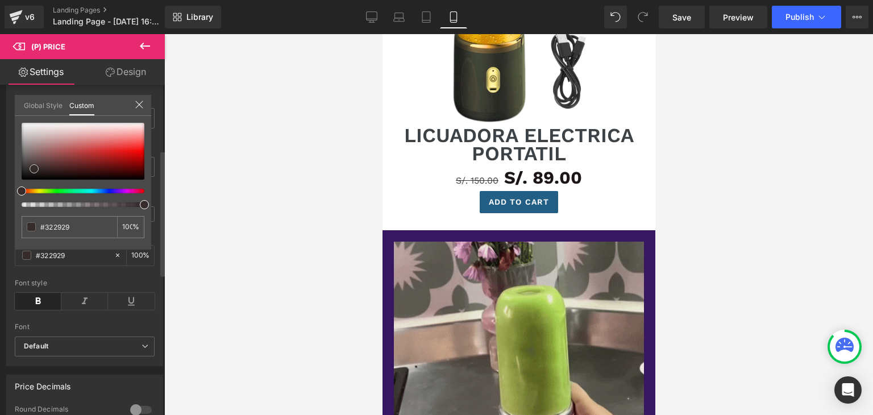
type input "#3e3131"
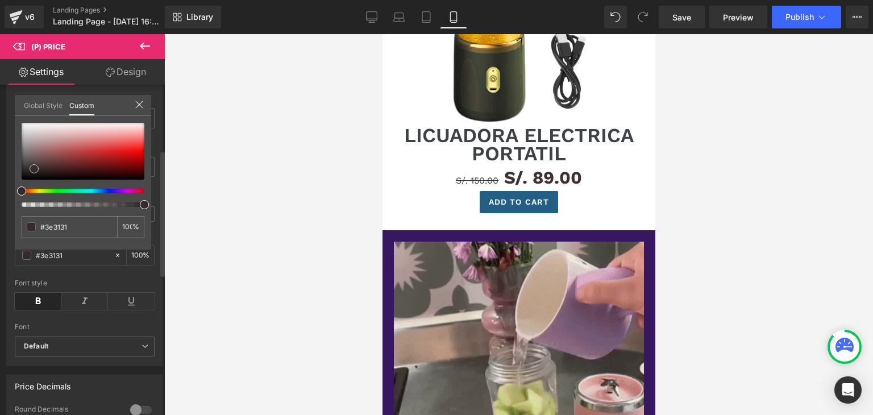
type input "#443535"
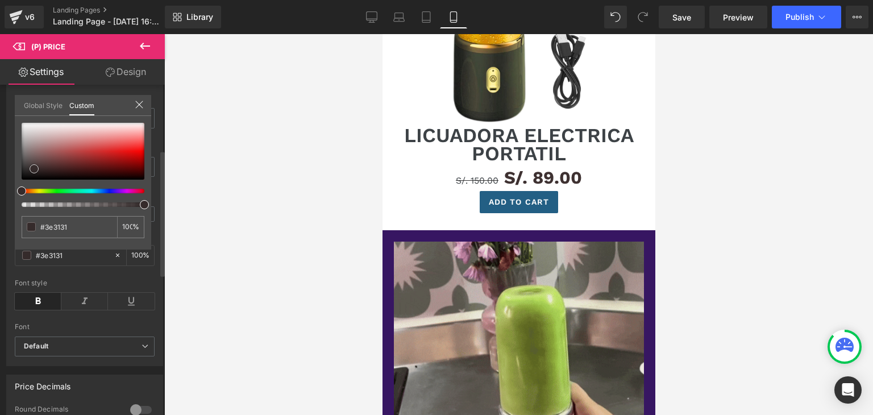
type input "#443535"
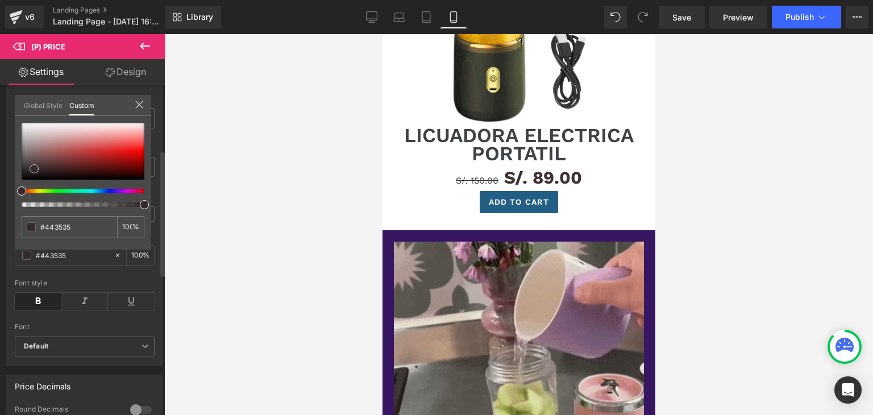
type input "#463838"
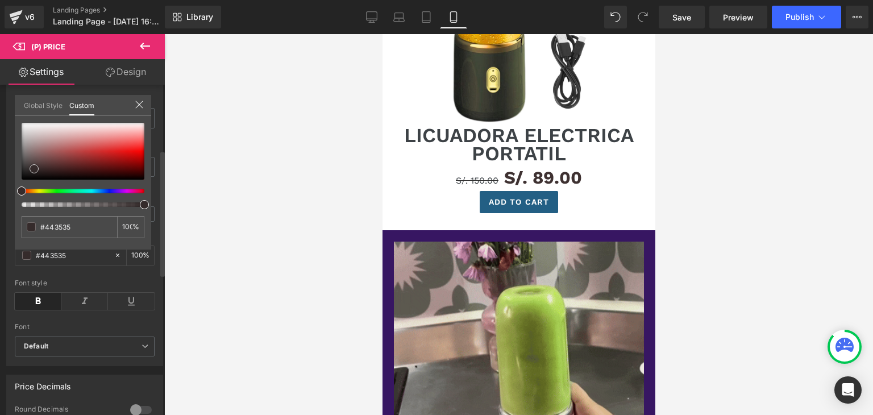
type input "#463838"
type input "#433636"
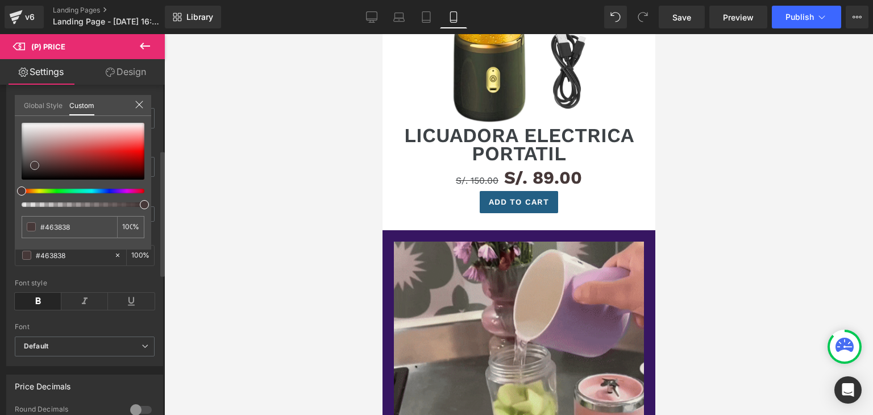
type input "#433636"
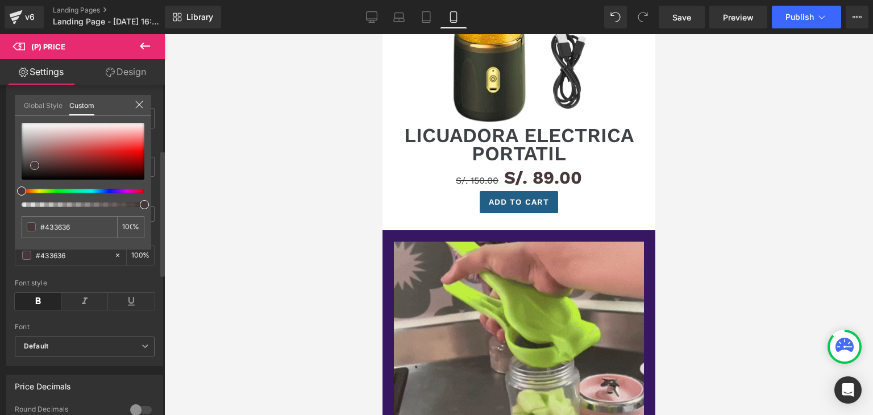
type input "#3e3131"
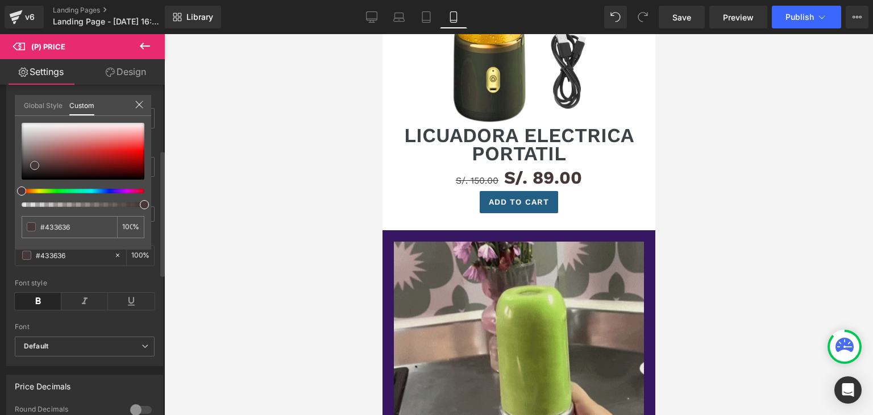
type input "#3e3131"
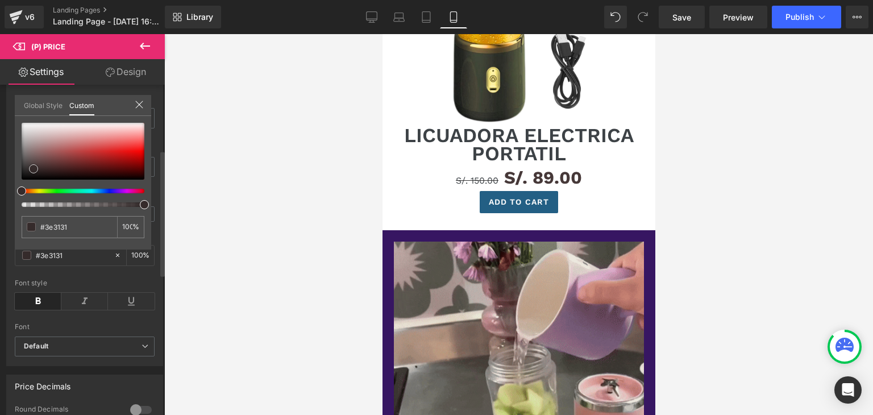
type input "#382d2d"
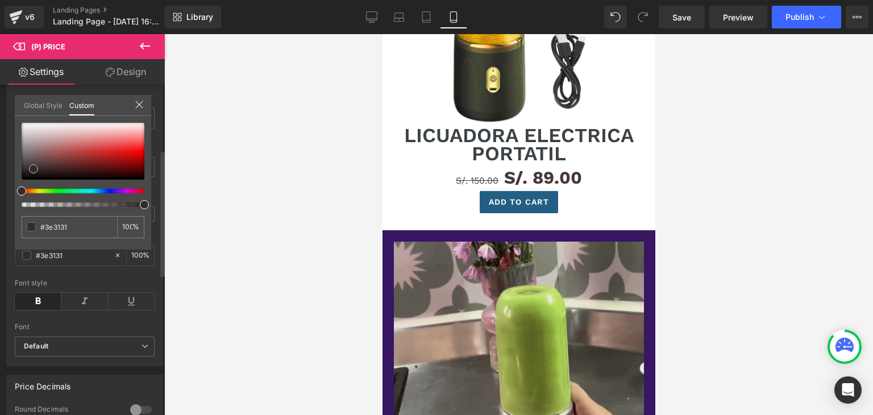
type input "#382d2d"
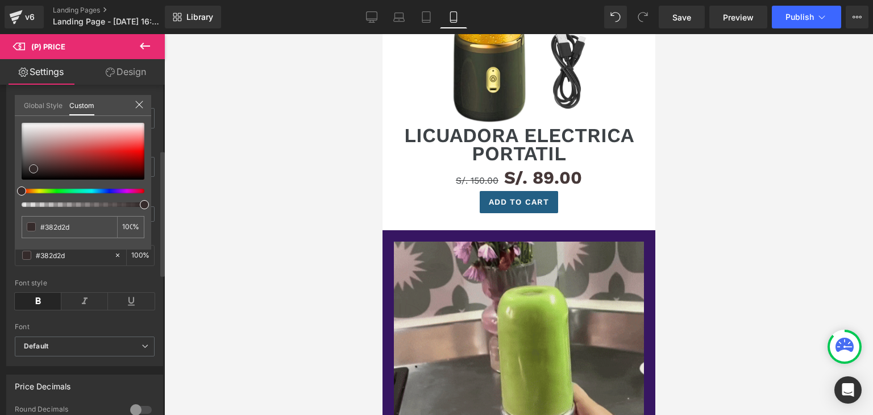
type input "#322929"
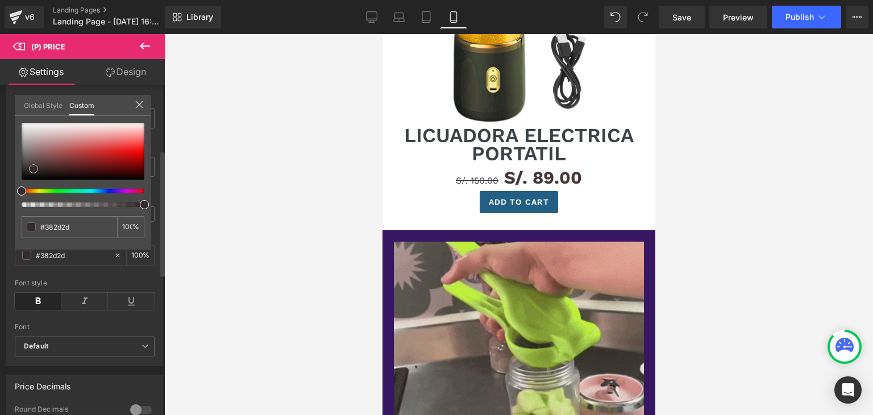
type input "#322929"
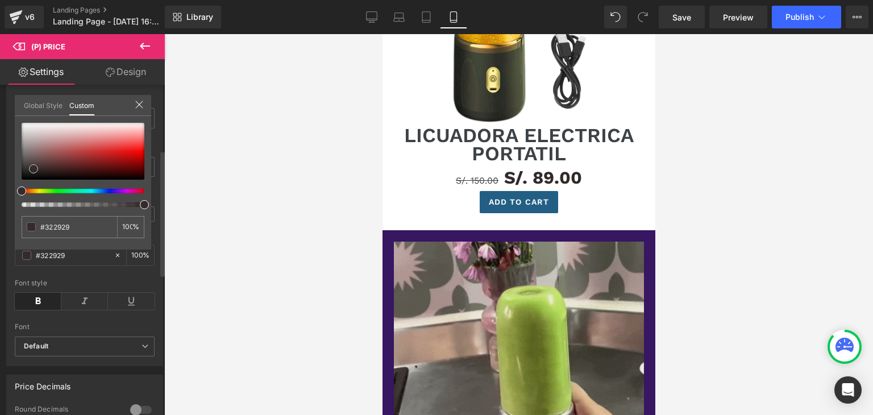
type input "#2f2727"
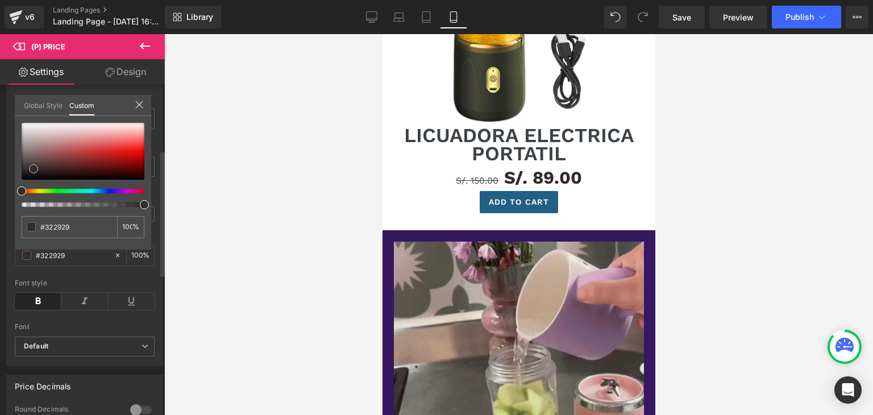
type input "#2f2727"
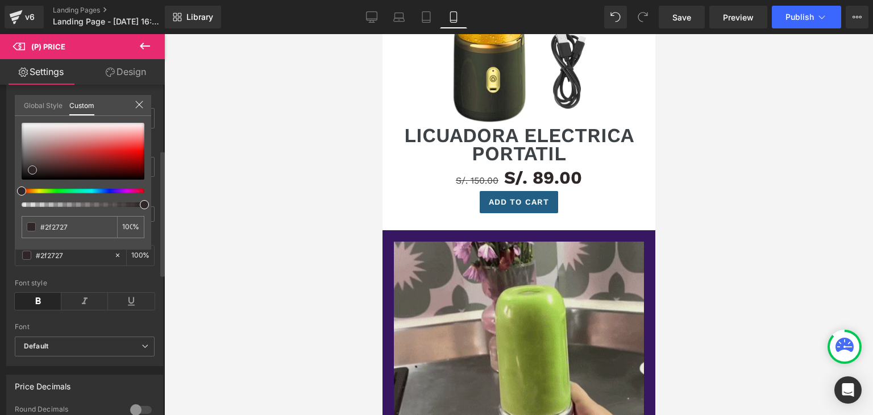
type input "#2c2525"
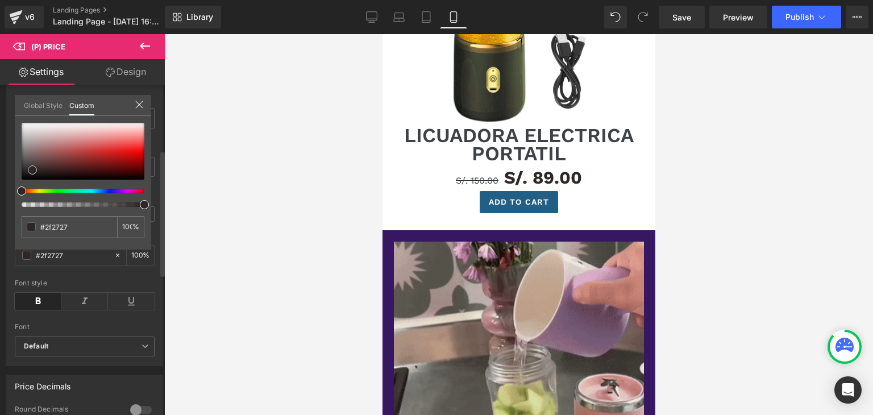
type input "#2c2525"
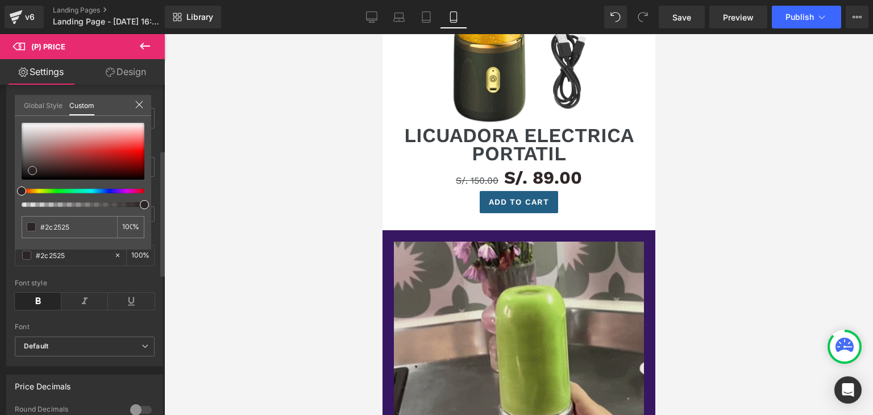
type input "#292222"
drag, startPoint x: 19, startPoint y: 165, endPoint x: 30, endPoint y: 168, distance: 11.2
click at [30, 168] on span at bounding box center [32, 170] width 9 height 9
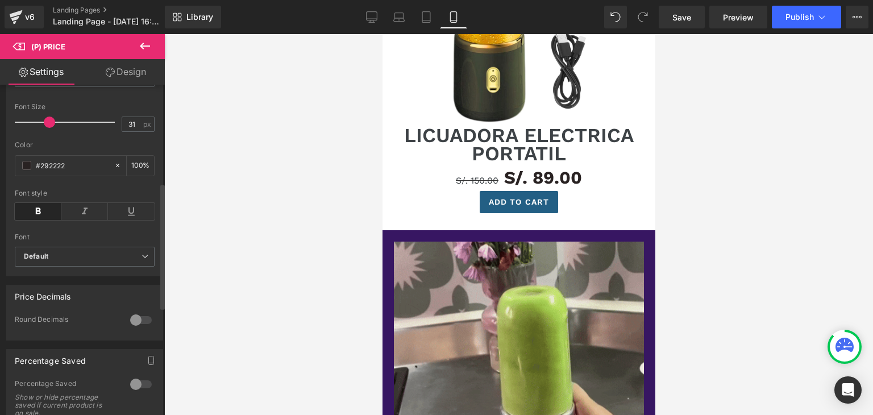
scroll to position [284, 0]
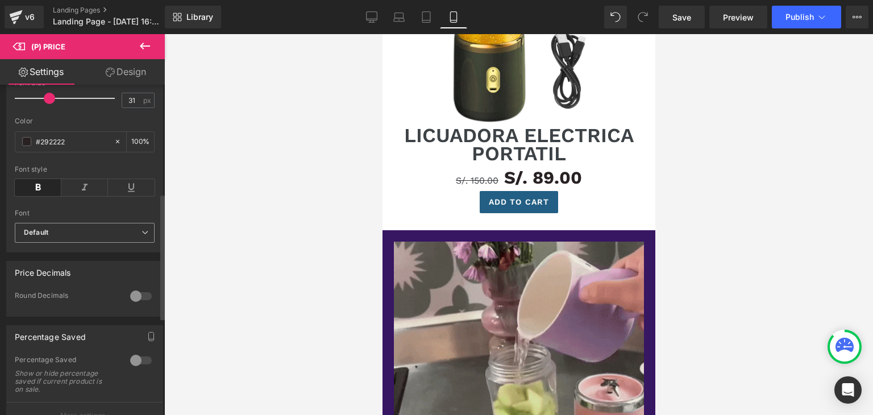
click at [78, 238] on b "Default" at bounding box center [83, 233] width 118 height 10
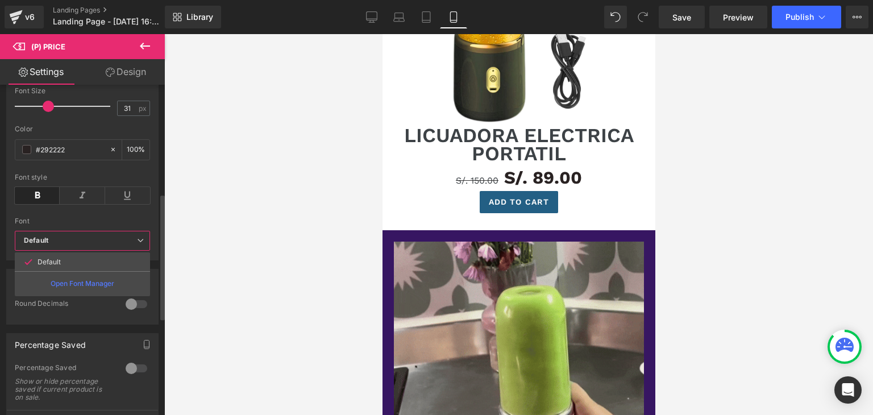
click at [78, 243] on b "Default" at bounding box center [80, 241] width 113 height 10
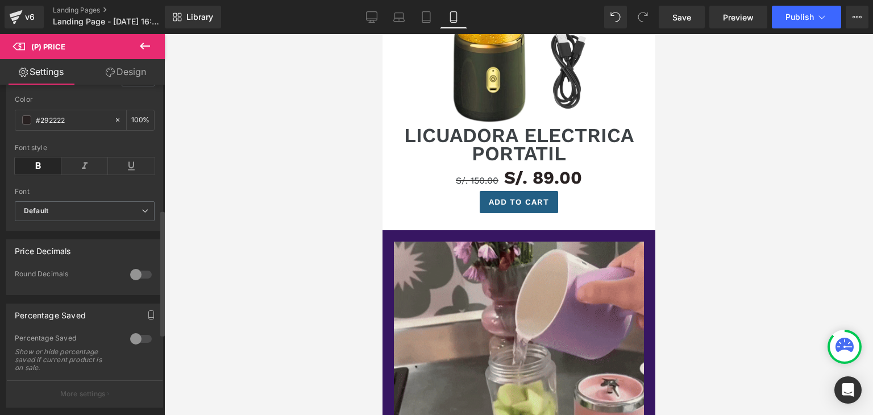
scroll to position [341, 0]
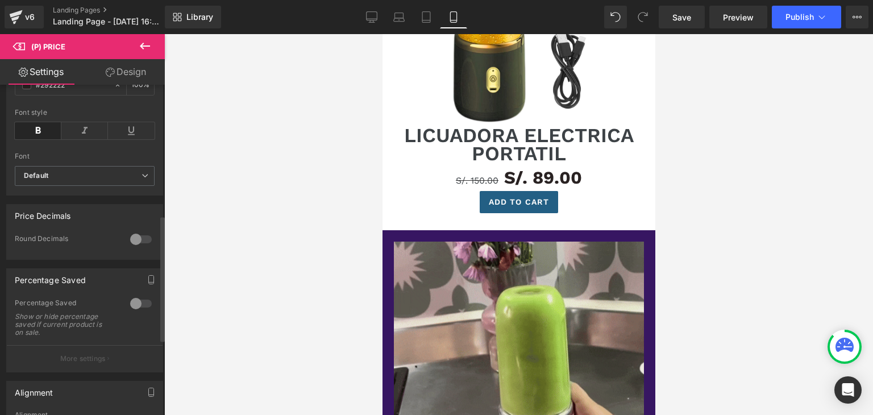
click at [137, 248] on div at bounding box center [140, 239] width 27 height 18
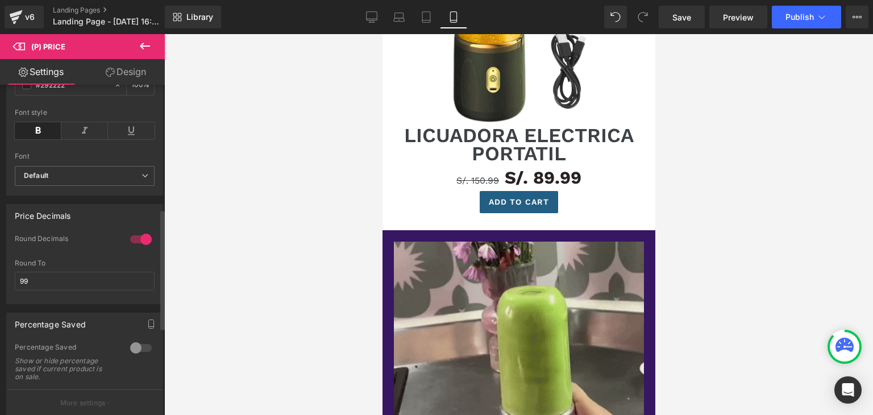
click at [137, 248] on div at bounding box center [140, 239] width 27 height 18
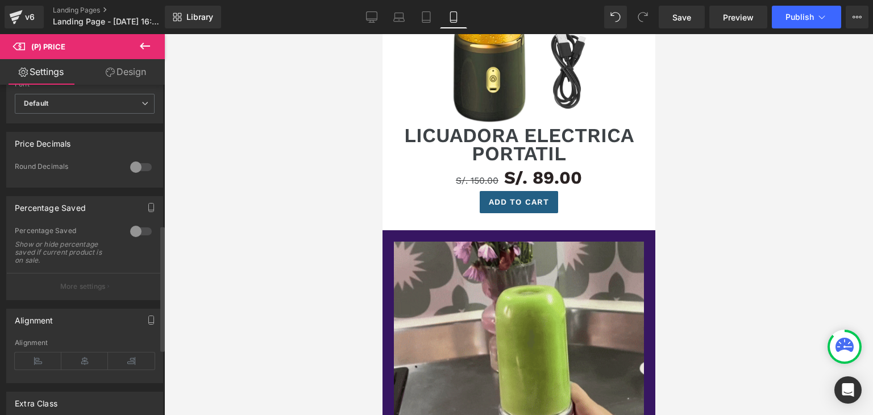
scroll to position [311, 0]
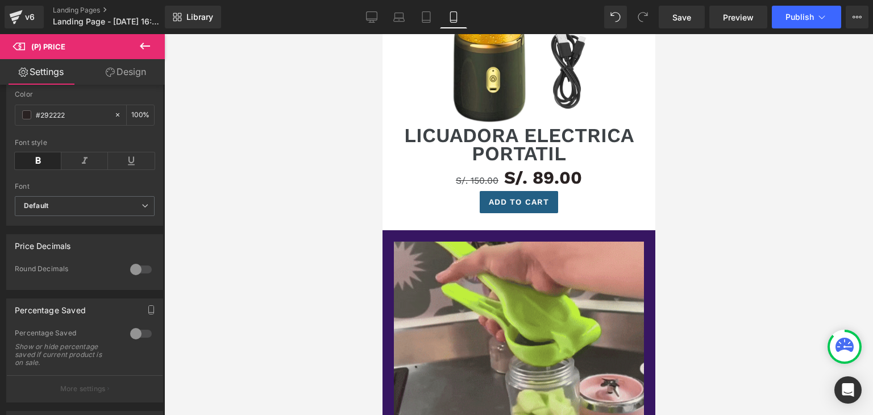
click at [120, 74] on link "Design" at bounding box center [126, 72] width 82 height 26
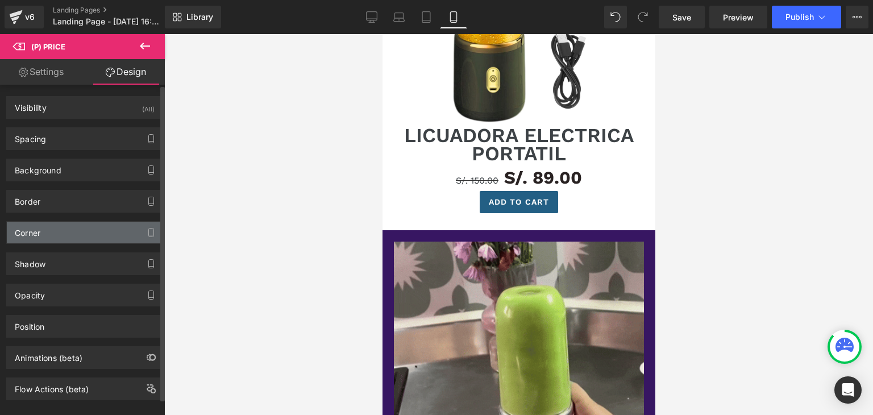
click at [40, 230] on div "Corner" at bounding box center [28, 230] width 26 height 16
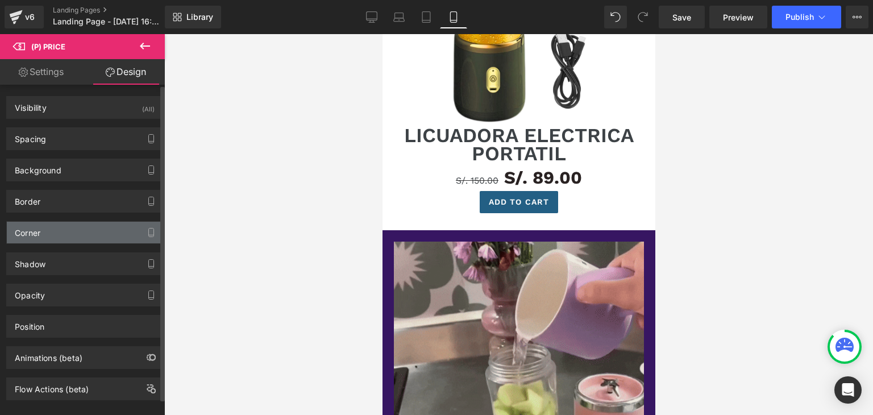
click at [119, 234] on div "Corner" at bounding box center [85, 233] width 156 height 22
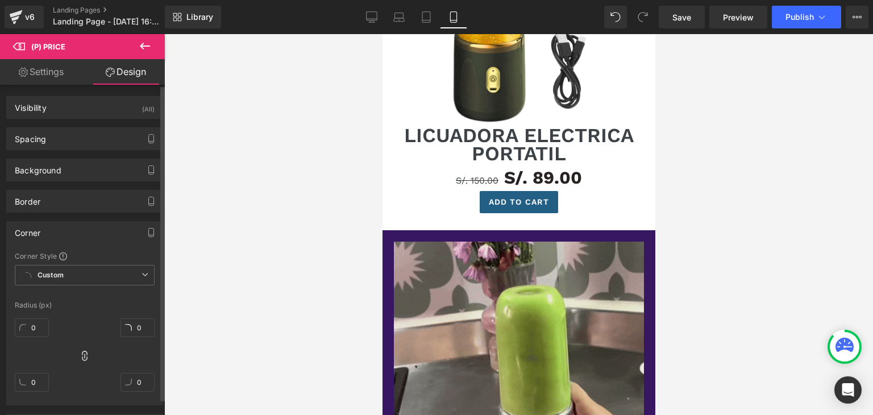
click at [94, 222] on div "Corner" at bounding box center [85, 233] width 156 height 22
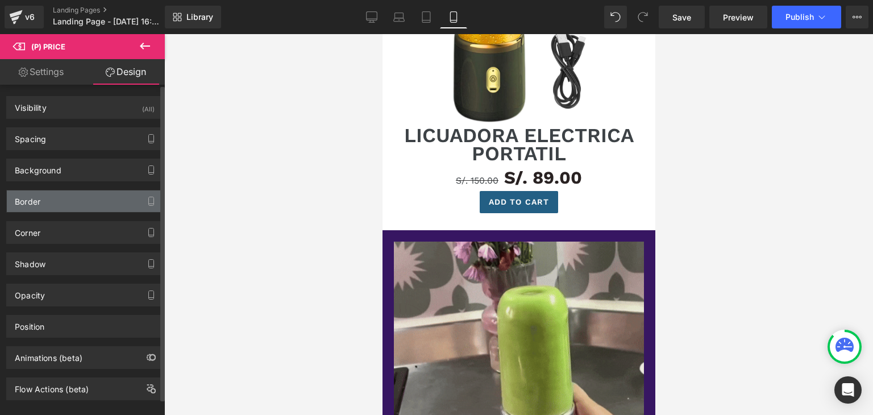
click at [92, 199] on div "Border" at bounding box center [85, 201] width 156 height 22
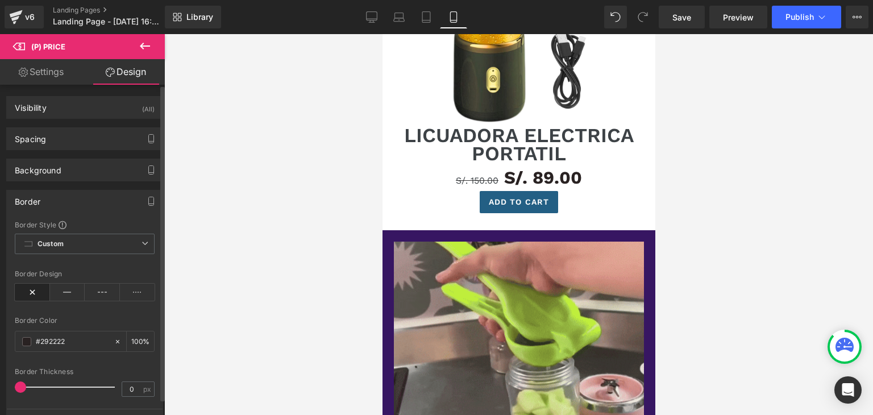
click at [92, 199] on div "Border" at bounding box center [85, 201] width 156 height 22
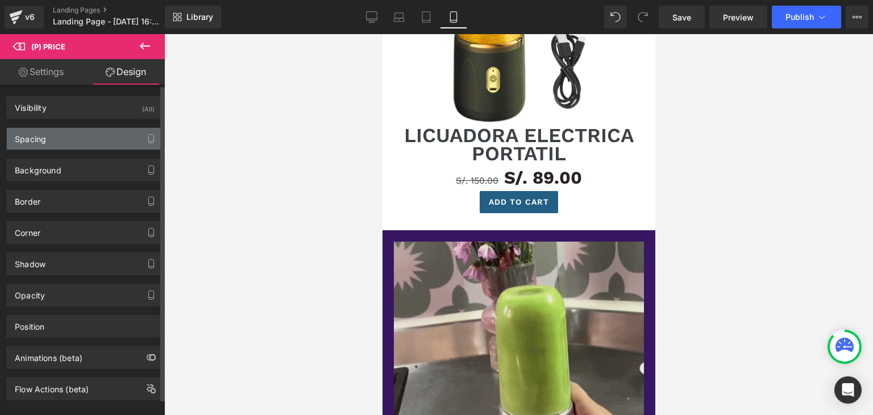
click at [73, 143] on div "Spacing" at bounding box center [85, 139] width 156 height 22
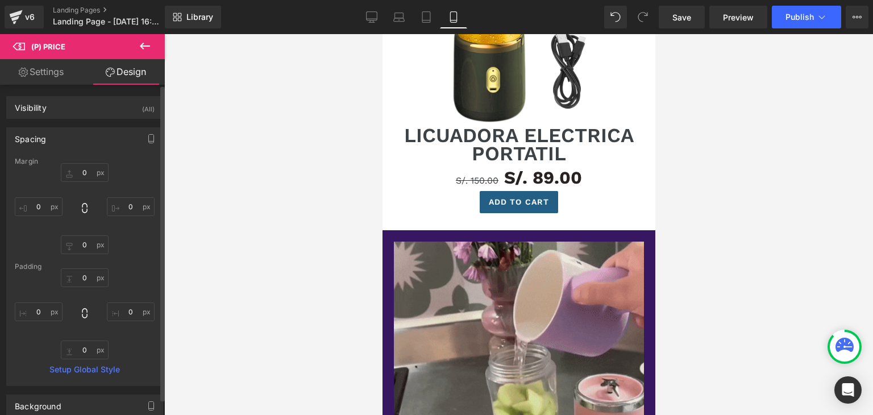
click at [73, 143] on div "Spacing" at bounding box center [85, 139] width 156 height 22
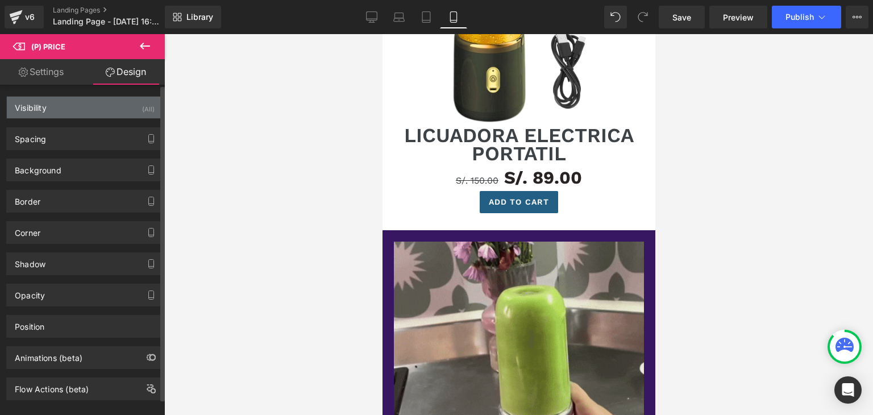
click at [88, 110] on div "Visibility (All)" at bounding box center [85, 108] width 156 height 22
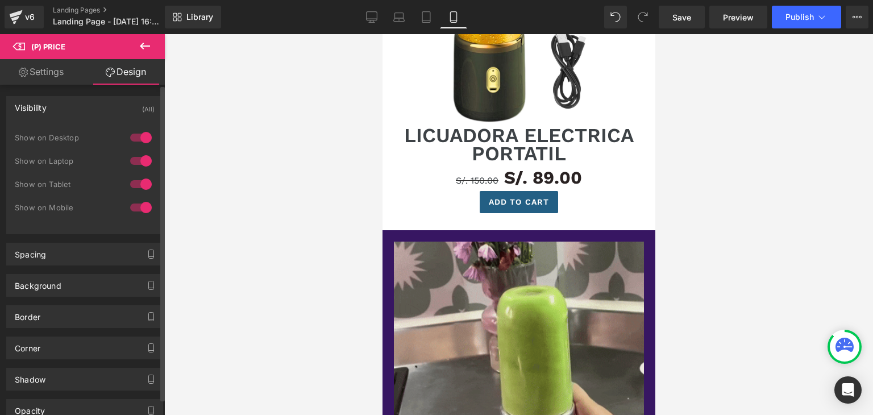
click at [88, 110] on div "Visibility (All)" at bounding box center [85, 108] width 156 height 22
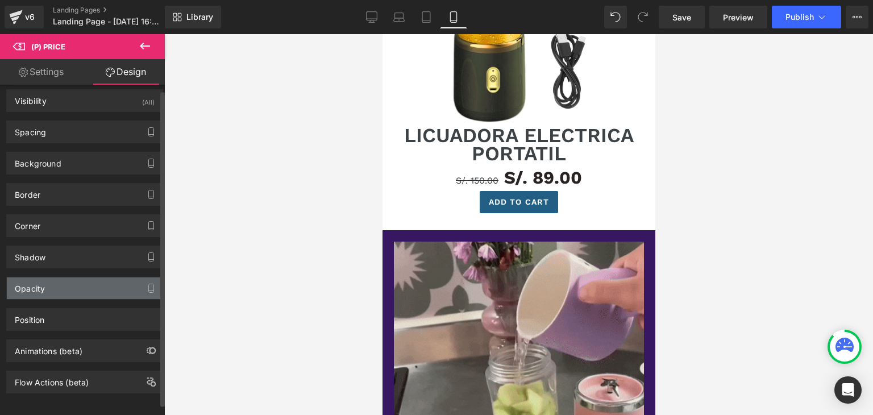
scroll to position [15, 0]
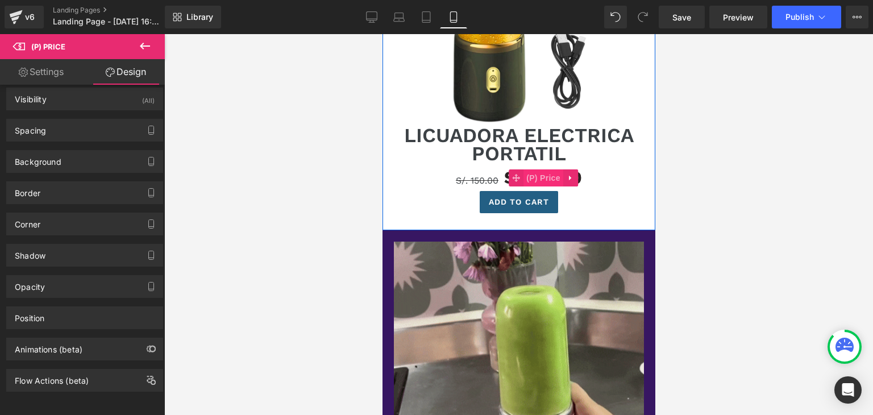
drag, startPoint x: 473, startPoint y: 179, endPoint x: 530, endPoint y: 178, distance: 56.8
click at [473, 179] on span "S/. 150.00" at bounding box center [476, 180] width 43 height 11
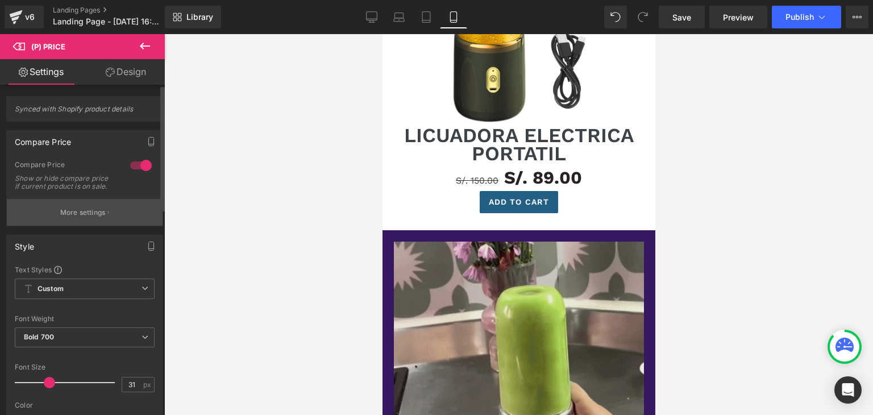
click at [92, 218] on p "More settings" at bounding box center [82, 212] width 45 height 10
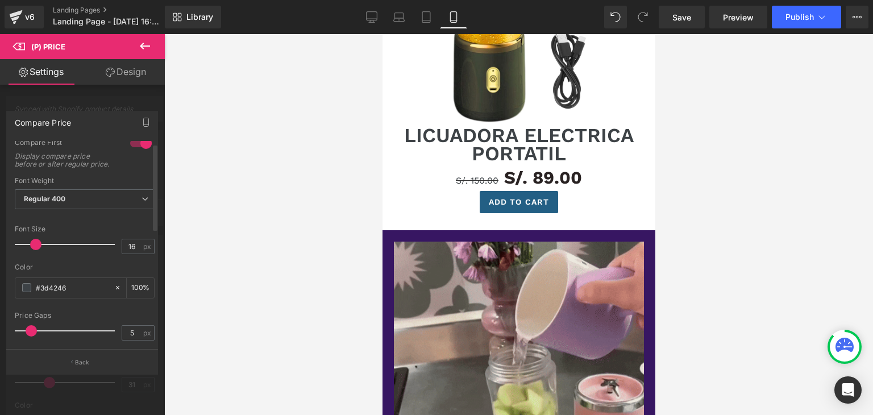
scroll to position [57, 0]
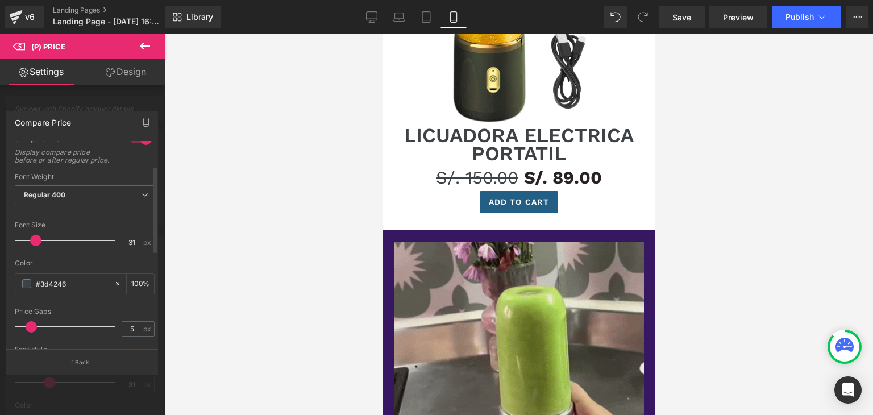
click at [48, 249] on div at bounding box center [67, 240] width 94 height 23
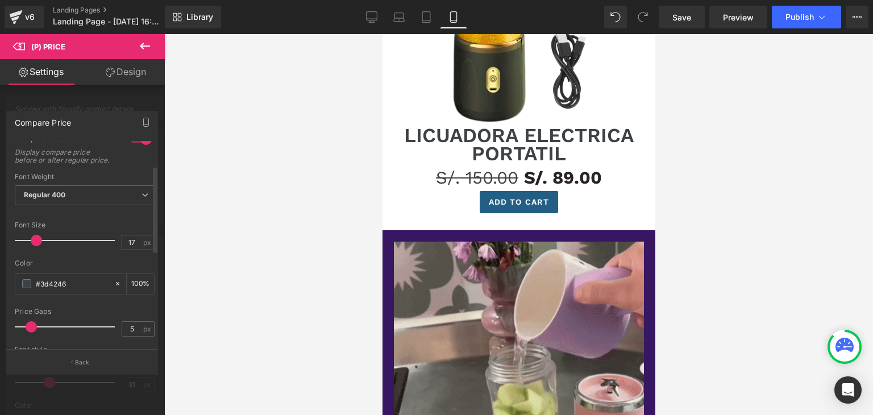
click at [36, 247] on div at bounding box center [67, 240] width 94 height 23
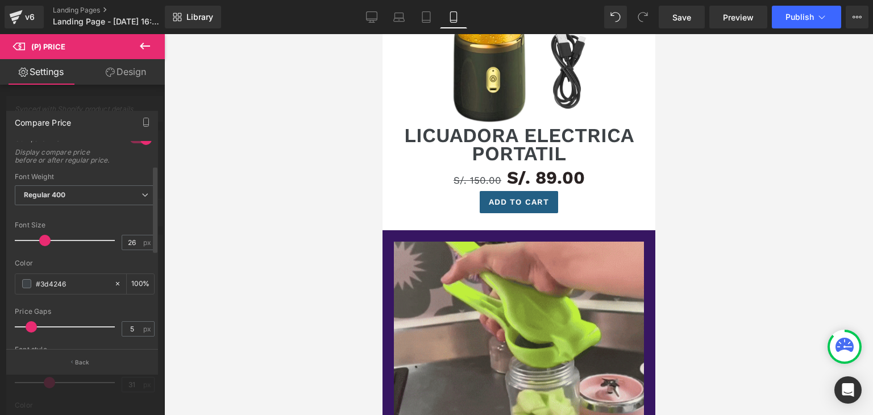
click at [44, 246] on div at bounding box center [67, 240] width 94 height 23
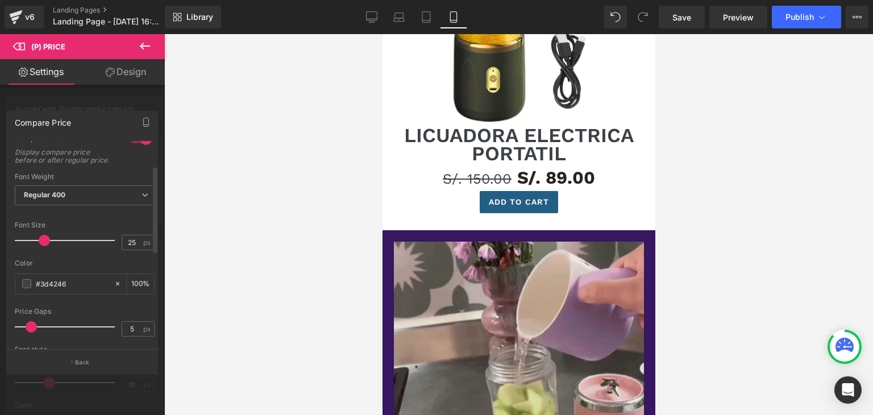
type input "24"
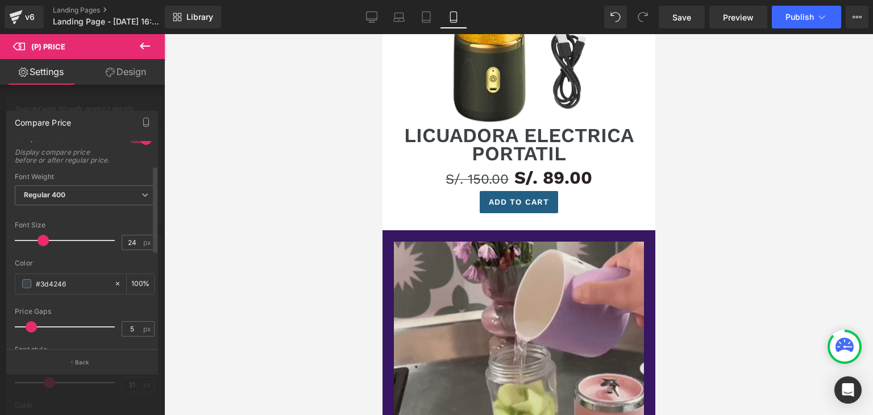
click at [41, 246] on span at bounding box center [43, 240] width 11 height 11
click at [27, 288] on span at bounding box center [26, 283] width 9 height 9
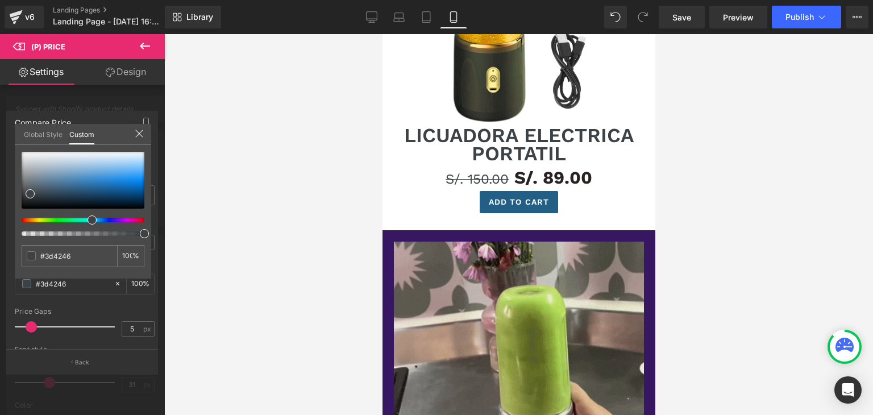
type input "#3d4046"
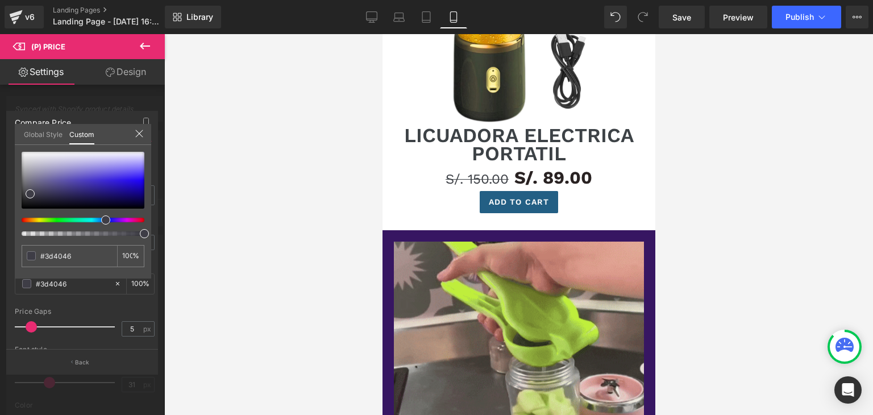
type input "#3f3d46"
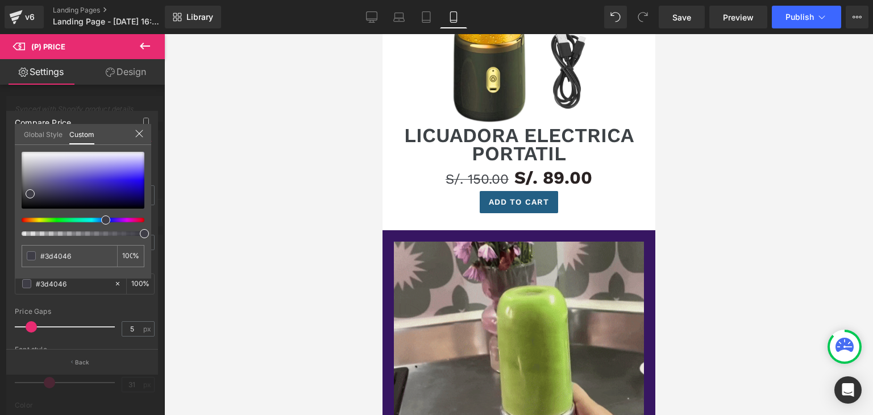
type input "#3f3d46"
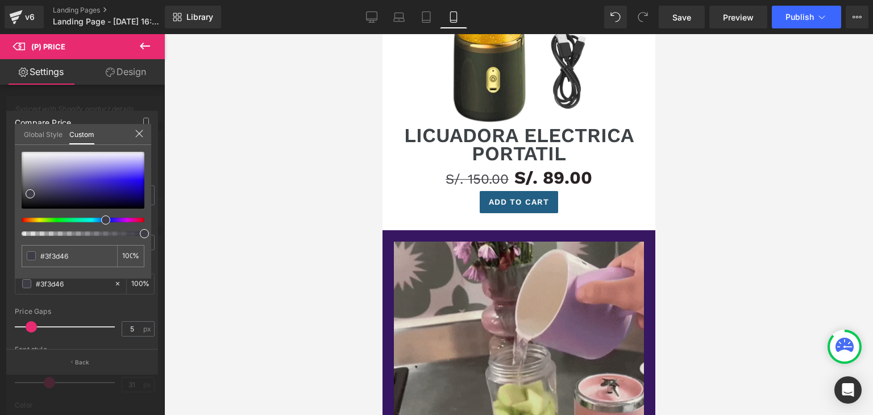
type input "#413d46"
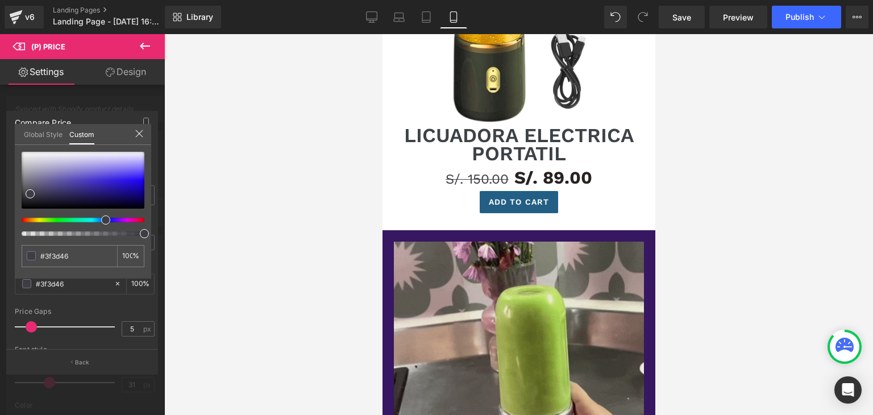
type input "#413d46"
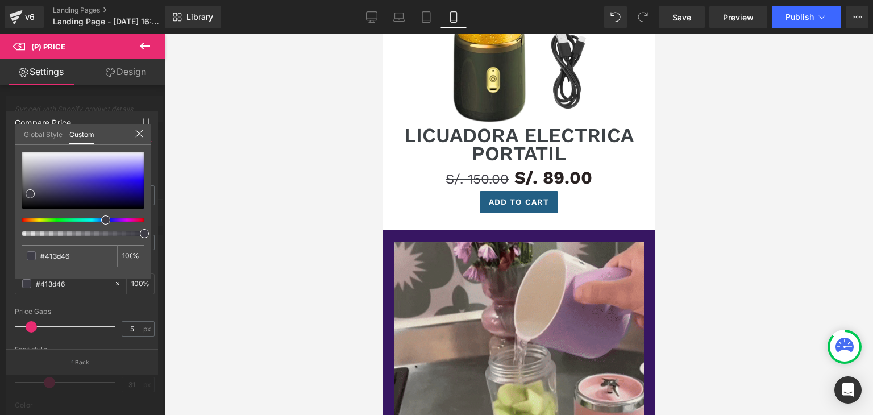
type input "#443d46"
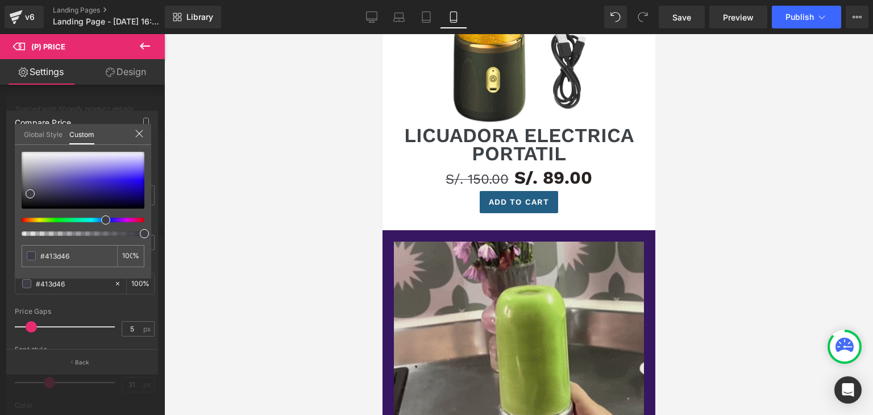
type input "#443d46"
type input "#463d46"
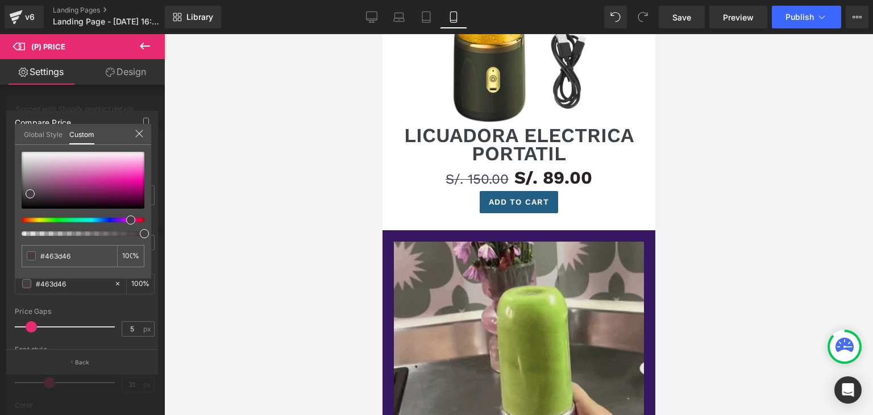
type input "#463d44"
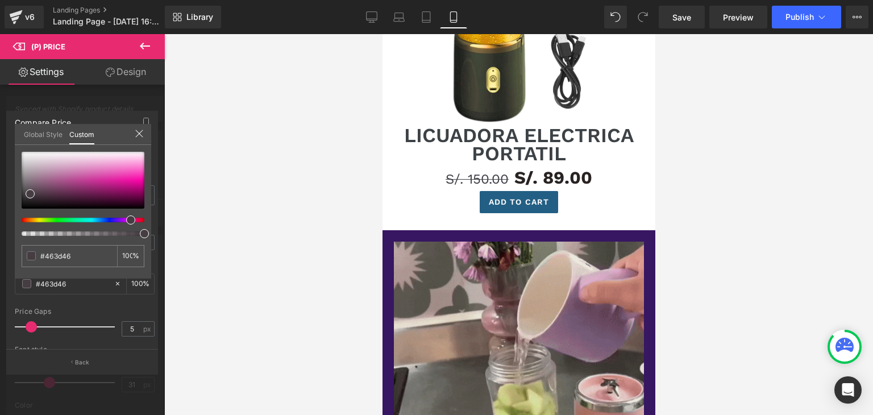
type input "#463d44"
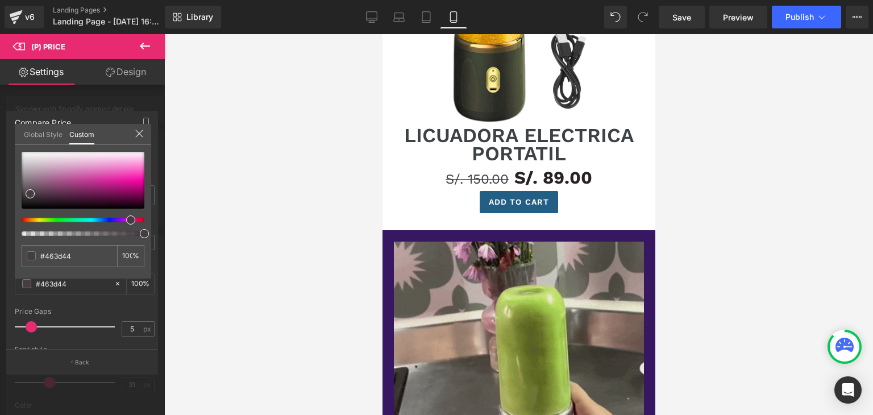
type input "#463d40"
type input "#463d3d"
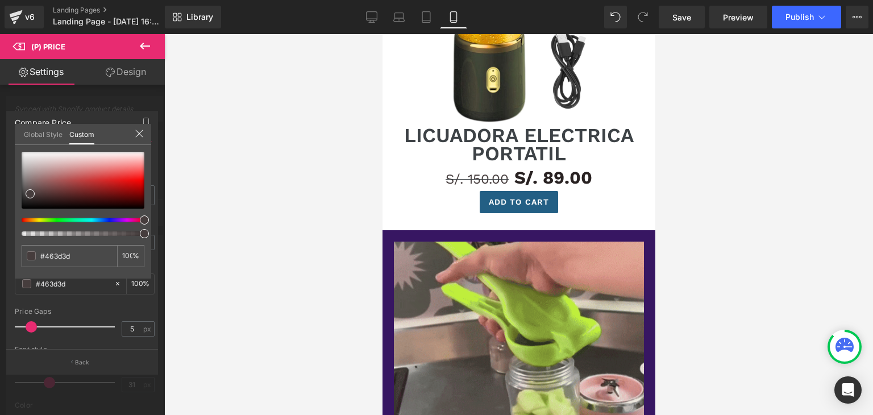
drag, startPoint x: 92, startPoint y: 219, endPoint x: 146, endPoint y: 219, distance: 53.4
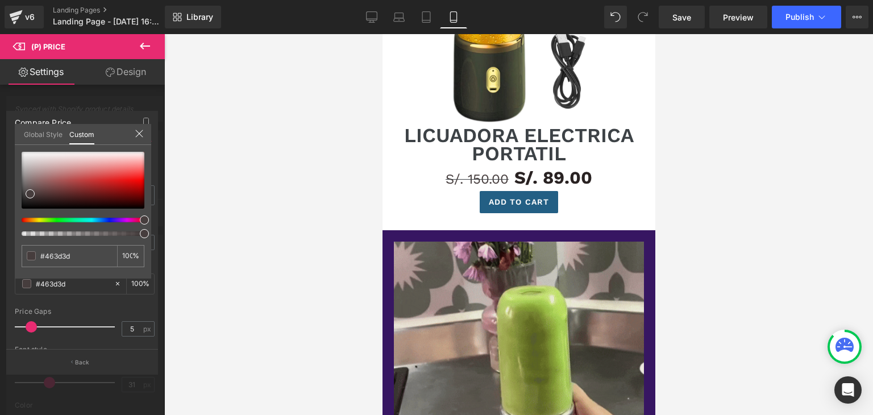
click at [146, 219] on span at bounding box center [144, 219] width 9 height 9
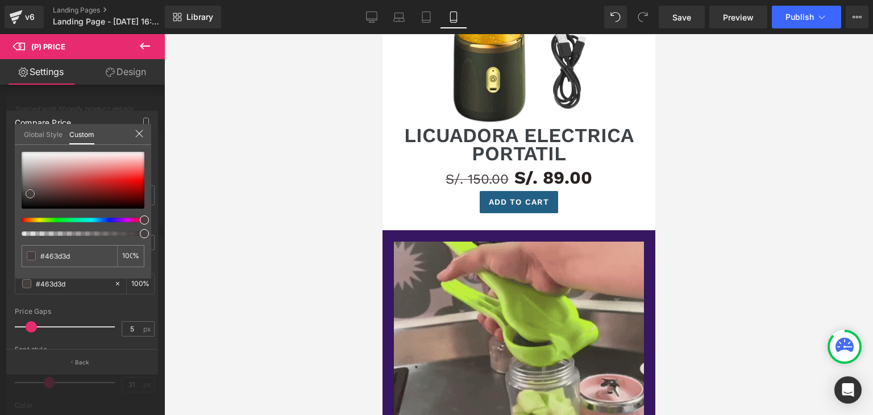
type input "#494040"
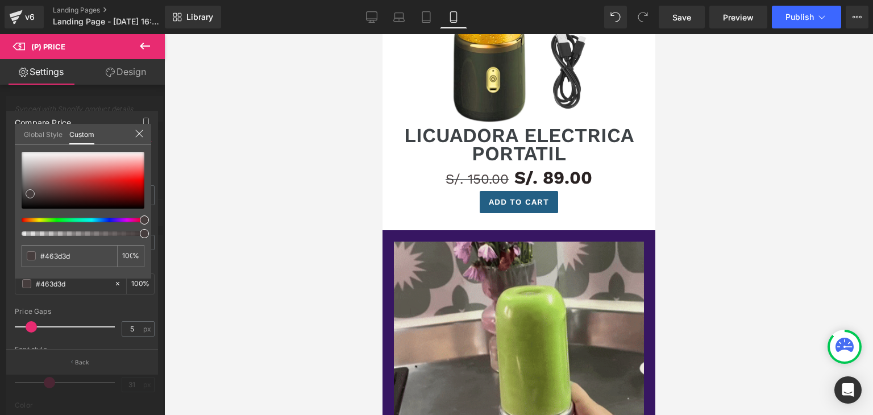
type input "#494040"
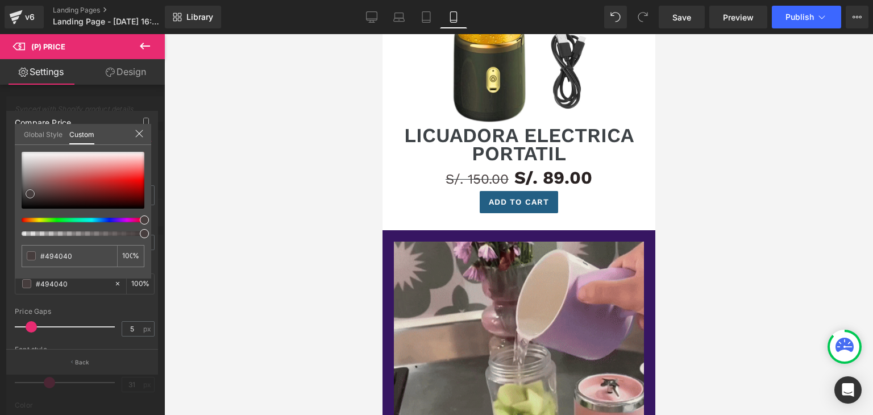
type input "#653838"
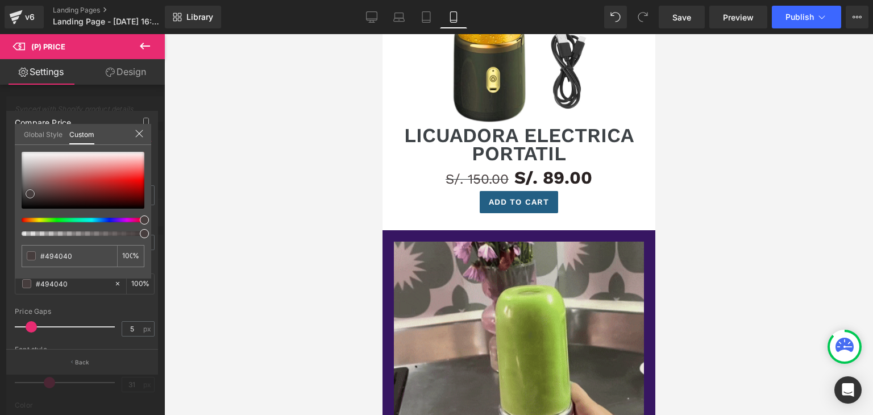
type input "#653838"
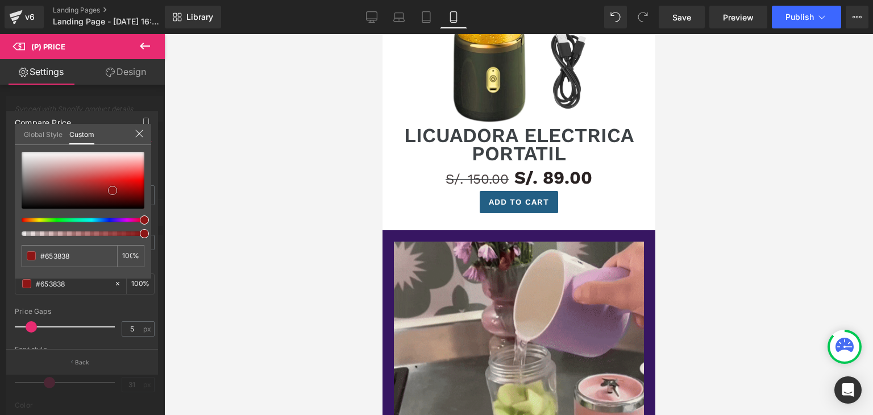
type input "#801e1e"
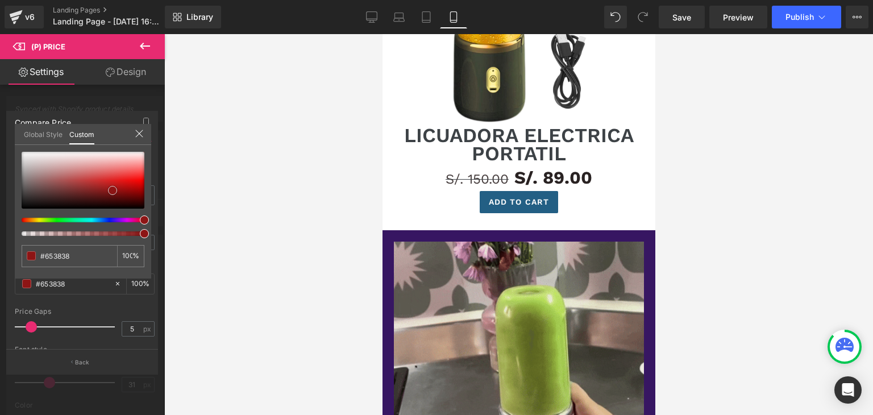
type input "#801e1e"
type input "#8e1414"
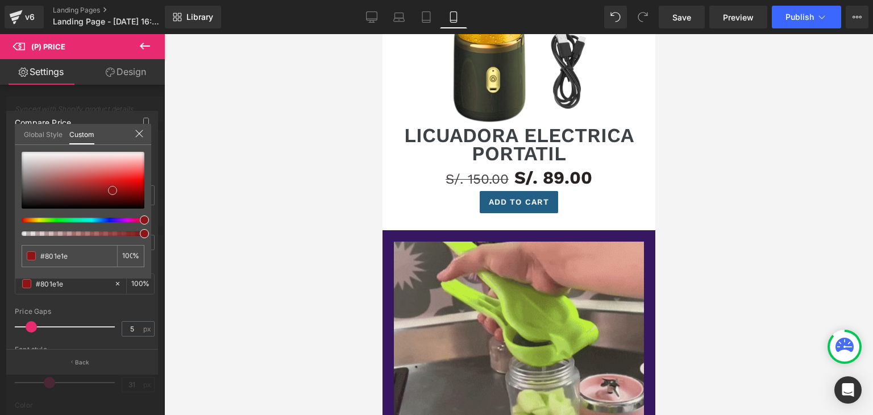
type input "#8e1414"
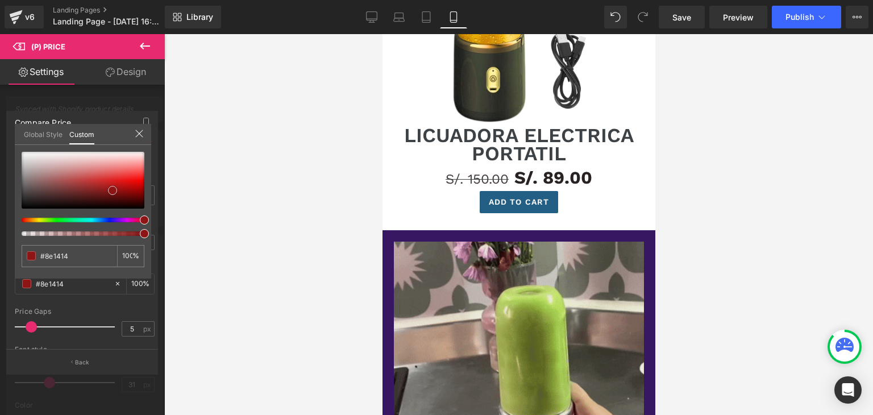
type input "#931515"
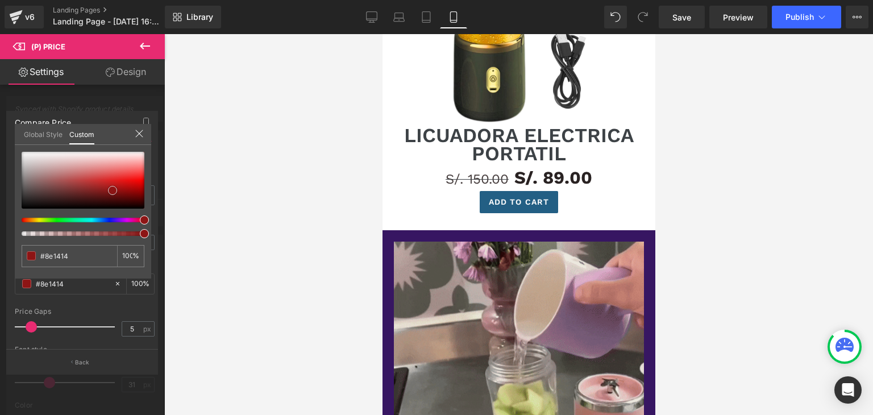
type input "#931515"
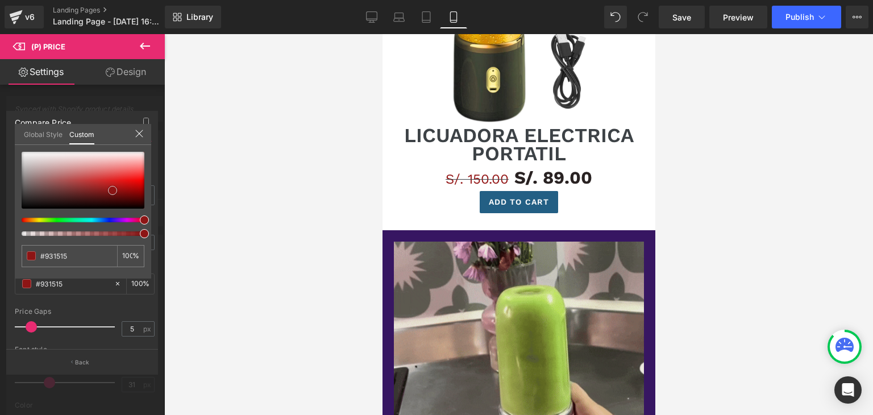
type input "#991313"
type input "#aa1111"
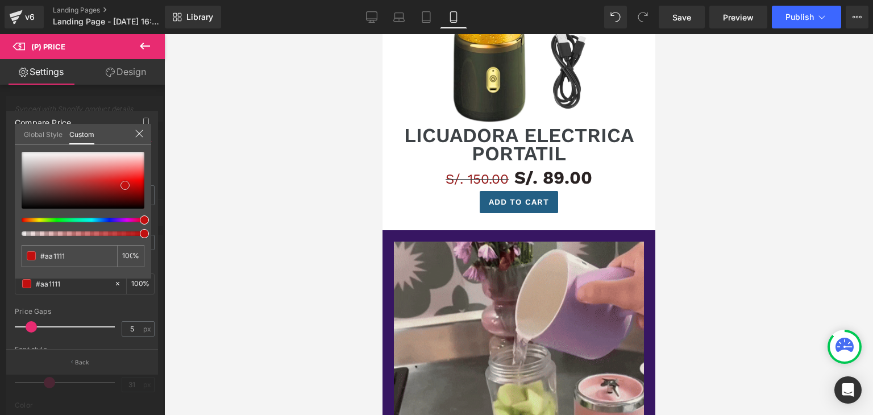
type input "#b41111"
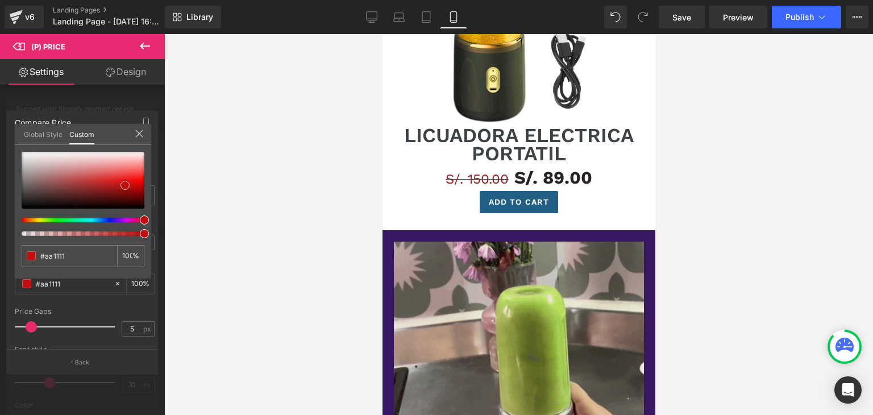
type input "#b41111"
type input "#c10f0f"
type input "#c70e0e"
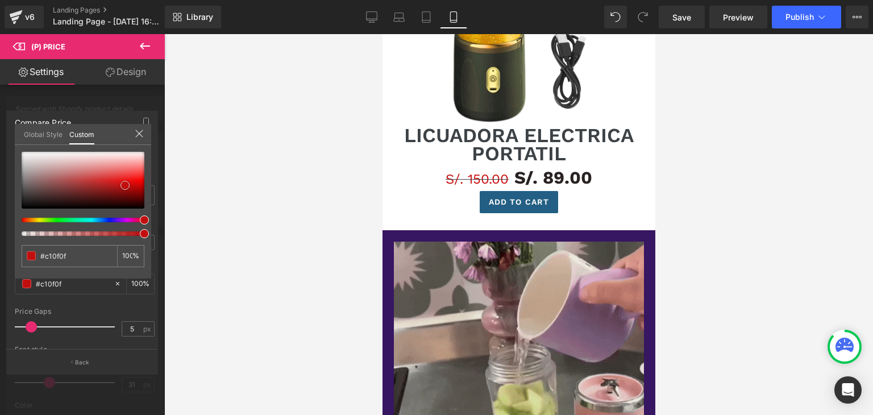
type input "#c70e0e"
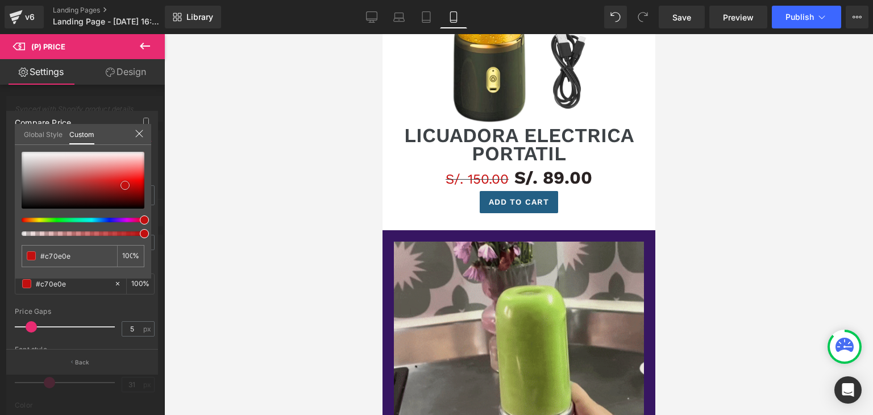
type input "#d10e0e"
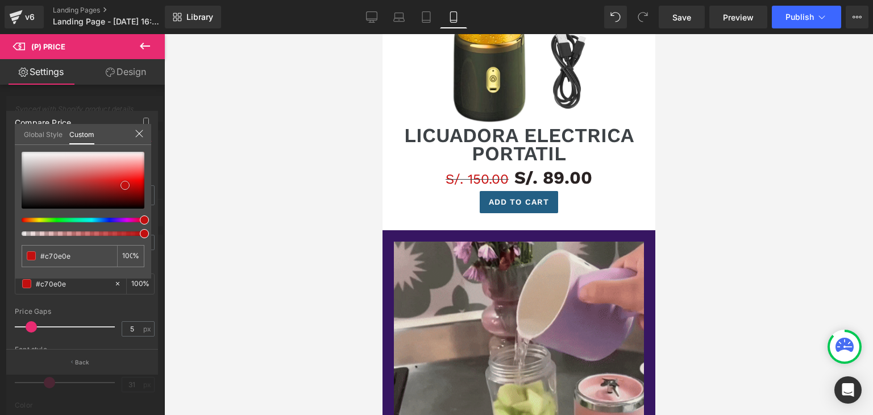
type input "#d10e0e"
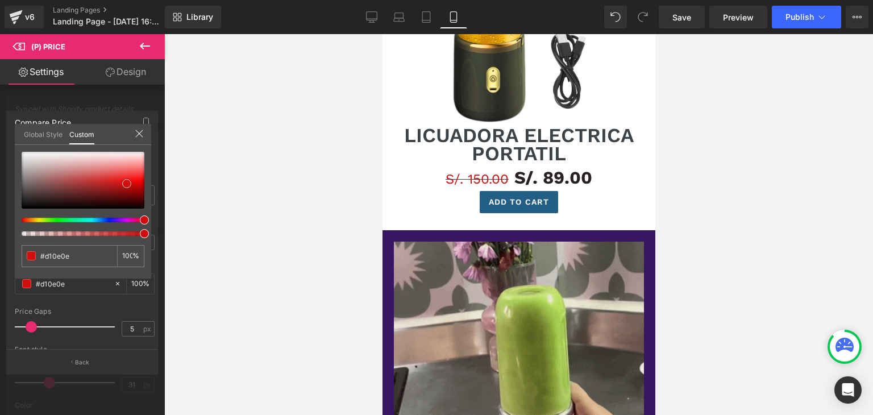
drag, startPoint x: 28, startPoint y: 192, endPoint x: 125, endPoint y: 182, distance: 97.2
click at [125, 182] on span at bounding box center [126, 183] width 9 height 9
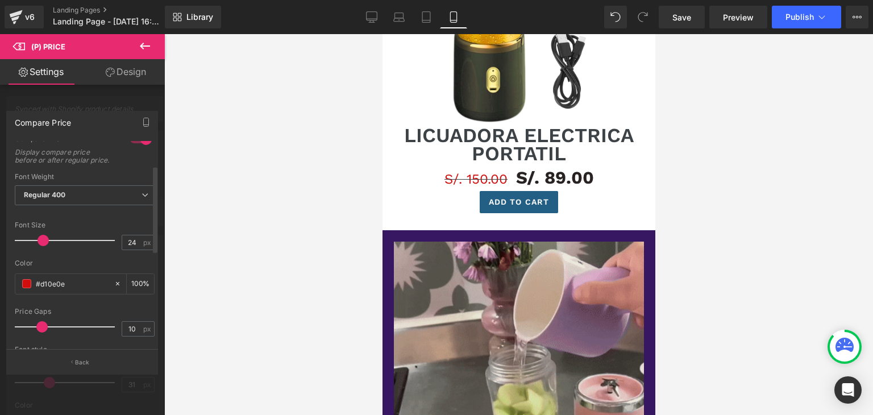
click at [41, 332] on div at bounding box center [67, 326] width 94 height 23
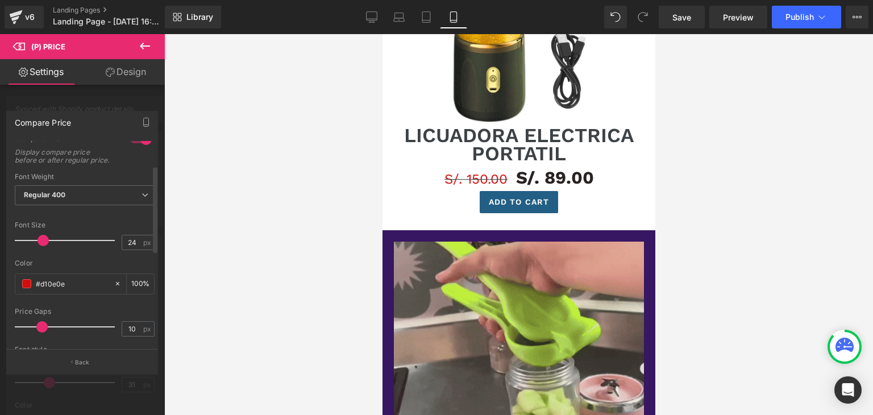
click at [43, 332] on span at bounding box center [41, 326] width 11 height 11
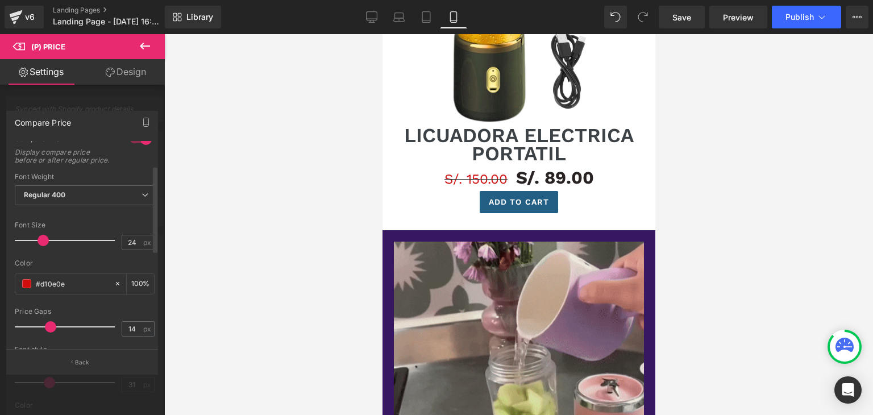
type input "15"
click at [50, 335] on div at bounding box center [67, 326] width 94 height 23
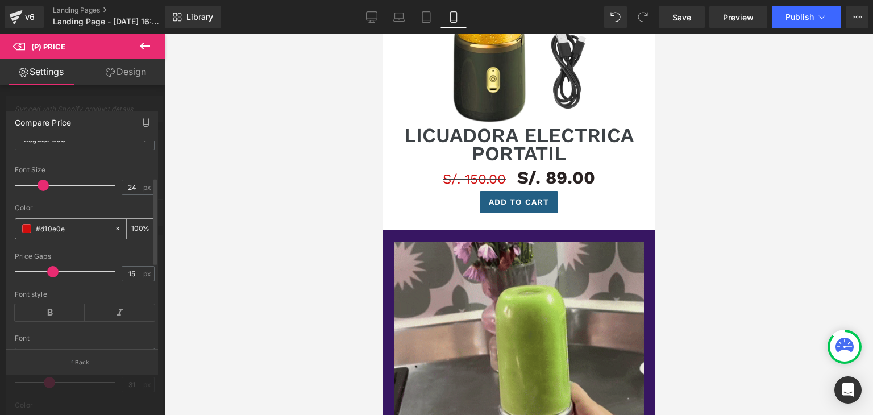
scroll to position [114, 0]
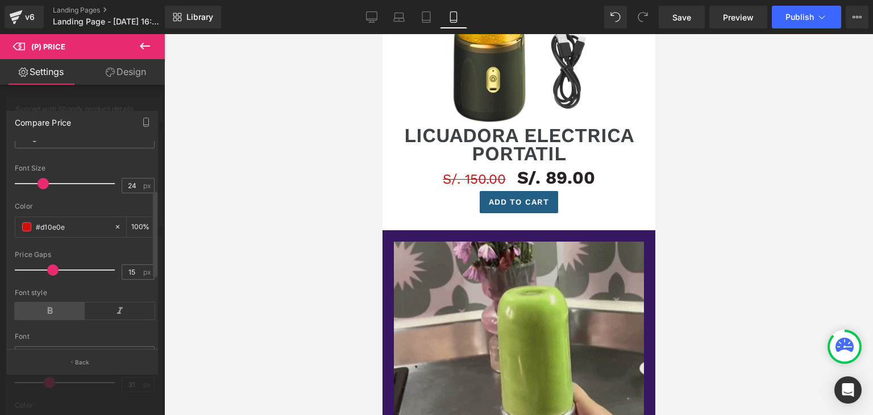
click at [48, 317] on icon at bounding box center [50, 310] width 70 height 17
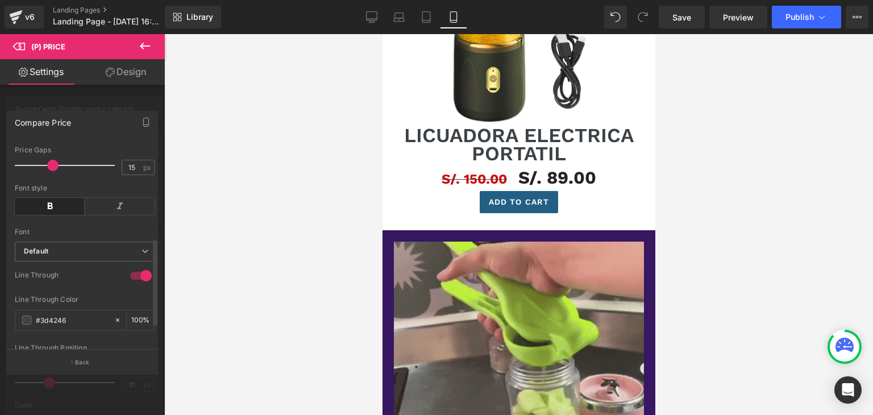
scroll to position [227, 0]
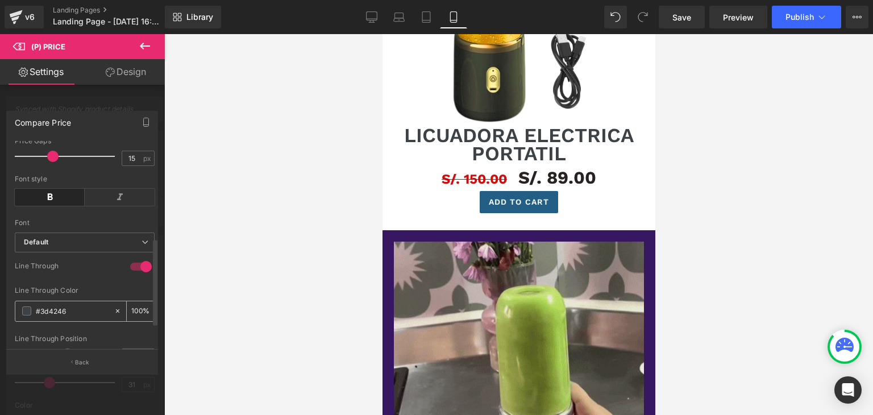
click at [23, 315] on span at bounding box center [26, 310] width 9 height 9
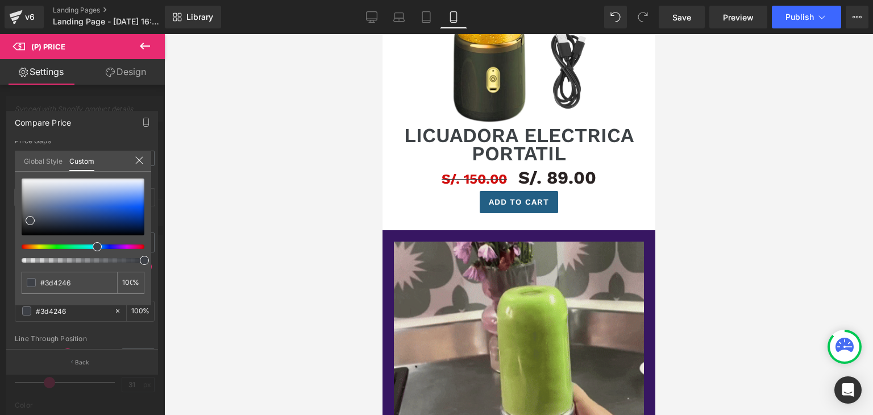
type input "#3d4046"
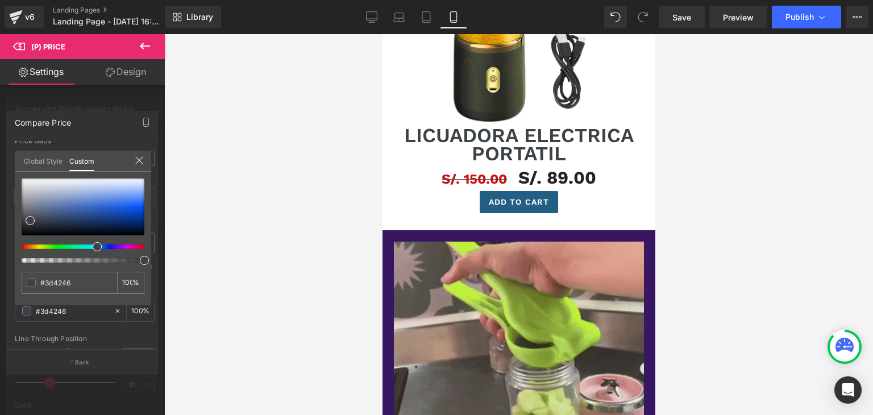
type input "#3d4046"
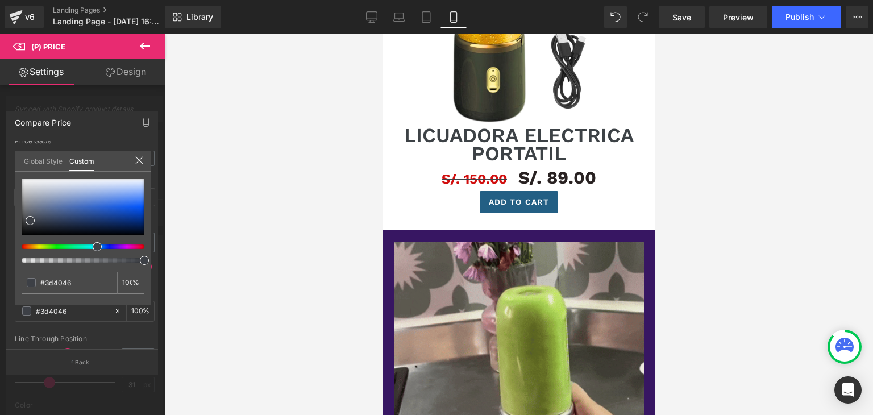
type input "#3d3f46"
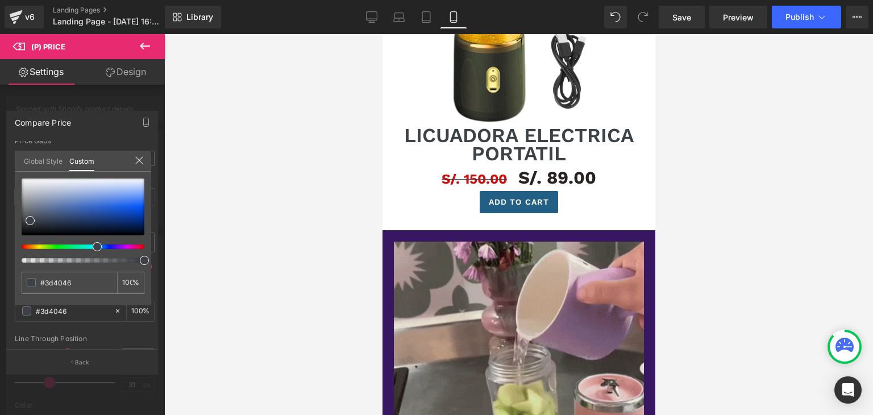
type input "#3d3f46"
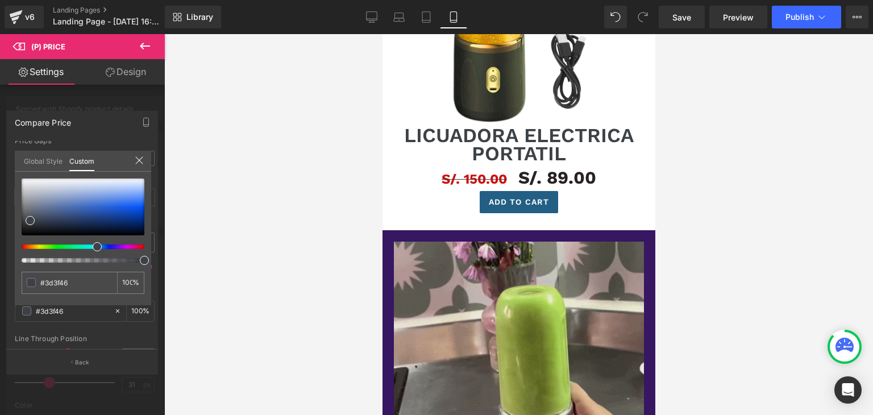
type input "#423d46"
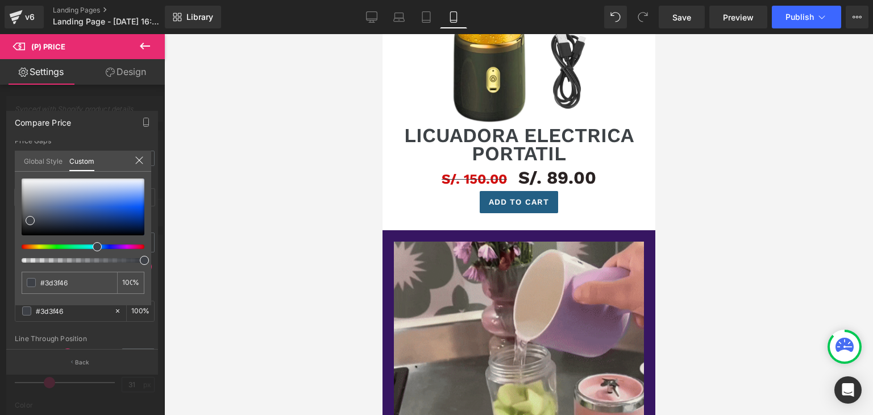
type input "#423d46"
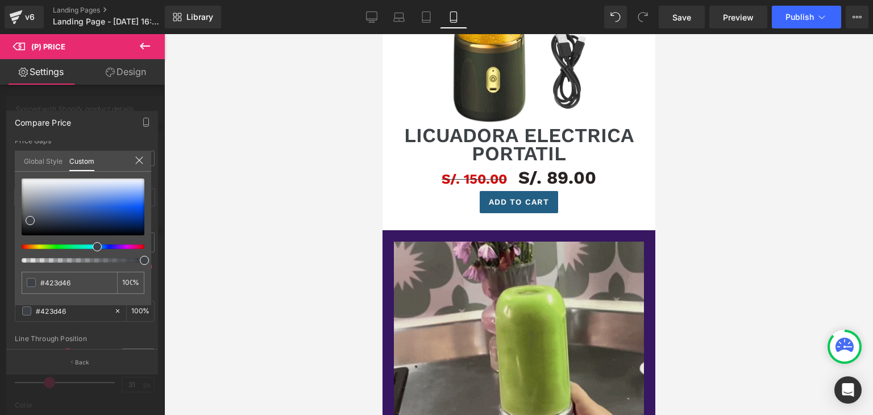
type input "#463d3d"
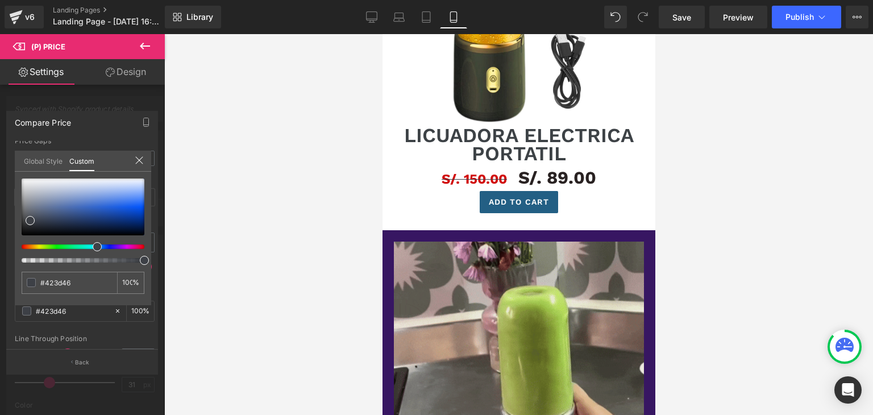
type input "#463d3d"
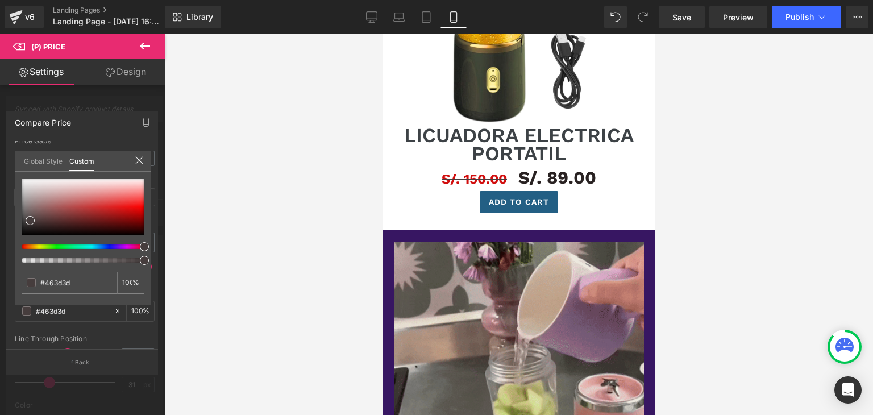
drag, startPoint x: 91, startPoint y: 244, endPoint x: 176, endPoint y: 244, distance: 85.3
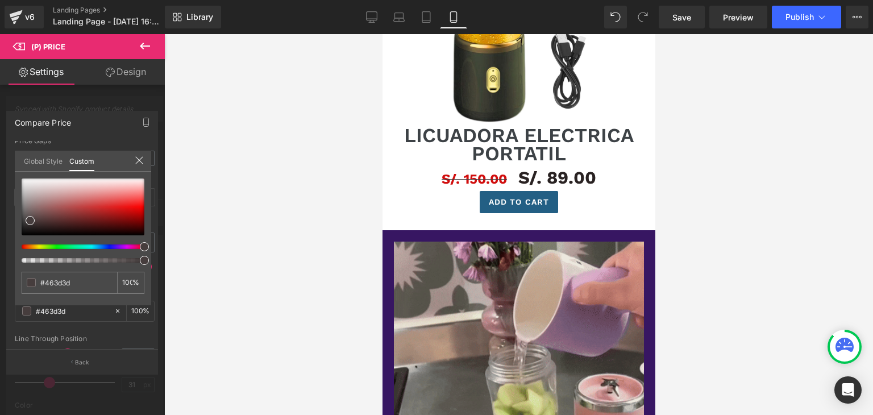
click at [176, 244] on div "(P) Price You are previewing how the will restyle your page. You can not edit E…" at bounding box center [436, 217] width 873 height 434
drag, startPoint x: 30, startPoint y: 219, endPoint x: 115, endPoint y: 208, distance: 86.6
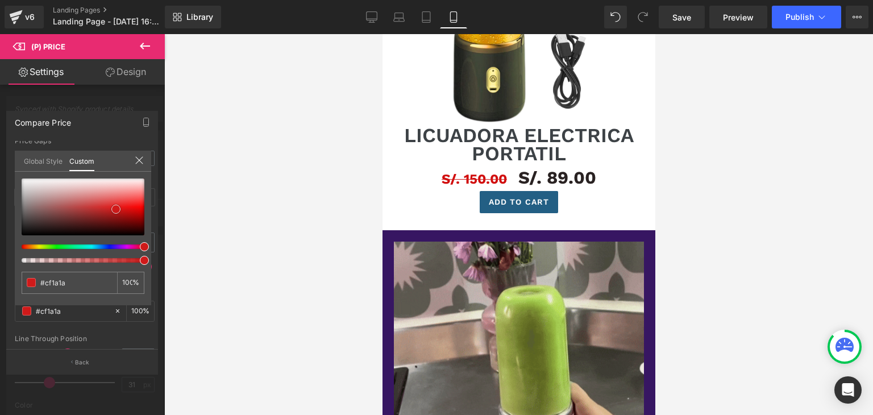
click at [115, 208] on span at bounding box center [115, 209] width 9 height 9
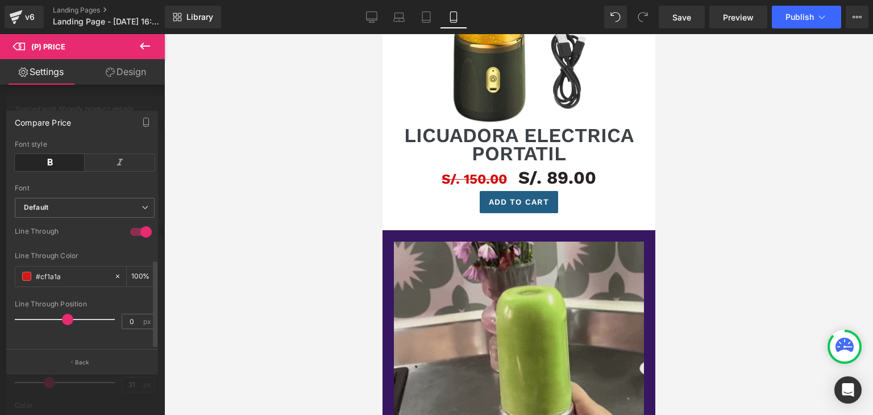
scroll to position [277, 0]
click at [69, 314] on span at bounding box center [71, 319] width 11 height 11
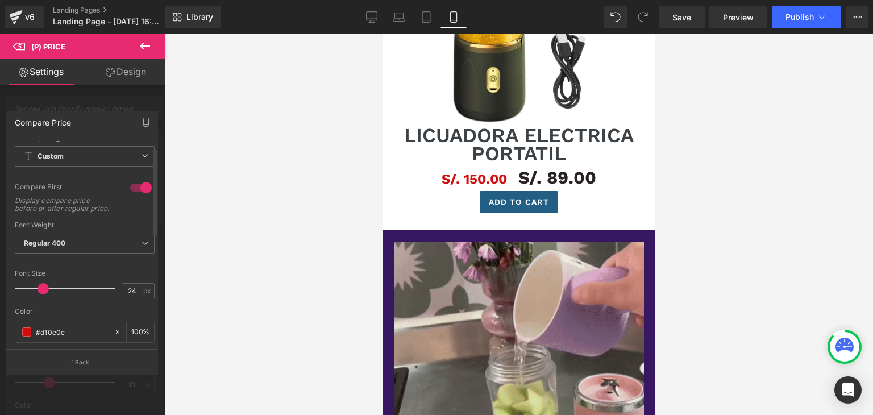
scroll to position [0, 0]
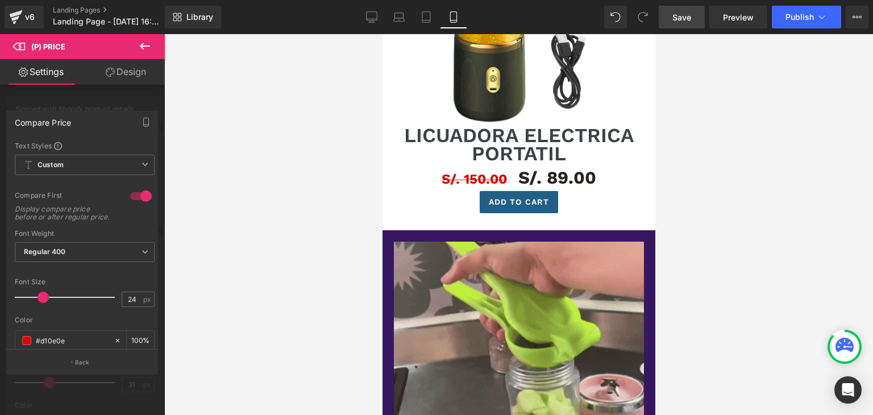
click at [688, 21] on span "Save" at bounding box center [681, 17] width 19 height 12
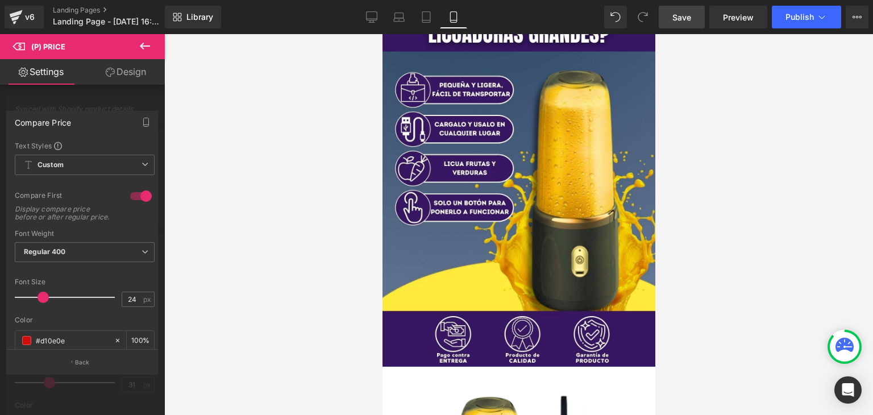
scroll to position [57, 0]
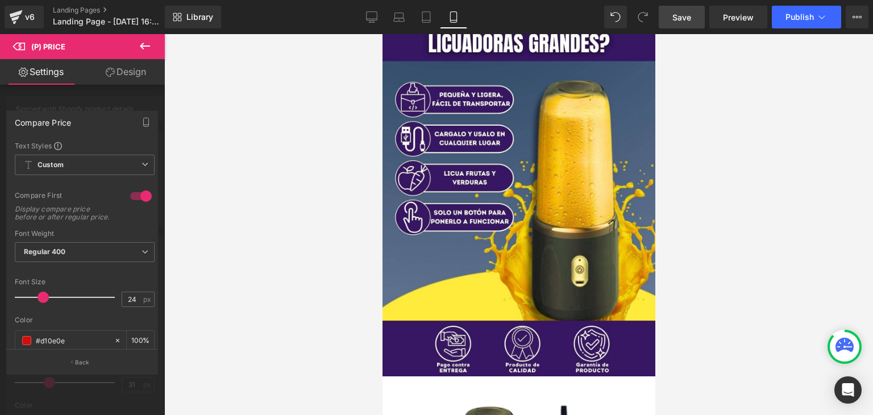
click at [679, 21] on span "Save" at bounding box center [681, 17] width 19 height 12
